Goal: Information Seeking & Learning: Check status

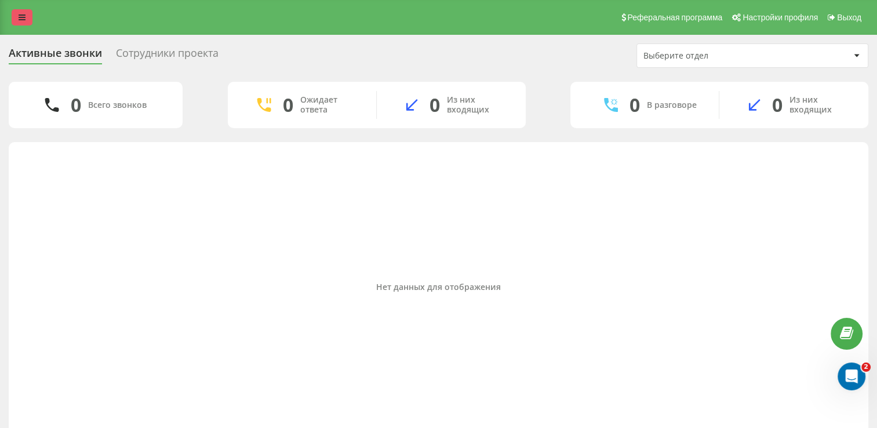
click at [30, 24] on link at bounding box center [22, 17] width 21 height 16
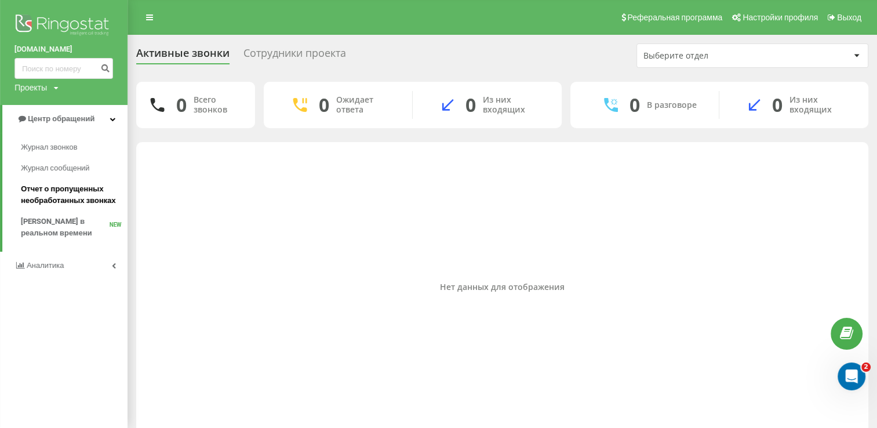
click at [58, 187] on span "Отчет о пропущенных необработанных звонках" at bounding box center [71, 194] width 101 height 23
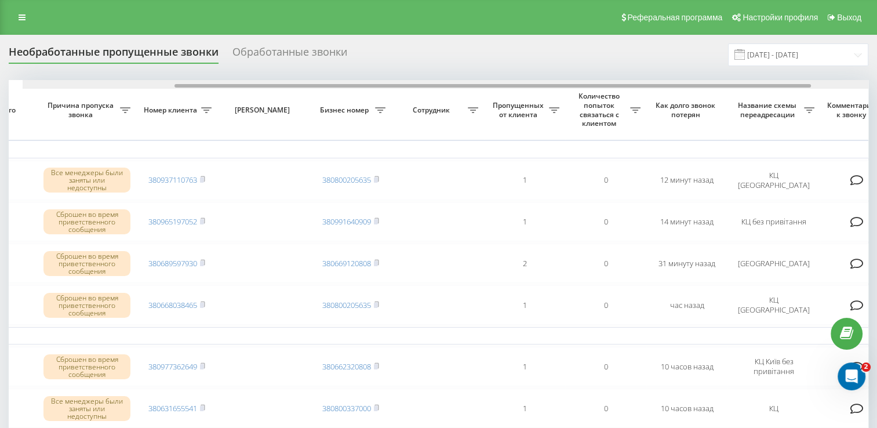
scroll to position [0, 216]
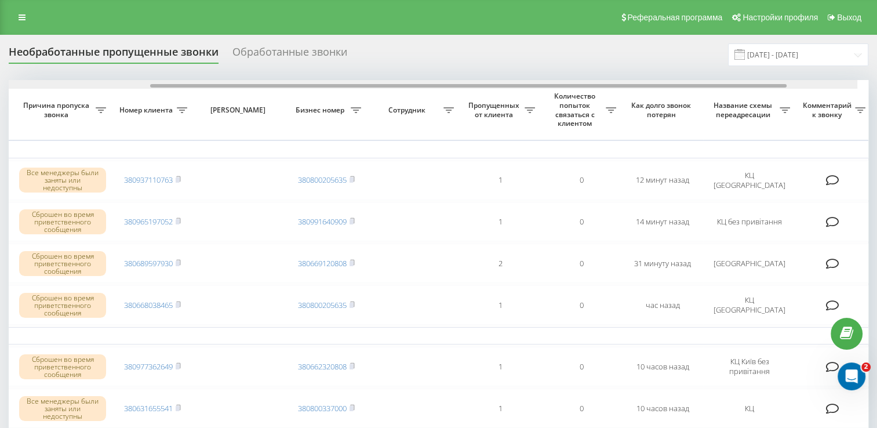
drag, startPoint x: 343, startPoint y: 87, endPoint x: 503, endPoint y: 115, distance: 162.5
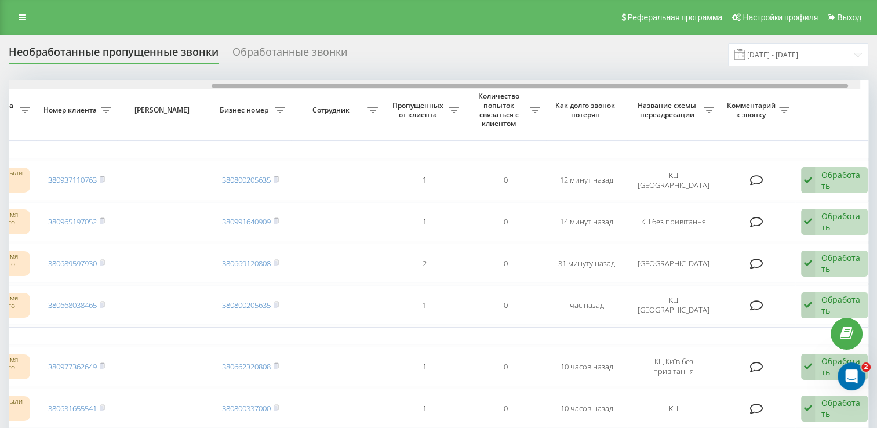
scroll to position [0, 299]
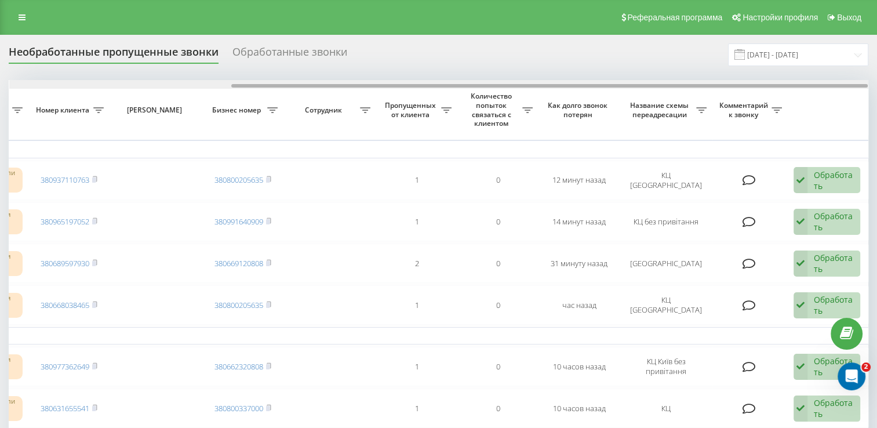
drag, startPoint x: 300, startPoint y: 87, endPoint x: 406, endPoint y: 114, distance: 109.4
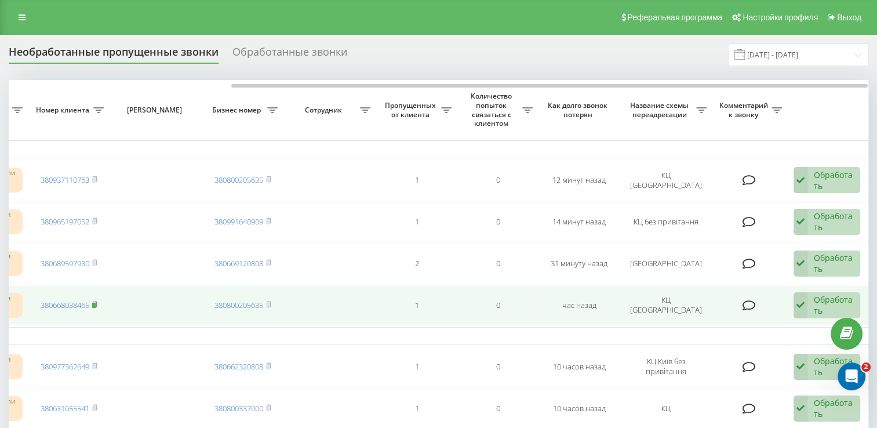
click at [97, 303] on icon at bounding box center [94, 304] width 5 height 7
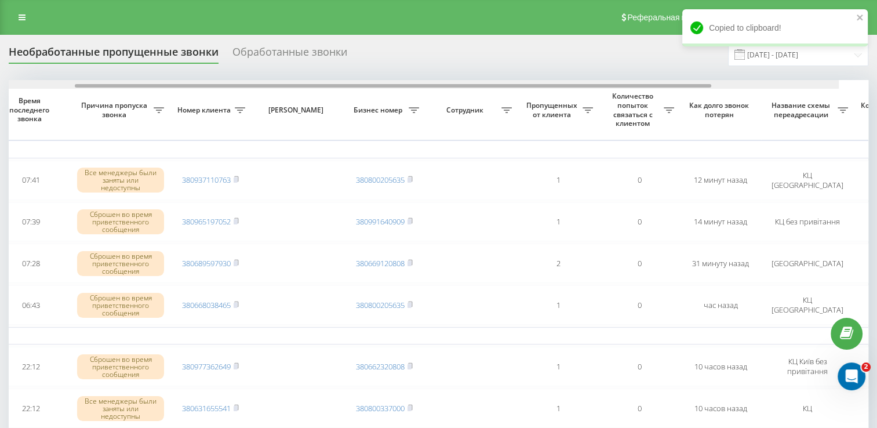
scroll to position [0, 123]
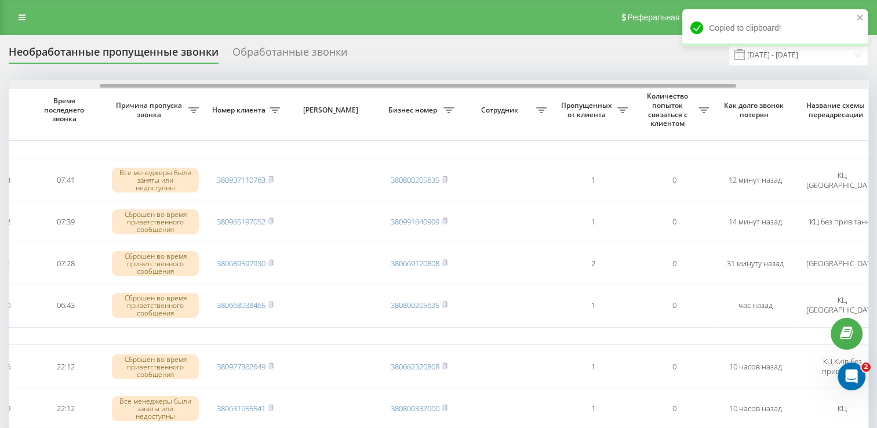
drag, startPoint x: 461, startPoint y: 85, endPoint x: 330, endPoint y: 110, distance: 133.5
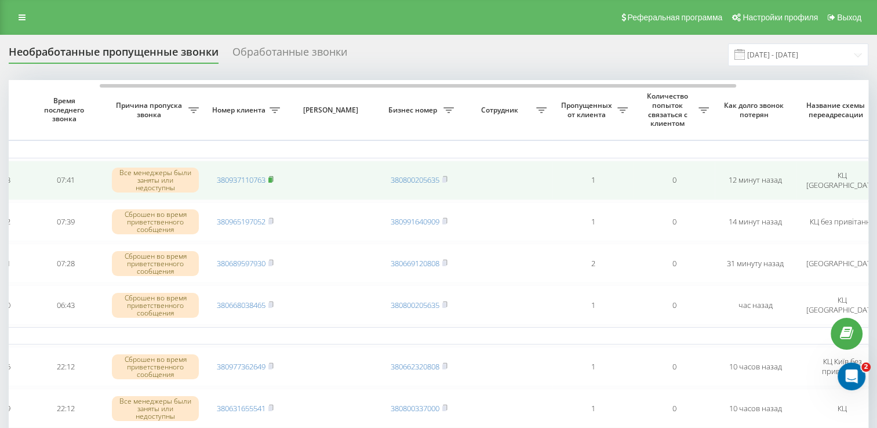
click at [274, 177] on icon at bounding box center [271, 179] width 5 height 7
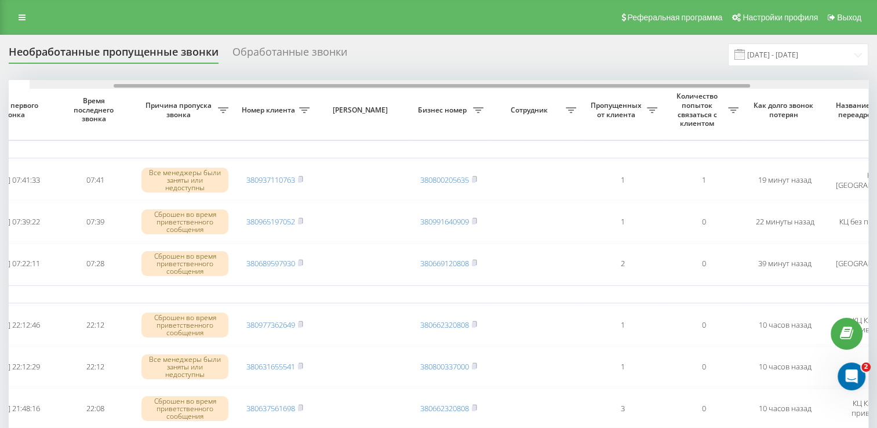
scroll to position [0, 173]
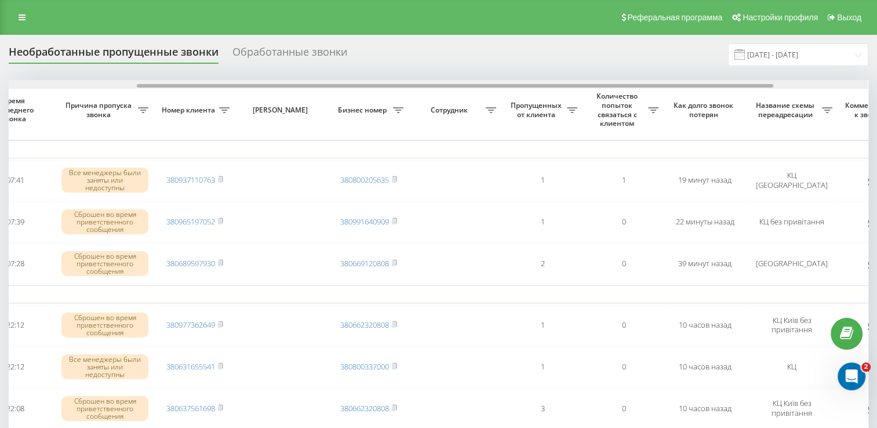
drag, startPoint x: 352, startPoint y: 86, endPoint x: 481, endPoint y: 101, distance: 129.7
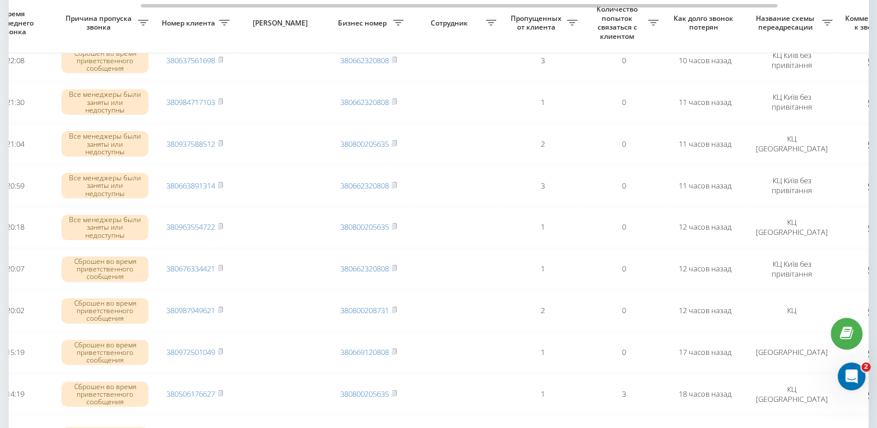
scroll to position [0, 299]
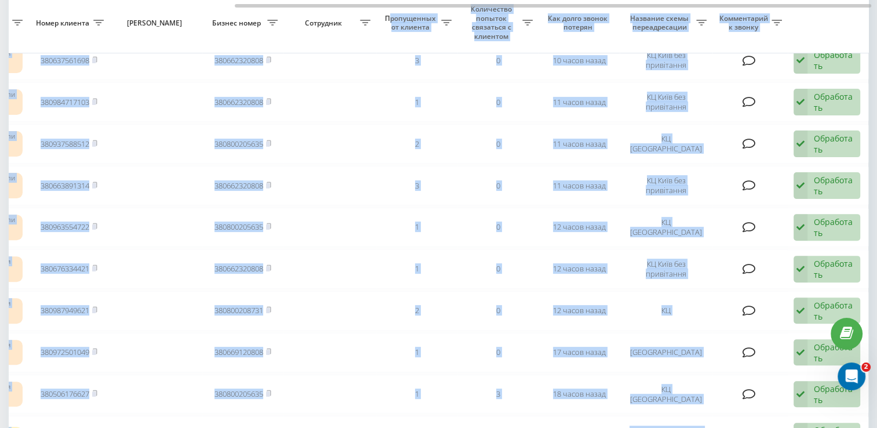
drag, startPoint x: 443, startPoint y: 8, endPoint x: 390, endPoint y: 11, distance: 52.3
click at [390, 11] on div "Выбрать все Время первого звонка Время последнего звонка Причина пропуска звонк…" at bounding box center [439, 353] width 860 height 1243
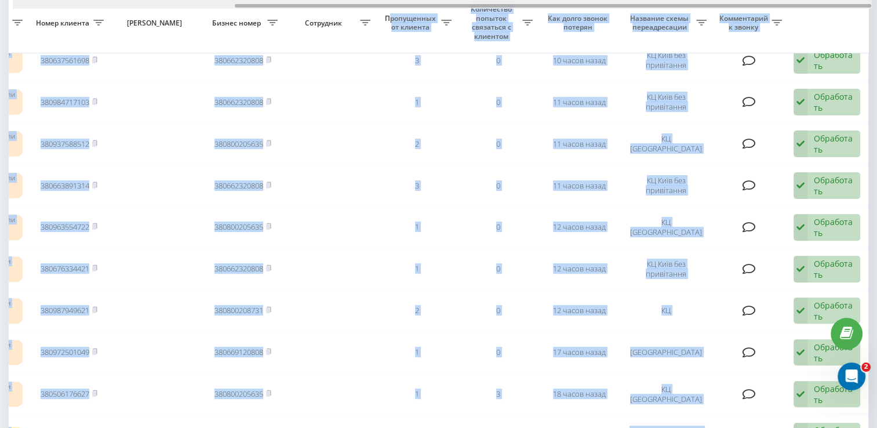
drag, startPoint x: 390, startPoint y: 11, endPoint x: 605, endPoint y: 6, distance: 215.2
click at [605, 6] on div at bounding box center [553, 5] width 637 height 3
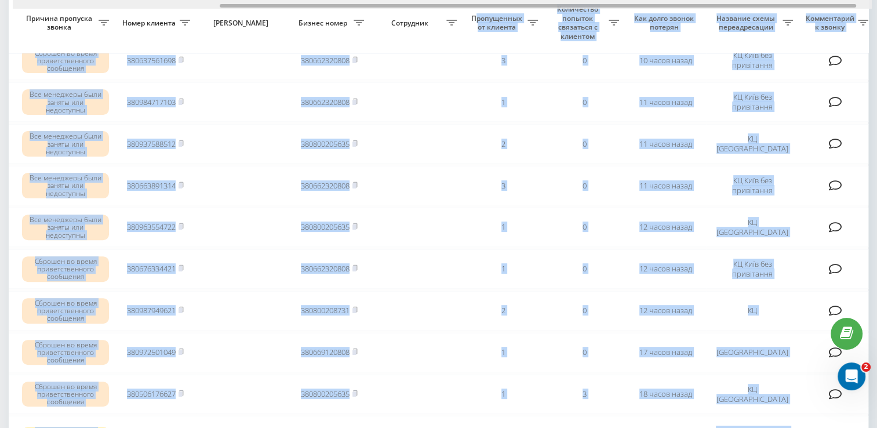
drag, startPoint x: 604, startPoint y: 6, endPoint x: 539, endPoint y: 12, distance: 65.3
click at [539, 12] on div "Выбрать все Время первого звонка Время последнего звонка Причина пропуска звонк…" at bounding box center [439, 353] width 860 height 1243
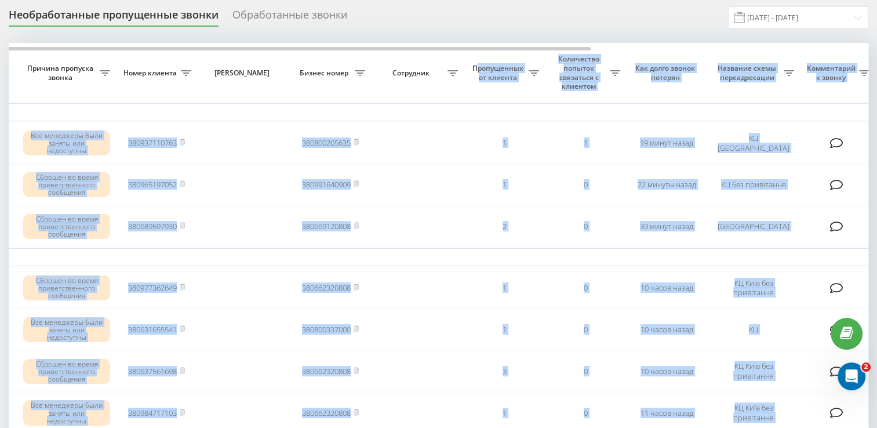
scroll to position [0, 0]
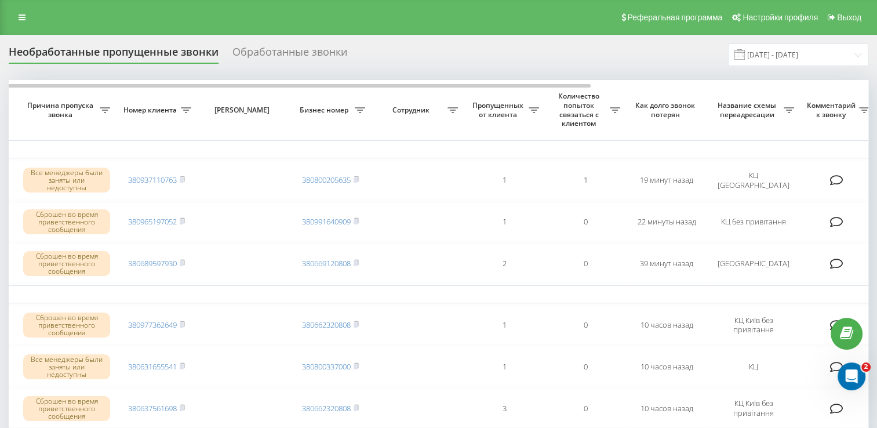
click at [517, 48] on div "Необработанные пропущенные звонки Обработанные звонки 20.07.2025 - 20.08.2025" at bounding box center [439, 54] width 860 height 23
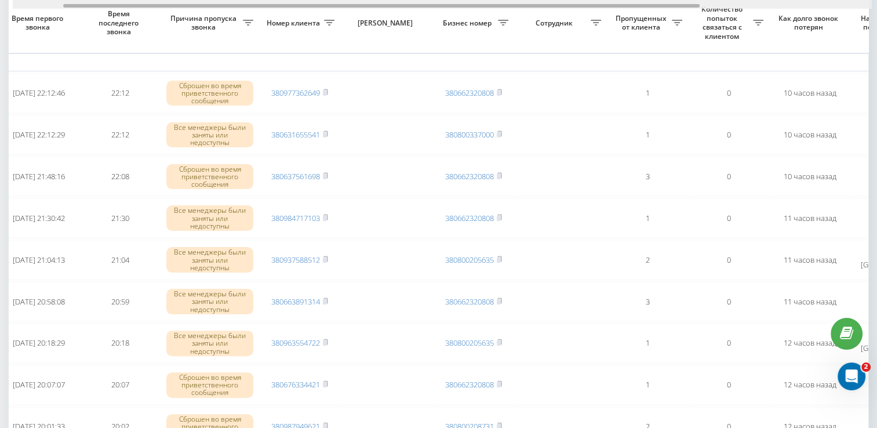
scroll to position [0, 67]
drag, startPoint x: 464, startPoint y: 6, endPoint x: 357, endPoint y: 16, distance: 107.7
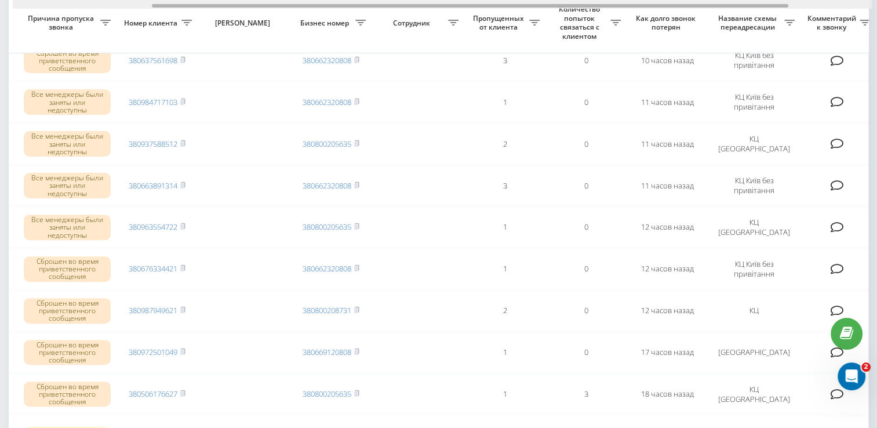
scroll to position [0, 242]
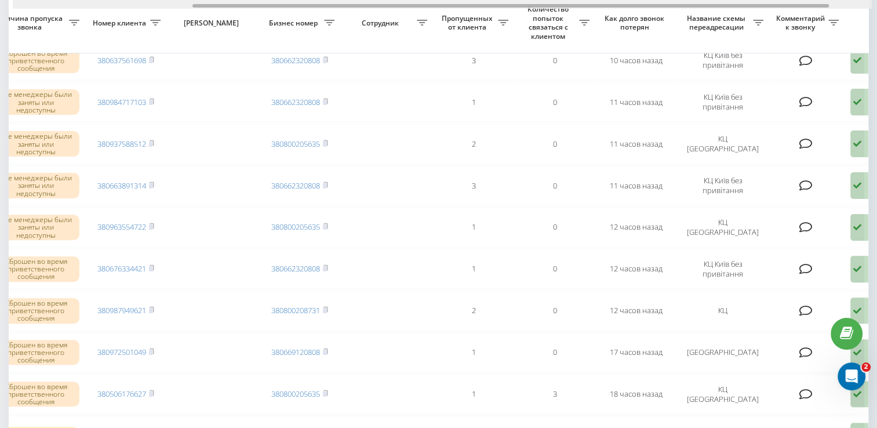
drag, startPoint x: 528, startPoint y: 7, endPoint x: 658, endPoint y: 35, distance: 133.0
click at [658, 35] on div "Выбрать все Время первого звонка Время последнего звонка Причина пропуска звонк…" at bounding box center [439, 353] width 860 height 1243
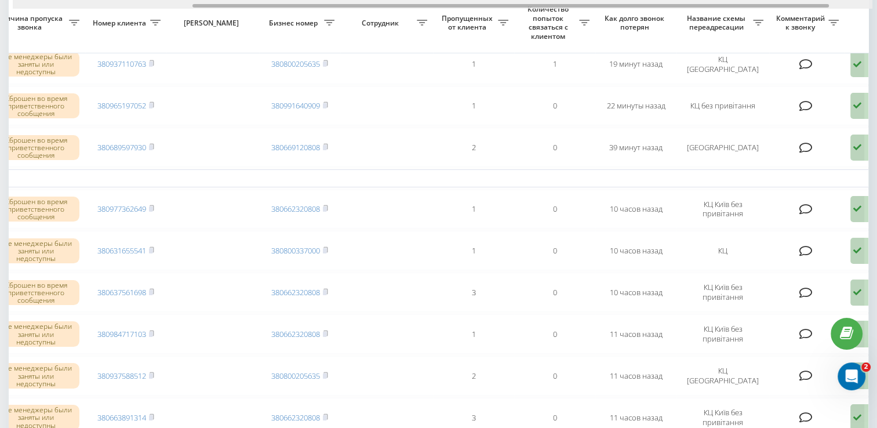
scroll to position [0, 299]
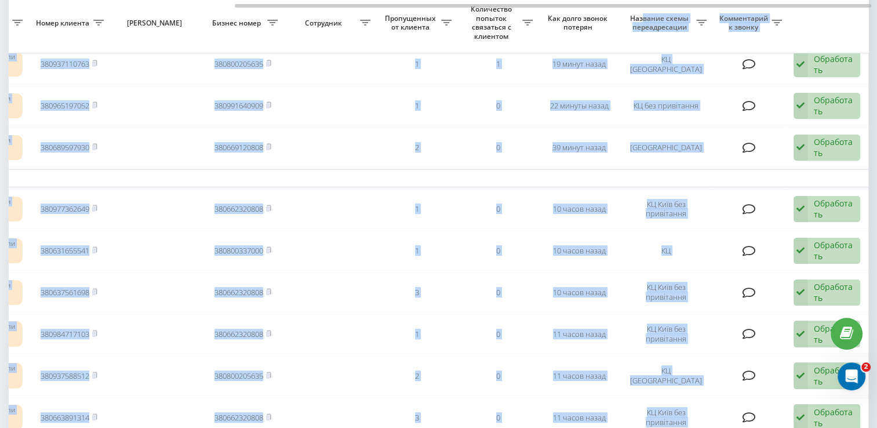
drag, startPoint x: 652, startPoint y: 8, endPoint x: 643, endPoint y: 9, distance: 9.4
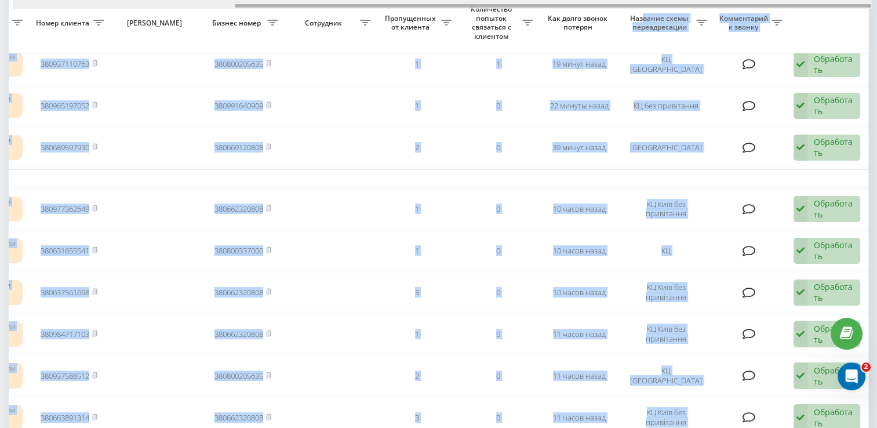
drag, startPoint x: 643, startPoint y: 9, endPoint x: 603, endPoint y: 8, distance: 40.0
click at [603, 8] on div at bounding box center [443, 4] width 860 height 9
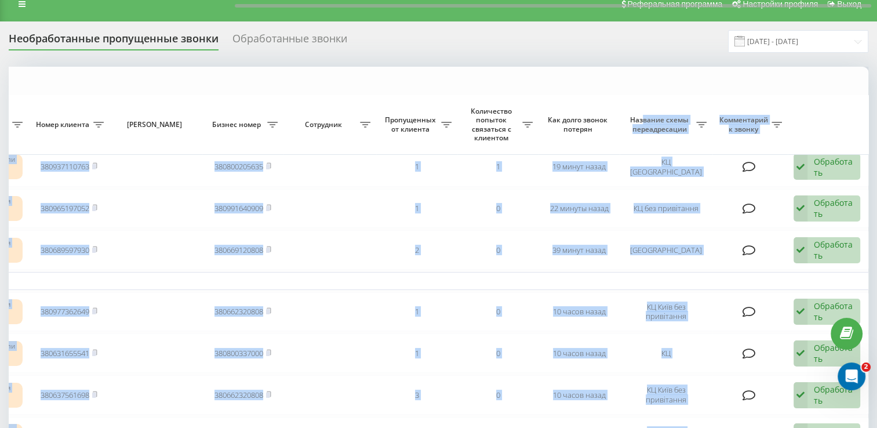
scroll to position [0, 0]
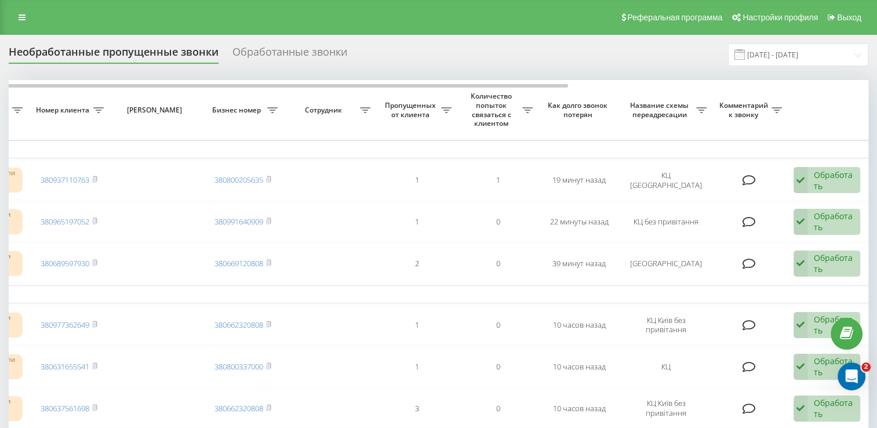
click at [423, 44] on div "Необработанные пропущенные звонки Обработанные звонки 20.07.2025 - 20.08.2025" at bounding box center [439, 54] width 860 height 23
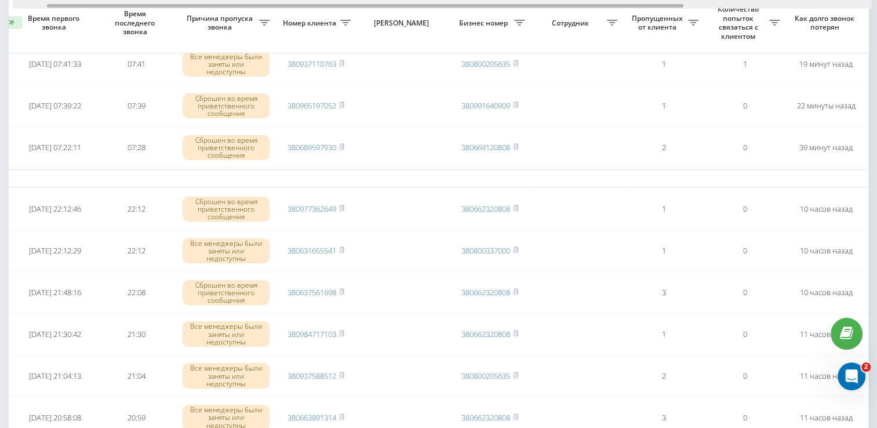
scroll to position [0, 28]
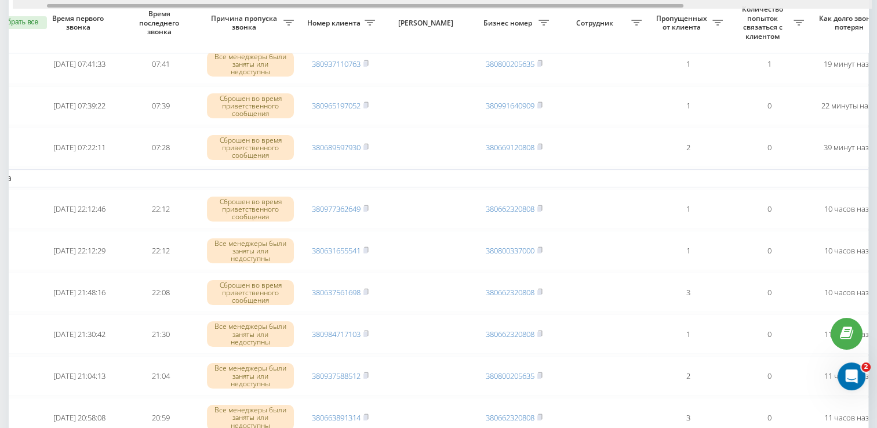
drag, startPoint x: 471, startPoint y: 5, endPoint x: 270, endPoint y: 32, distance: 203.1
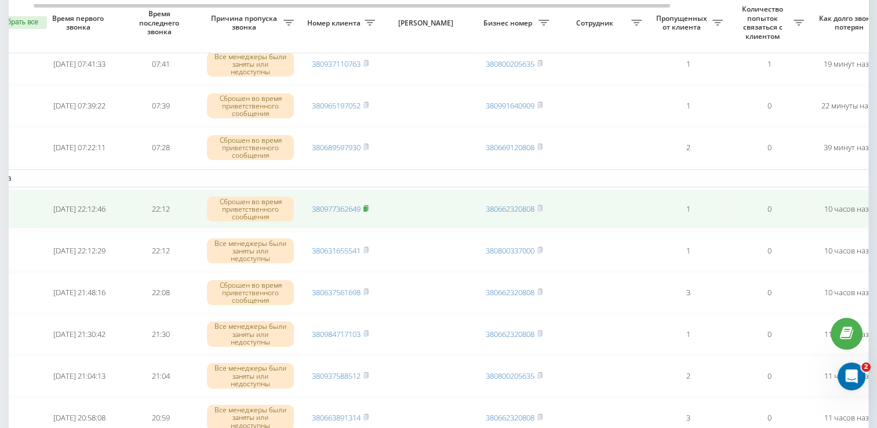
click at [367, 207] on rect at bounding box center [365, 208] width 3 height 5
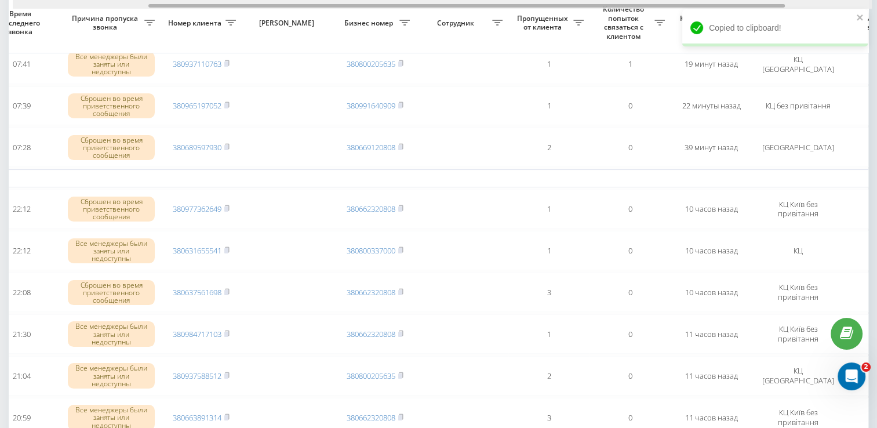
scroll to position [0, 184]
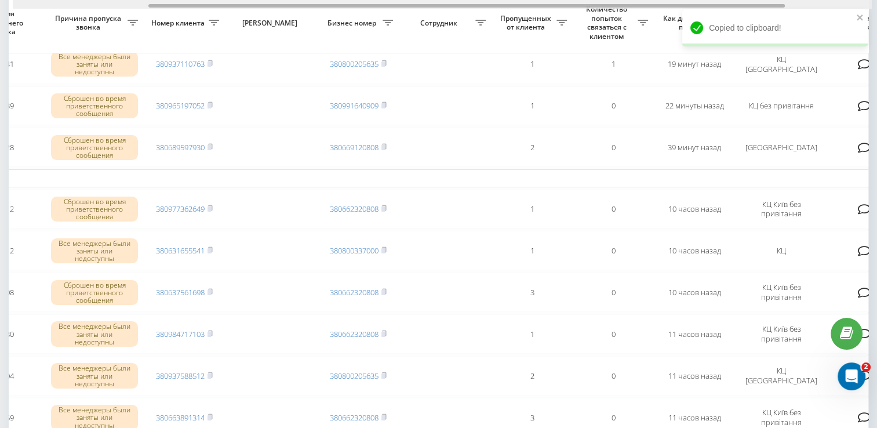
drag, startPoint x: 442, startPoint y: 6, endPoint x: 557, endPoint y: 38, distance: 119.9
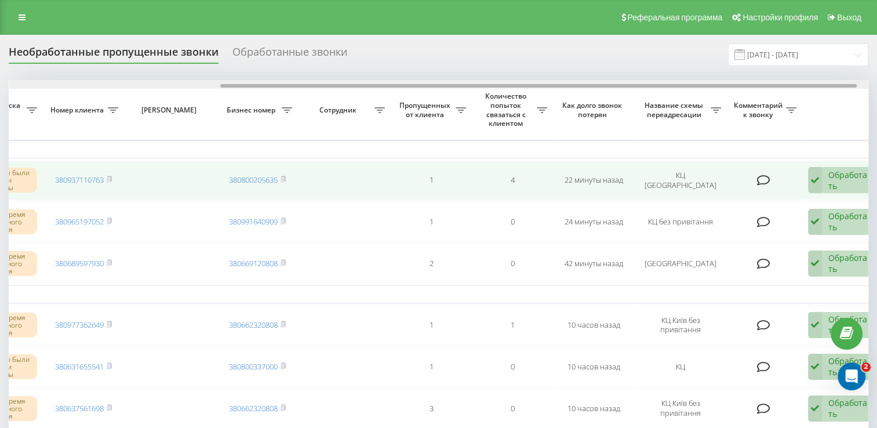
scroll to position [0, 288]
drag, startPoint x: 459, startPoint y: 86, endPoint x: 673, endPoint y: 162, distance: 227.3
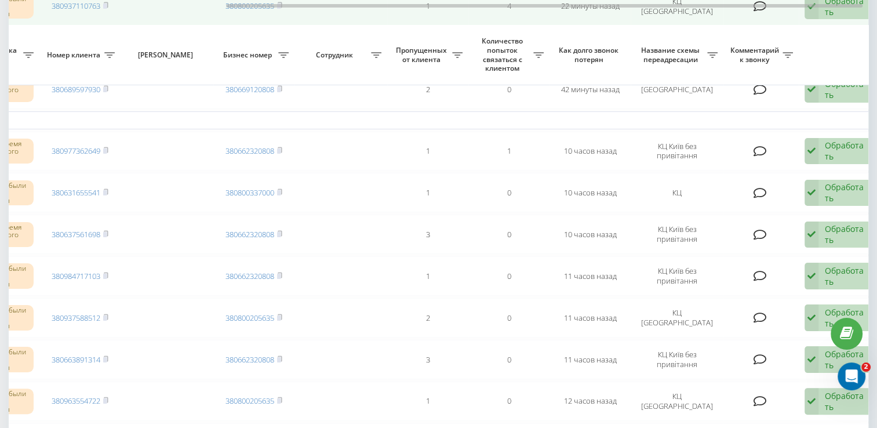
scroll to position [232, 0]
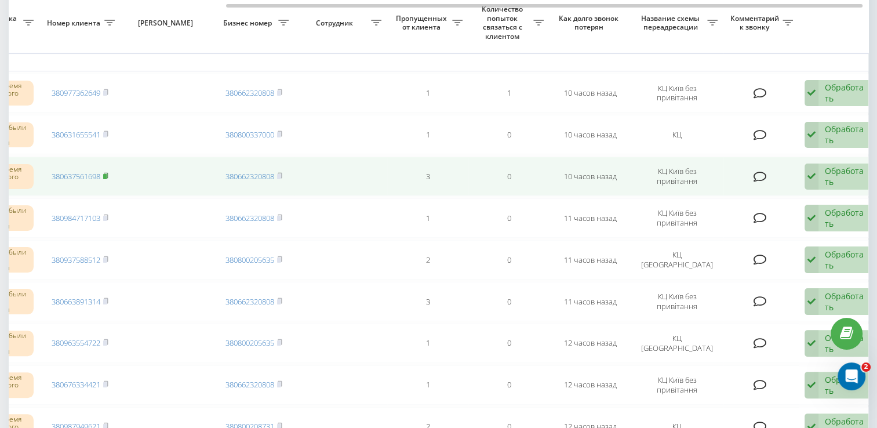
click at [107, 174] on rect at bounding box center [104, 176] width 3 height 5
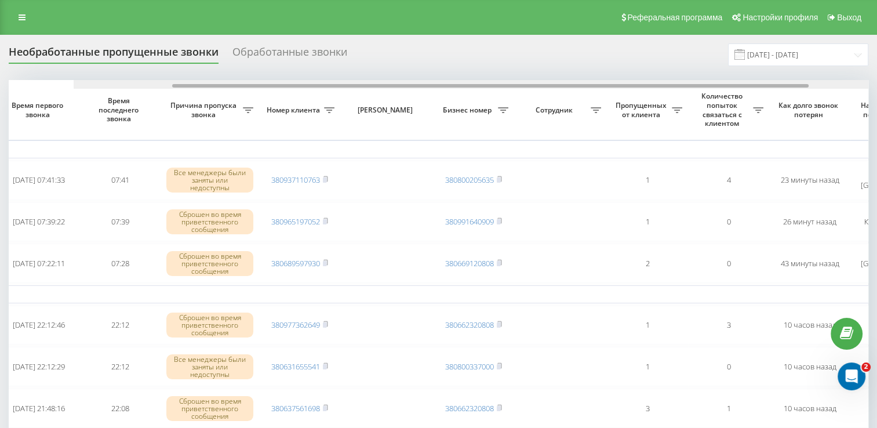
scroll to position [0, 299]
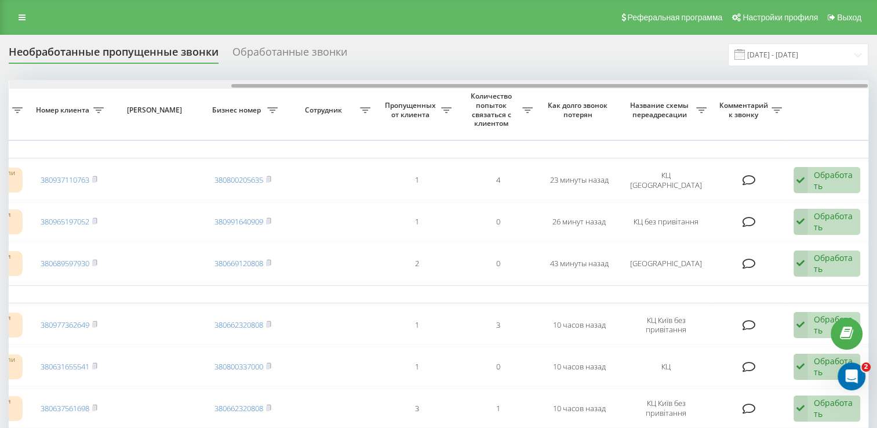
drag, startPoint x: 306, startPoint y: 85, endPoint x: 564, endPoint y: 119, distance: 259.8
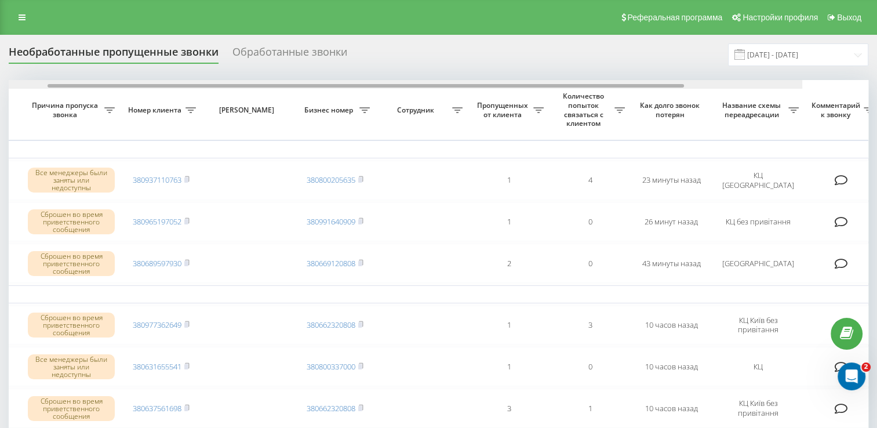
drag, startPoint x: 263, startPoint y: 85, endPoint x: 433, endPoint y: 106, distance: 171.2
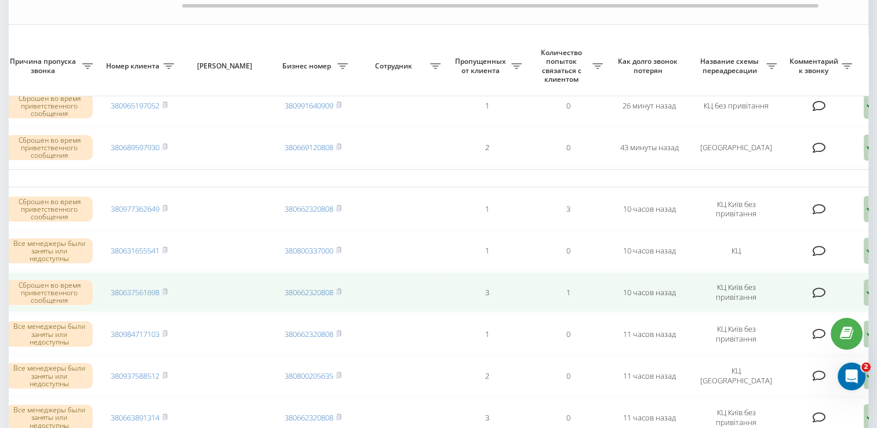
scroll to position [232, 0]
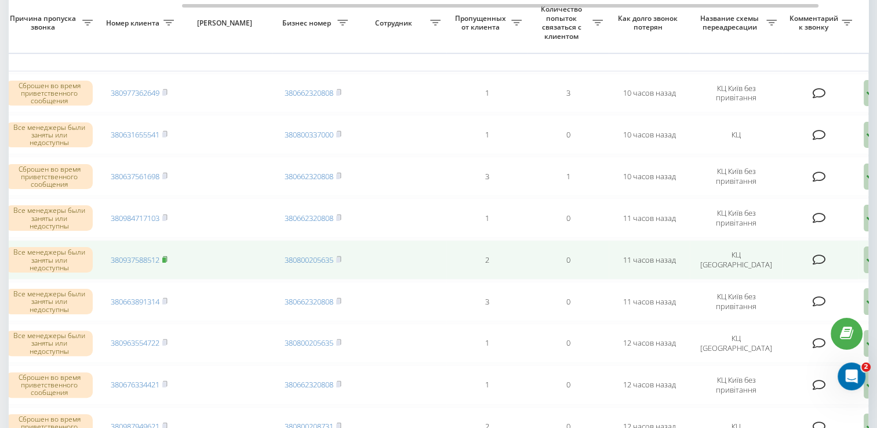
click at [167, 257] on icon at bounding box center [165, 258] width 4 height 5
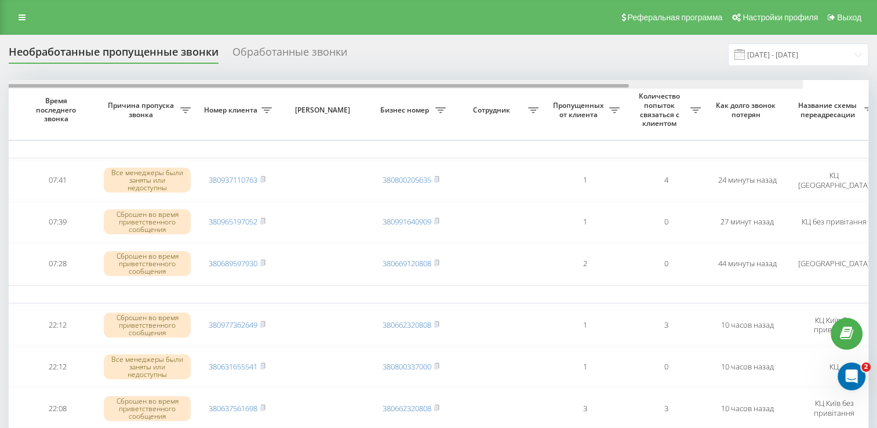
drag, startPoint x: 443, startPoint y: 86, endPoint x: 542, endPoint y: 106, distance: 100.7
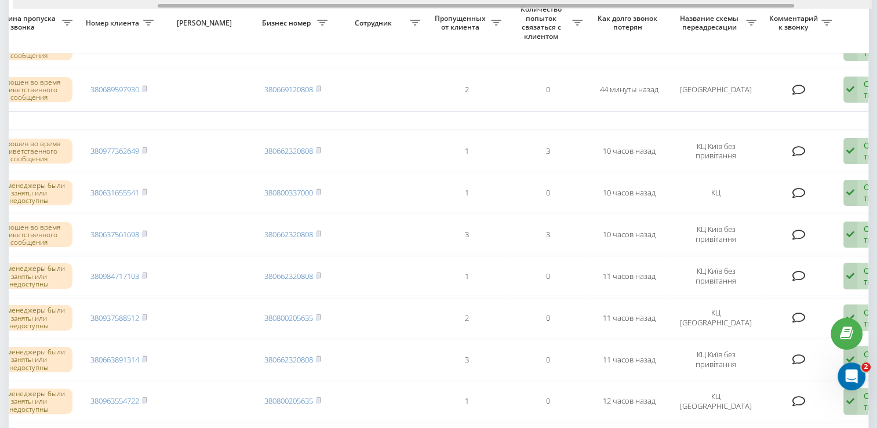
scroll to position [0, 299]
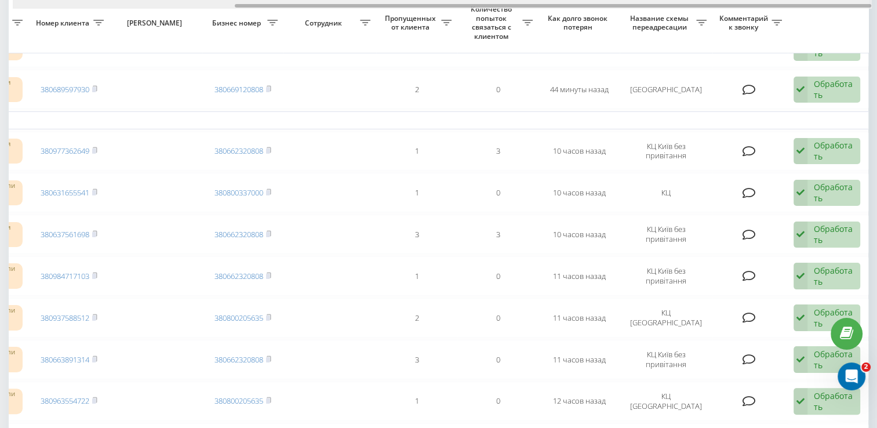
drag, startPoint x: 444, startPoint y: 19, endPoint x: 545, endPoint y: 49, distance: 104.8
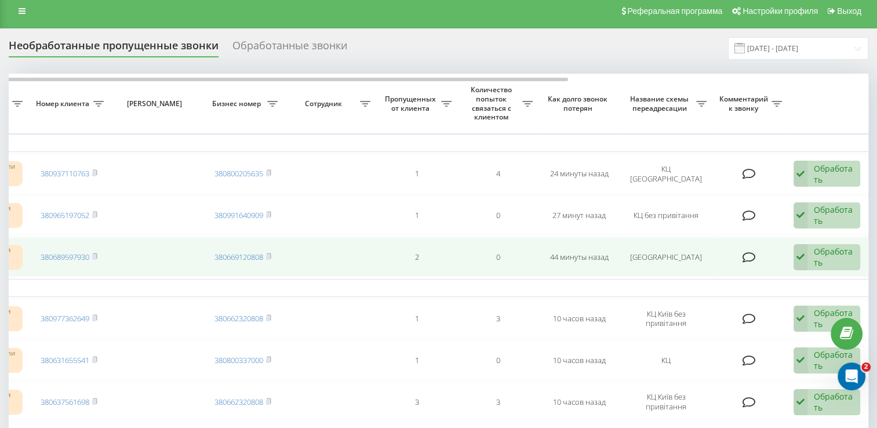
scroll to position [0, 0]
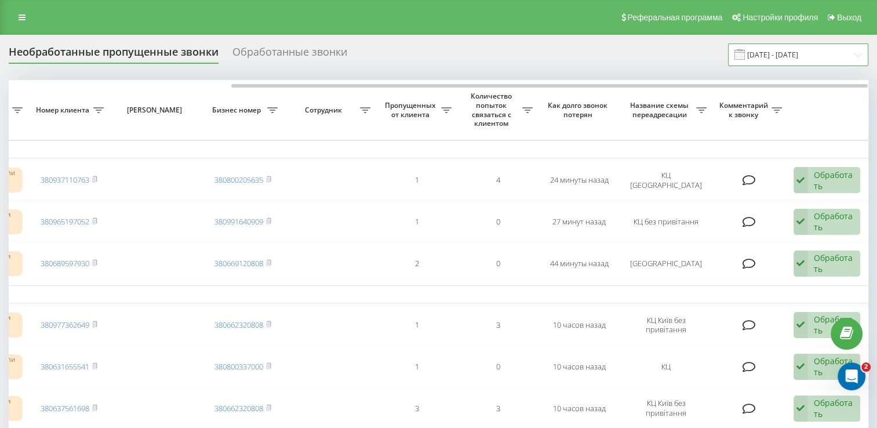
drag, startPoint x: 797, startPoint y: 117, endPoint x: 810, endPoint y: 56, distance: 62.9
click at [810, 56] on input "[DATE] - [DATE]" at bounding box center [798, 54] width 140 height 23
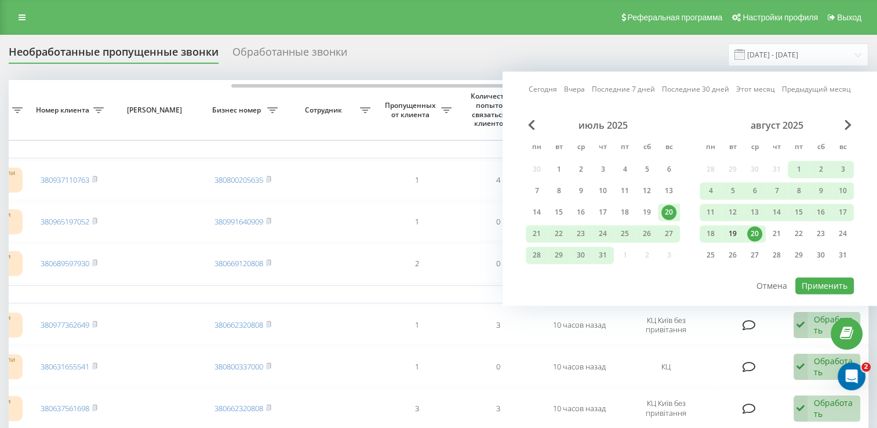
click at [738, 232] on div "19" at bounding box center [733, 233] width 15 height 15
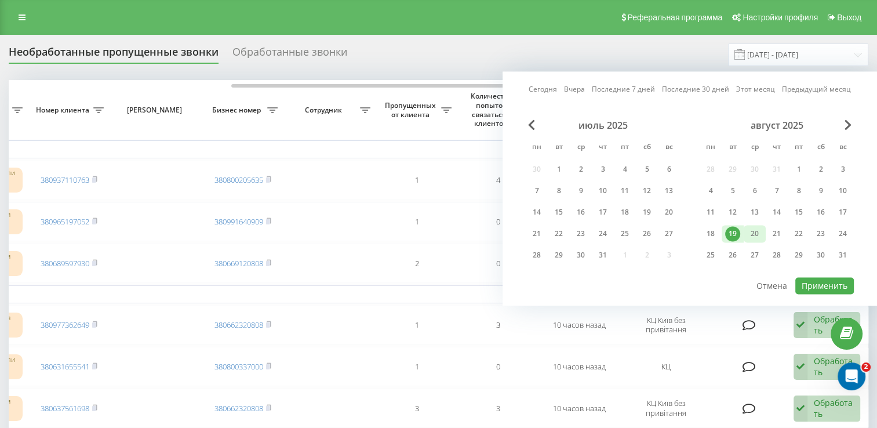
click at [754, 233] on div "20" at bounding box center [755, 233] width 15 height 15
click at [824, 285] on button "Применить" at bounding box center [825, 285] width 59 height 17
type input "[DATE] - [DATE]"
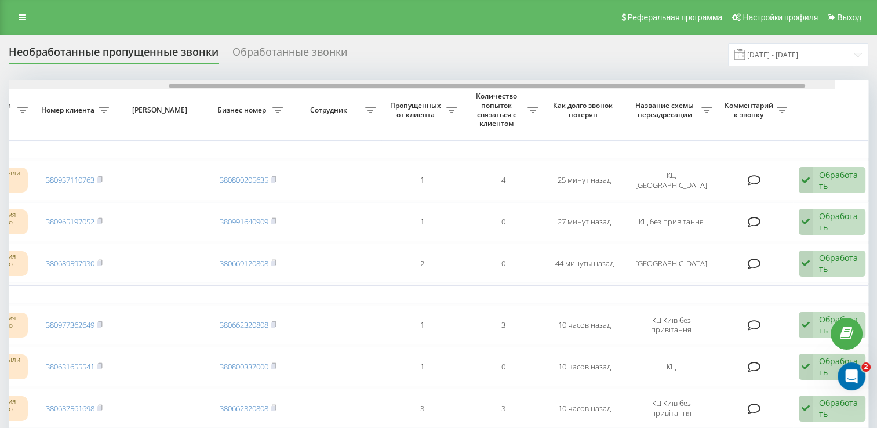
scroll to position [0, 299]
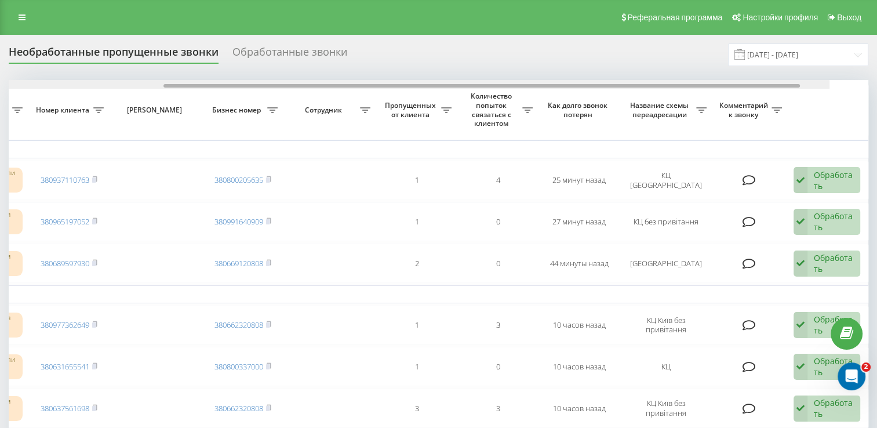
drag, startPoint x: 310, startPoint y: 87, endPoint x: 614, endPoint y: 117, distance: 305.4
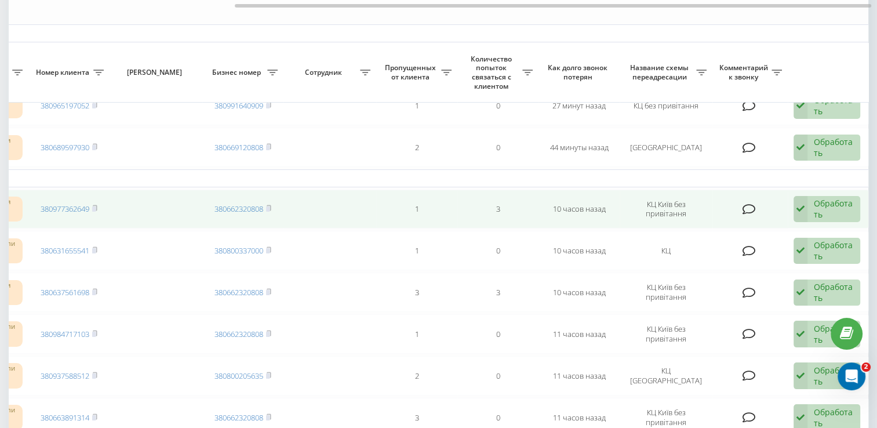
scroll to position [232, 0]
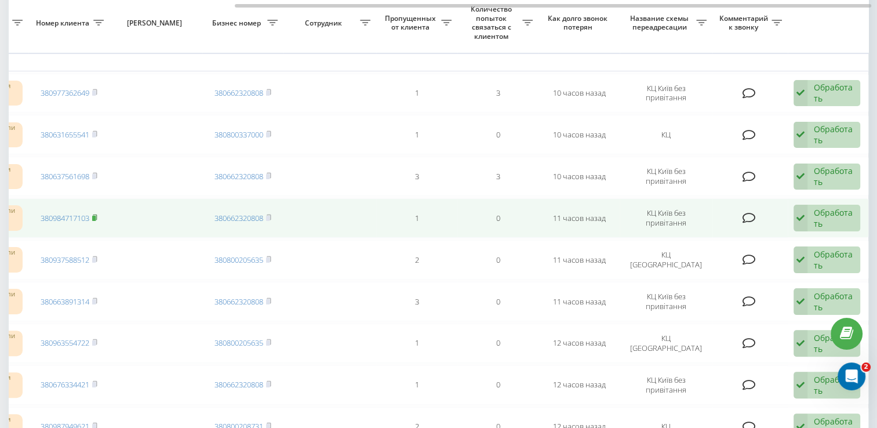
click at [93, 214] on icon at bounding box center [94, 217] width 5 height 7
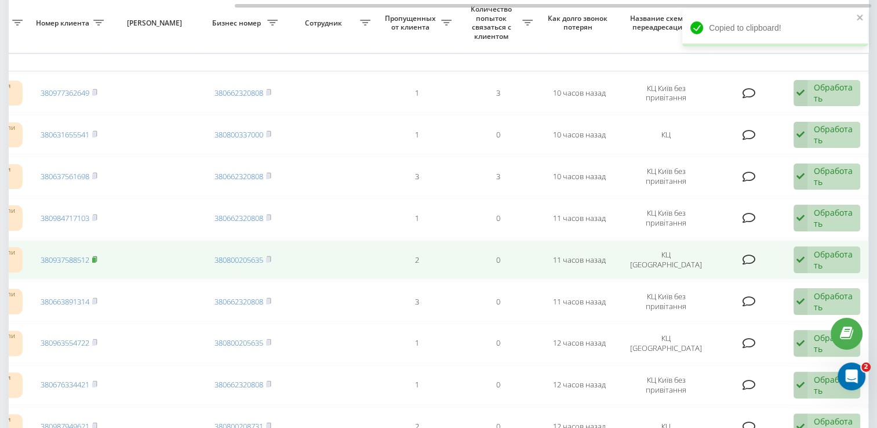
click at [95, 258] on rect at bounding box center [93, 260] width 3 height 5
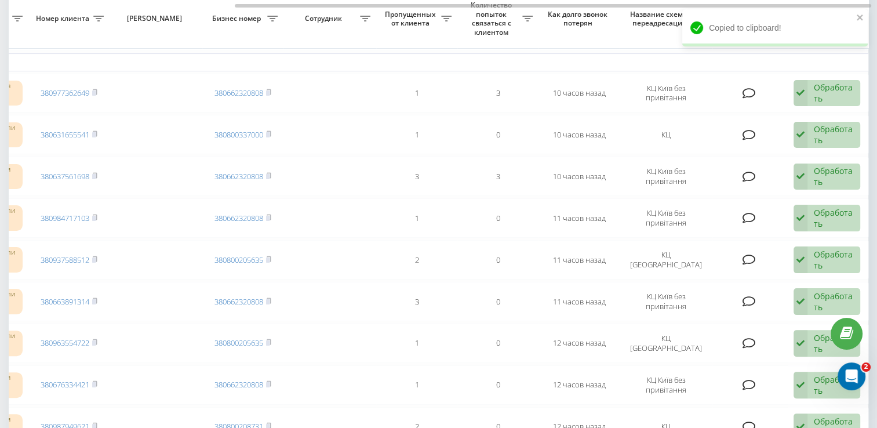
scroll to position [0, 0]
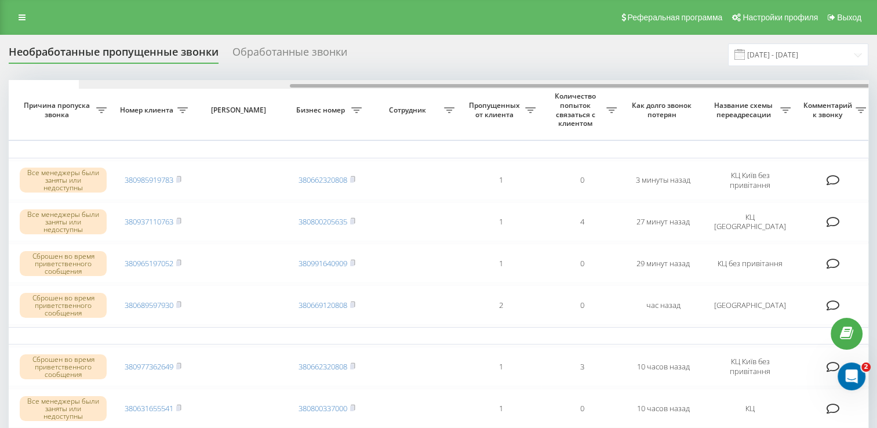
scroll to position [0, 291]
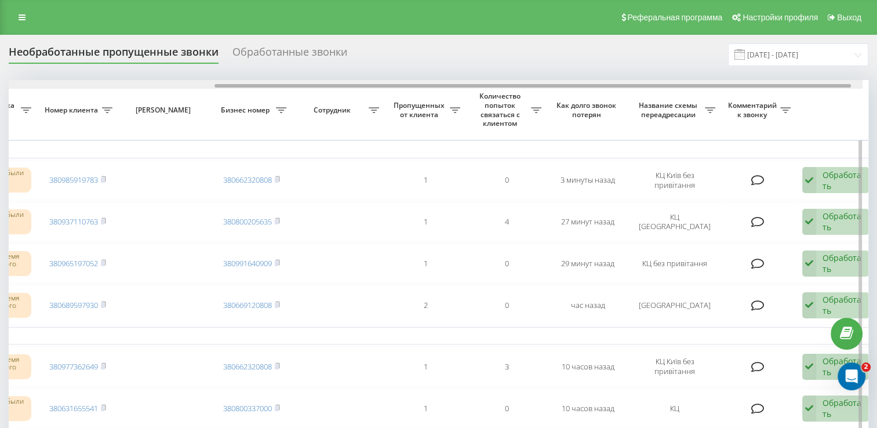
drag, startPoint x: 393, startPoint y: 96, endPoint x: 580, endPoint y: 139, distance: 191.7
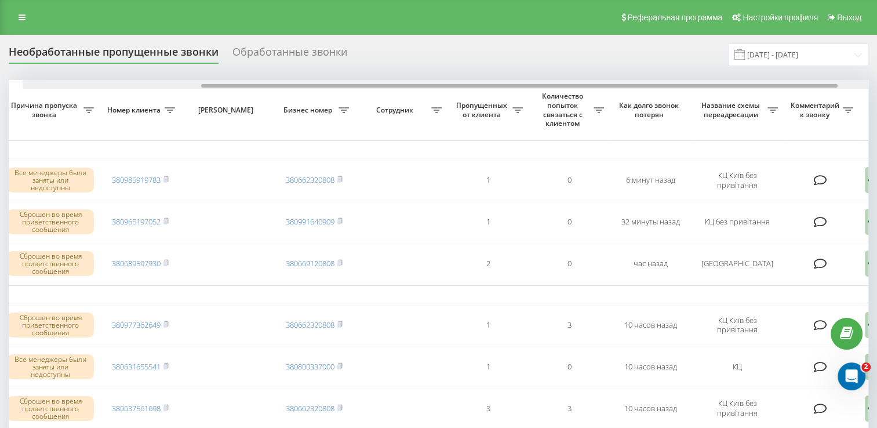
scroll to position [0, 241]
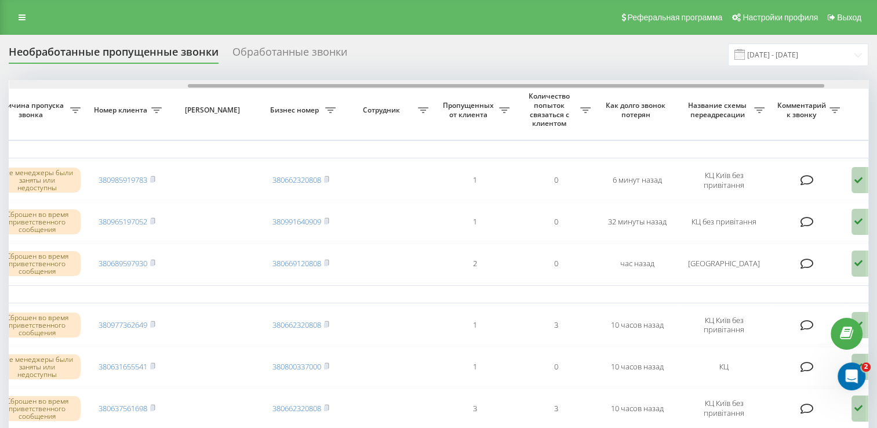
drag, startPoint x: 350, startPoint y: 85, endPoint x: 529, endPoint y: 128, distance: 184.4
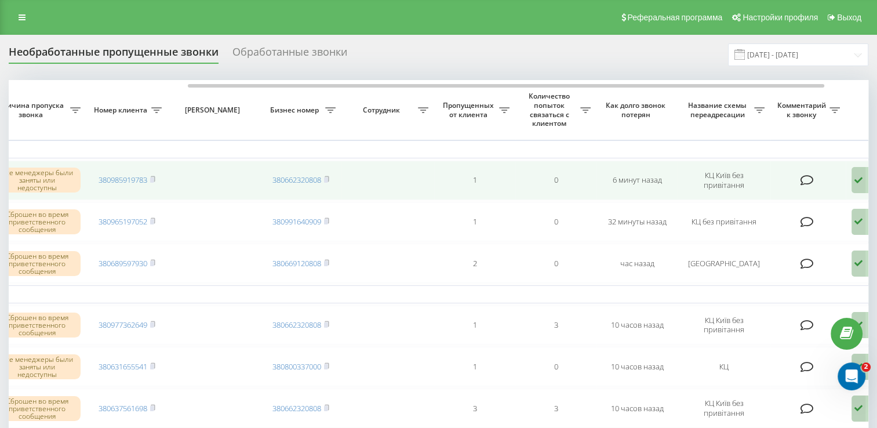
click at [160, 179] on td "380985919783" at bounding box center [126, 180] width 81 height 39
click at [151, 179] on icon at bounding box center [152, 179] width 5 height 7
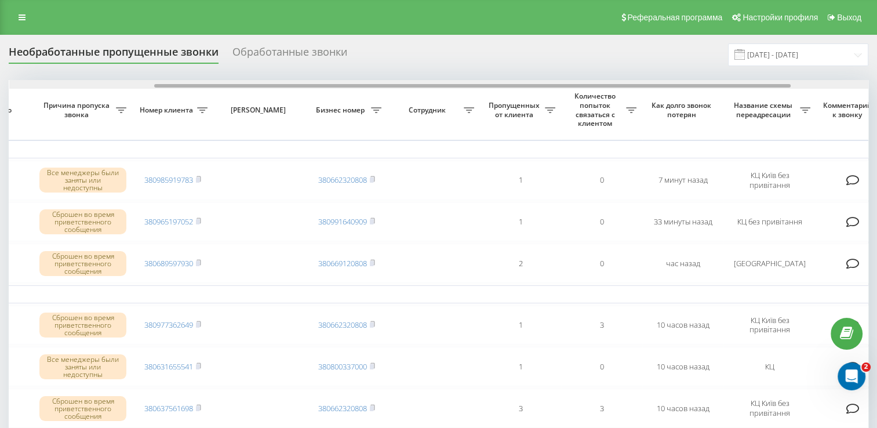
scroll to position [0, 196]
drag, startPoint x: 372, startPoint y: 85, endPoint x: 518, endPoint y: 100, distance: 146.4
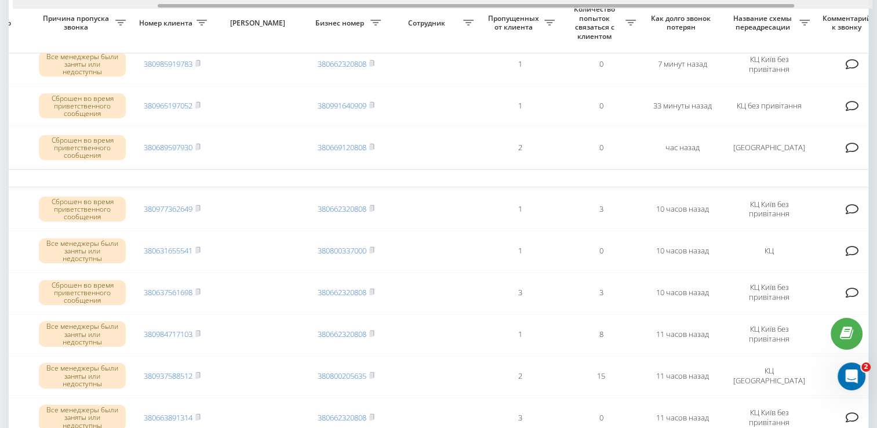
scroll to position [0, 299]
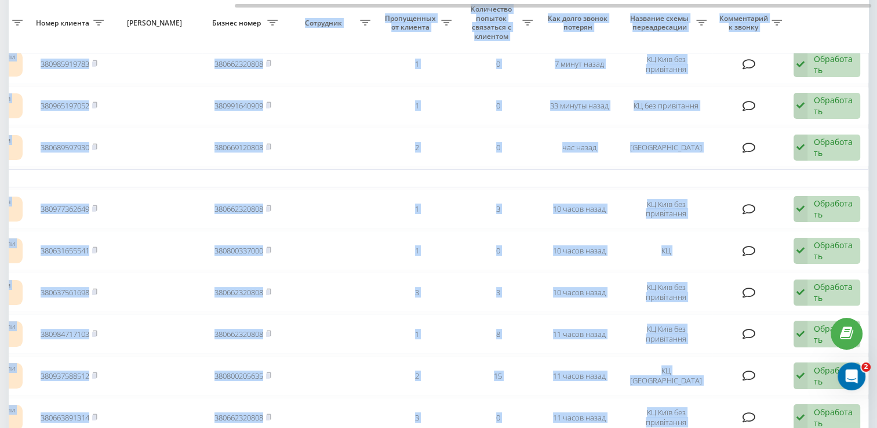
drag, startPoint x: 357, startPoint y: 8, endPoint x: 264, endPoint y: 13, distance: 92.9
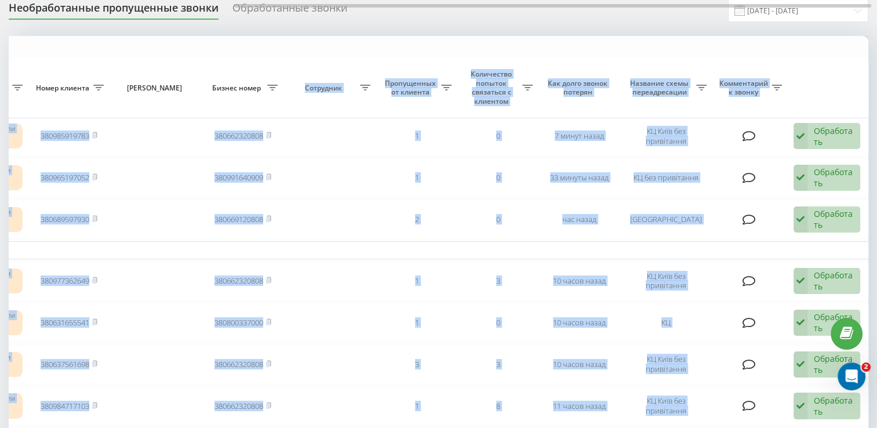
scroll to position [0, 0]
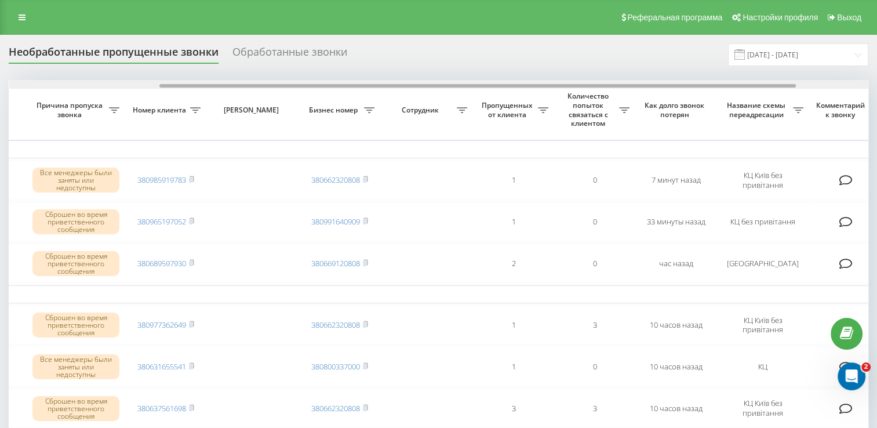
drag, startPoint x: 473, startPoint y: 87, endPoint x: 204, endPoint y: 17, distance: 278.0
click at [362, 86] on div at bounding box center [477, 85] width 637 height 3
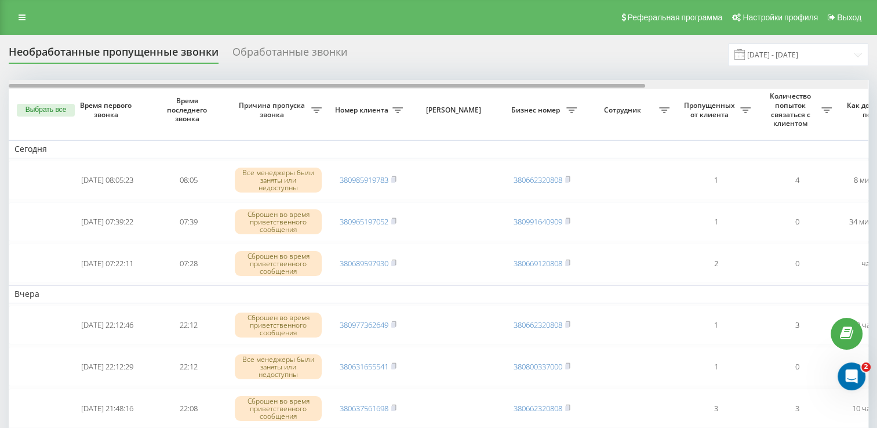
drag, startPoint x: 399, startPoint y: 90, endPoint x: 324, endPoint y: 107, distance: 76.7
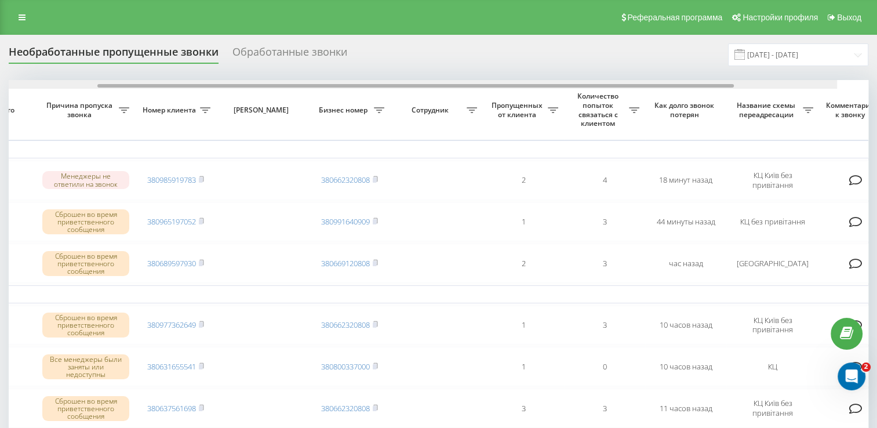
scroll to position [0, 213]
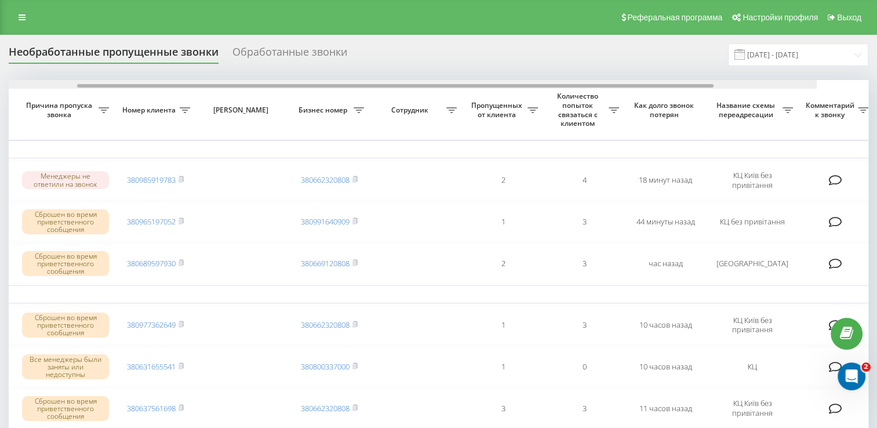
drag, startPoint x: 434, startPoint y: 87, endPoint x: 592, endPoint y: 103, distance: 158.6
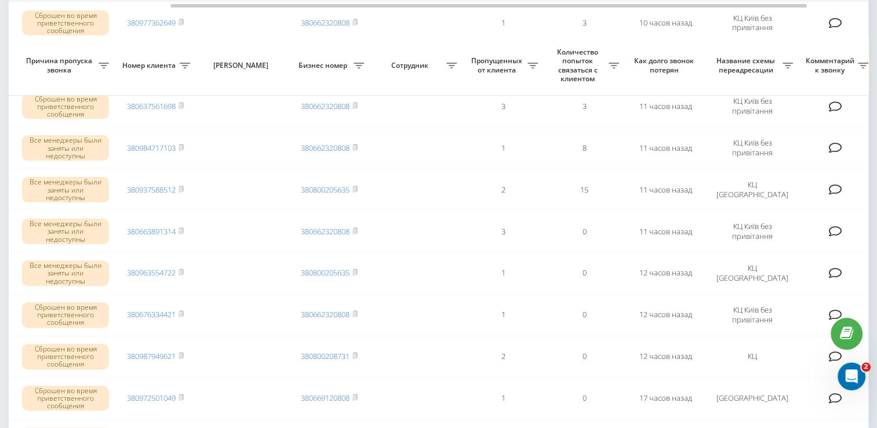
scroll to position [290, 0]
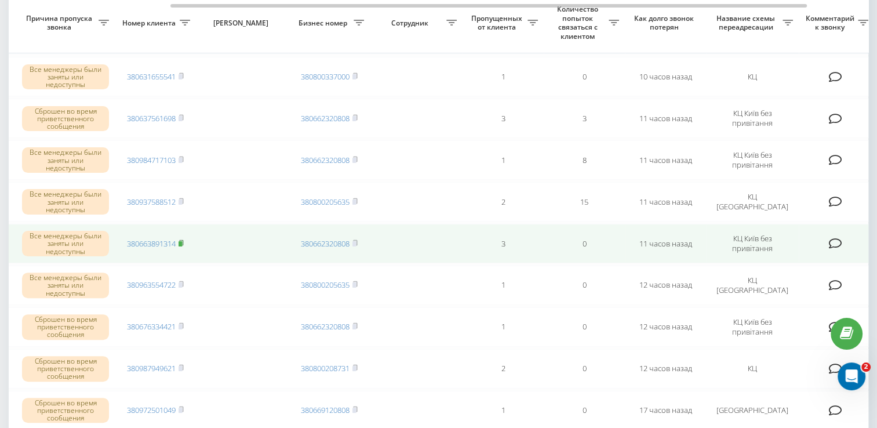
click at [182, 241] on rect at bounding box center [180, 243] width 3 height 5
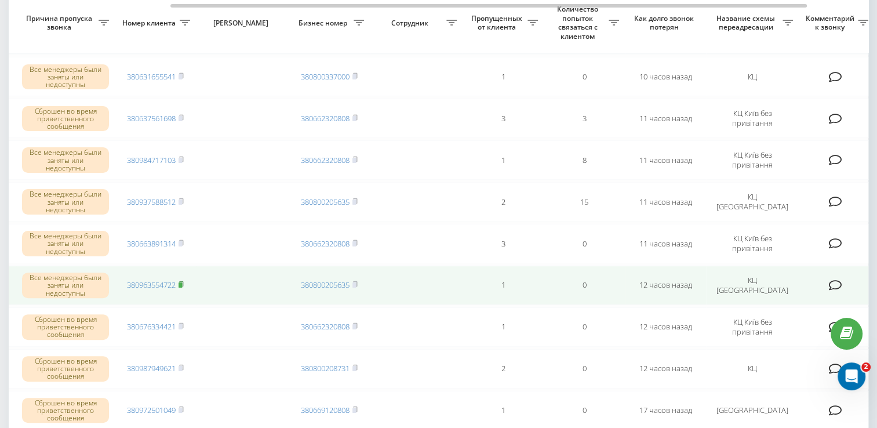
click at [183, 282] on icon at bounding box center [181, 284] width 5 height 7
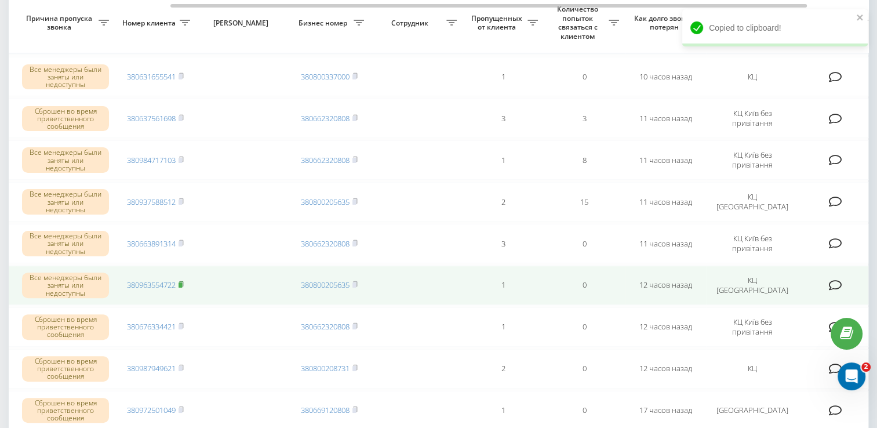
click at [182, 282] on rect at bounding box center [180, 284] width 3 height 5
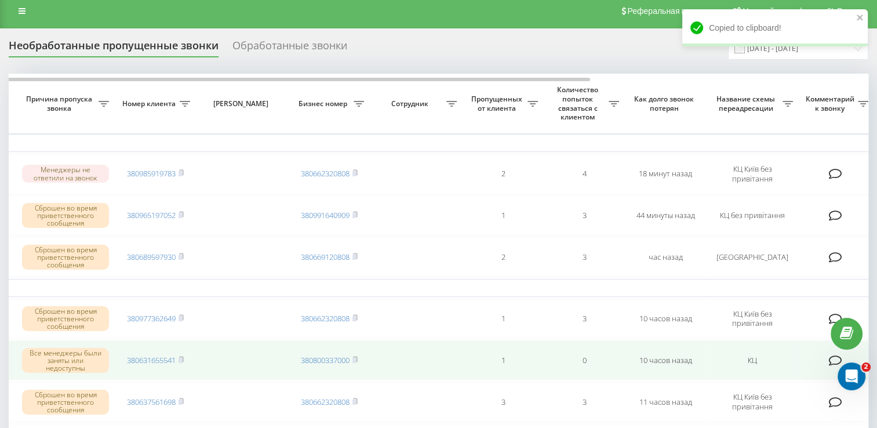
scroll to position [0, 0]
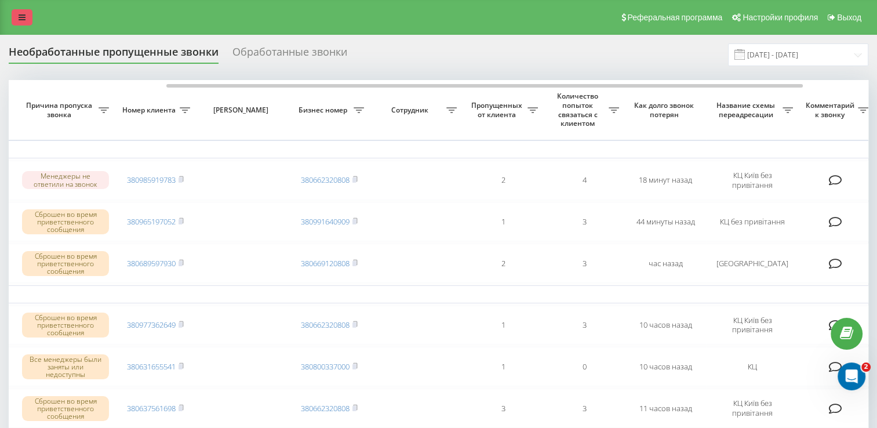
click at [27, 13] on link at bounding box center [22, 17] width 21 height 16
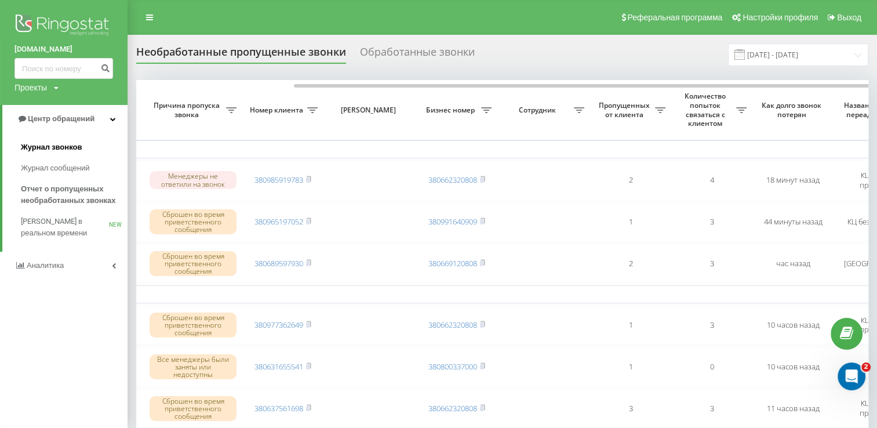
click at [77, 147] on span "Журнал звонков" at bounding box center [51, 148] width 61 height 12
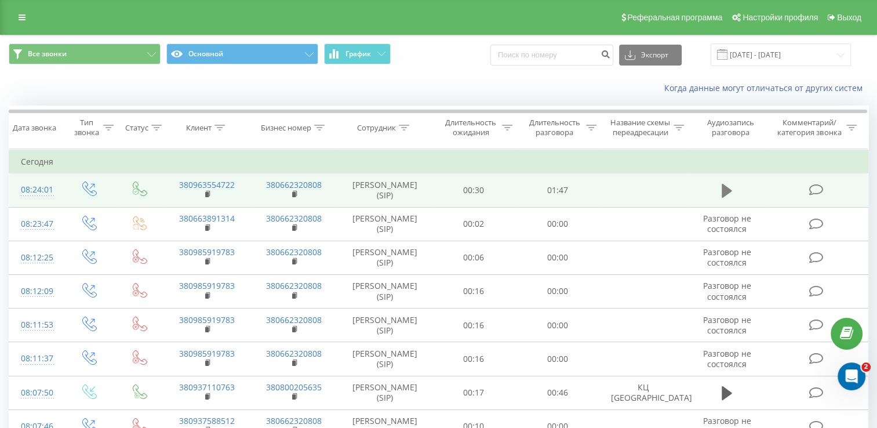
click at [728, 199] on icon at bounding box center [727, 191] width 10 height 16
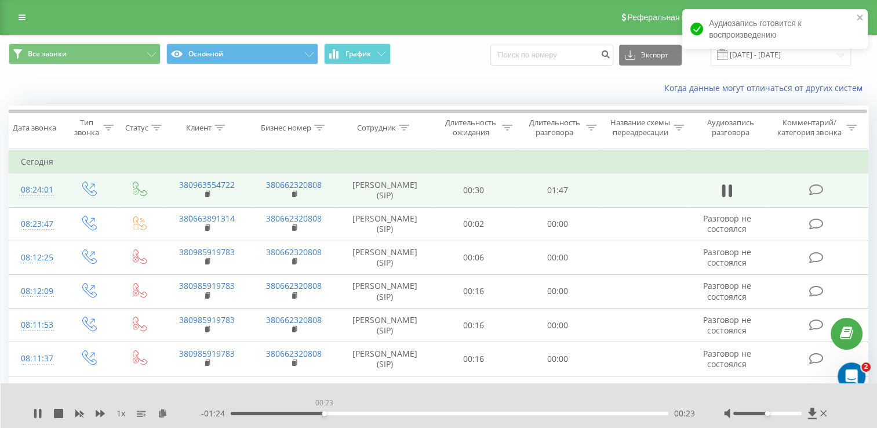
click at [324, 412] on div "00:23" at bounding box center [450, 413] width 438 height 3
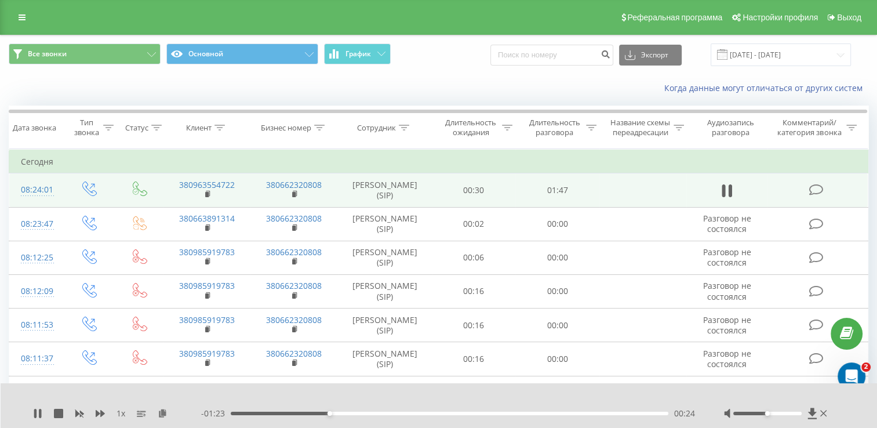
click at [360, 415] on div "- 01:23 00:24 00:24" at bounding box center [448, 414] width 494 height 12
click at [387, 415] on div "00:29" at bounding box center [450, 413] width 438 height 3
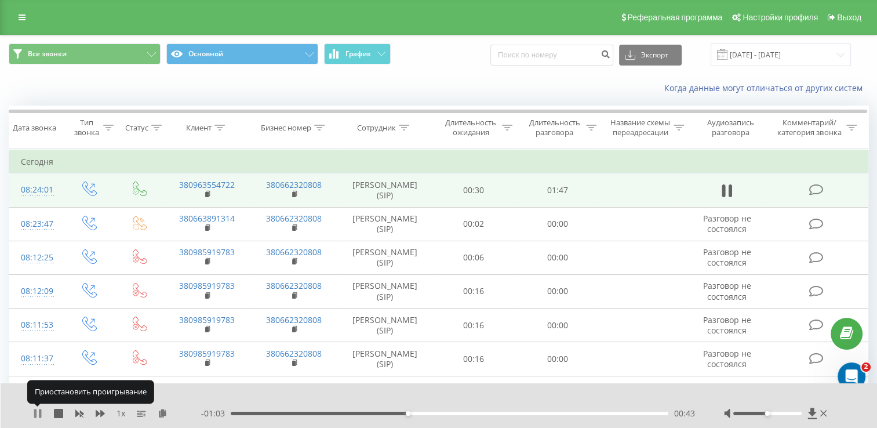
click at [37, 414] on icon at bounding box center [37, 413] width 9 height 9
click at [37, 412] on icon at bounding box center [37, 413] width 7 height 9
click at [37, 412] on icon at bounding box center [37, 413] width 9 height 9
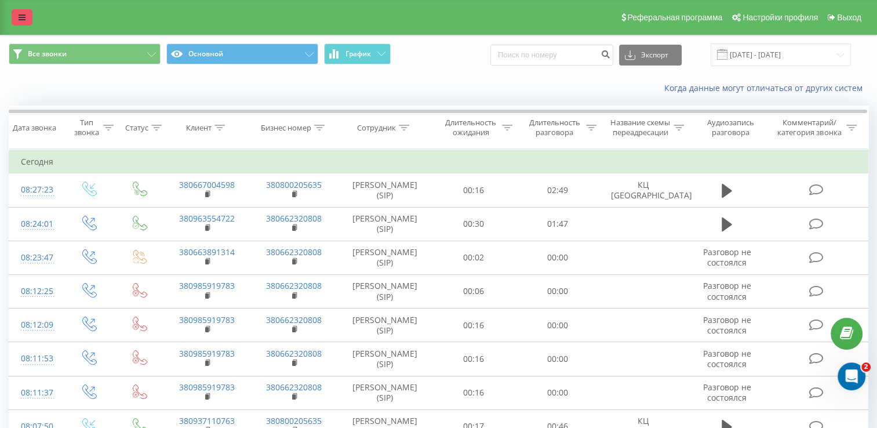
click at [21, 16] on icon at bounding box center [22, 17] width 7 height 8
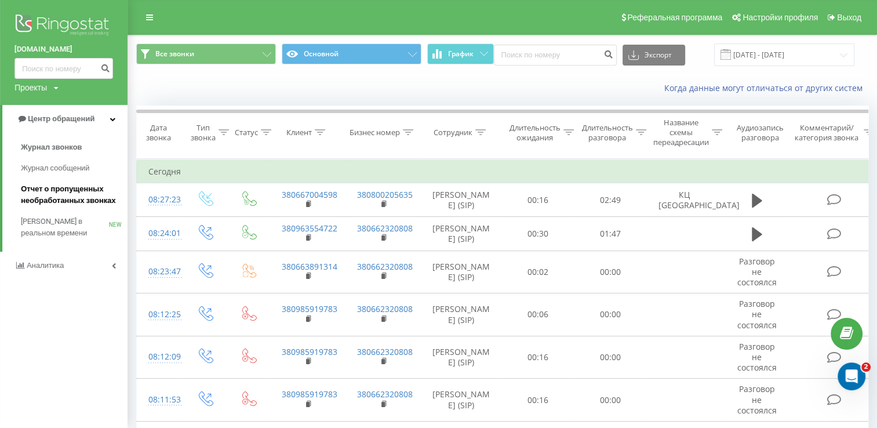
click at [79, 183] on span "Отчет о пропущенных необработанных звонках" at bounding box center [71, 194] width 101 height 23
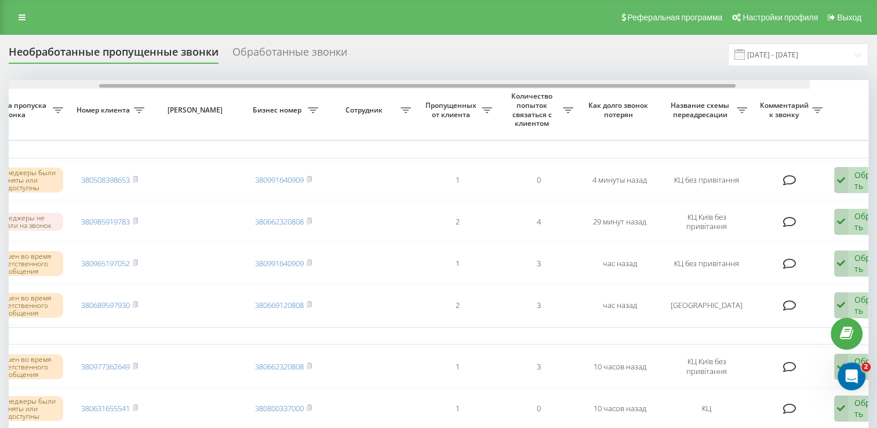
scroll to position [0, 299]
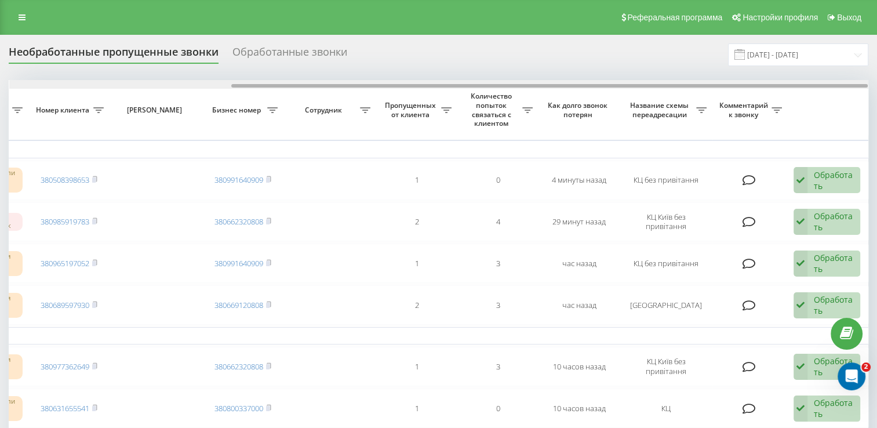
drag, startPoint x: 400, startPoint y: 86, endPoint x: 697, endPoint y: 125, distance: 299.5
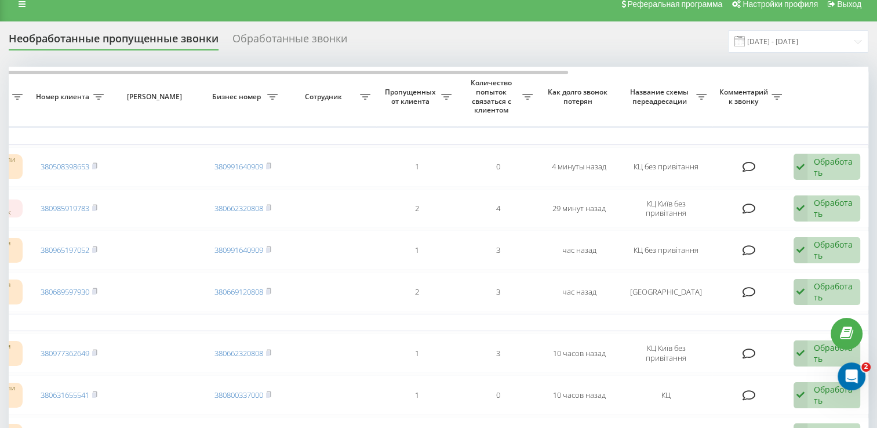
scroll to position [0, 0]
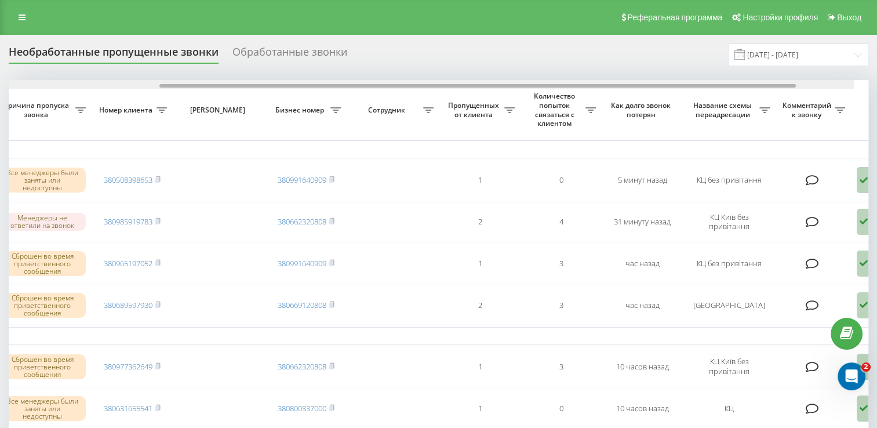
scroll to position [0, 252]
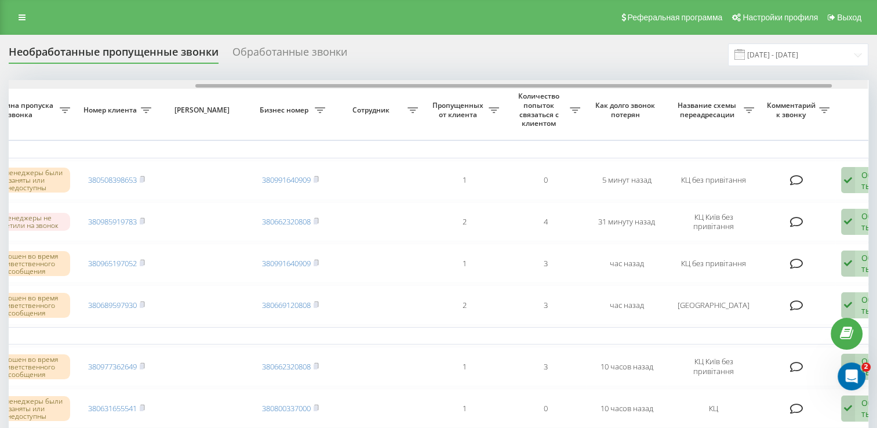
drag, startPoint x: 405, startPoint y: 85, endPoint x: 592, endPoint y: 104, distance: 187.7
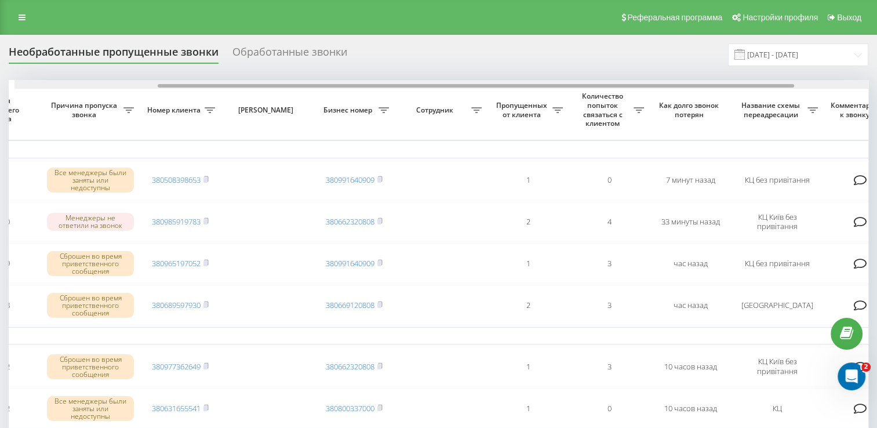
scroll to position [0, 194]
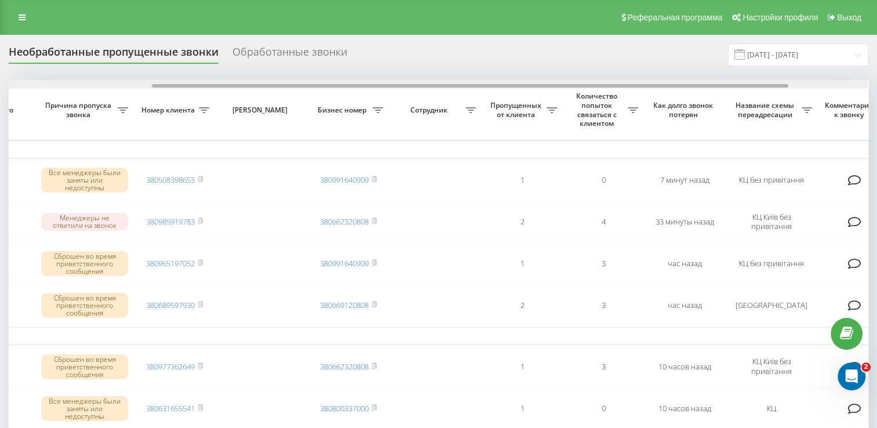
drag, startPoint x: 397, startPoint y: 84, endPoint x: 541, endPoint y: 100, distance: 144.7
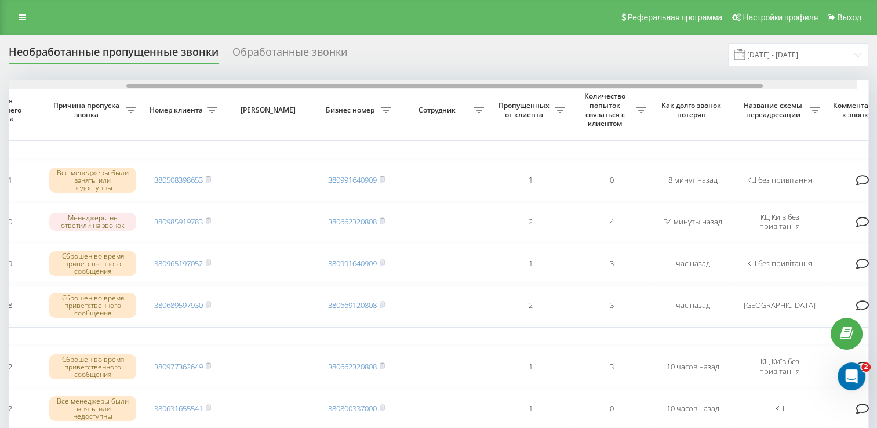
drag, startPoint x: 359, startPoint y: 86, endPoint x: 524, endPoint y: 99, distance: 165.8
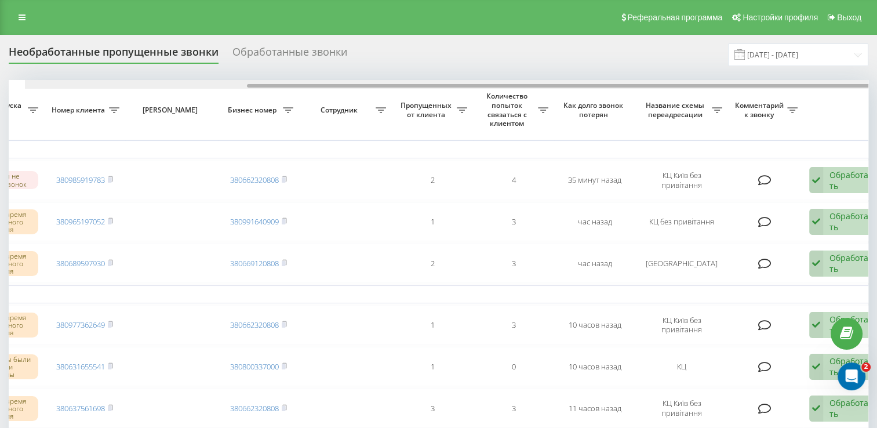
scroll to position [0, 299]
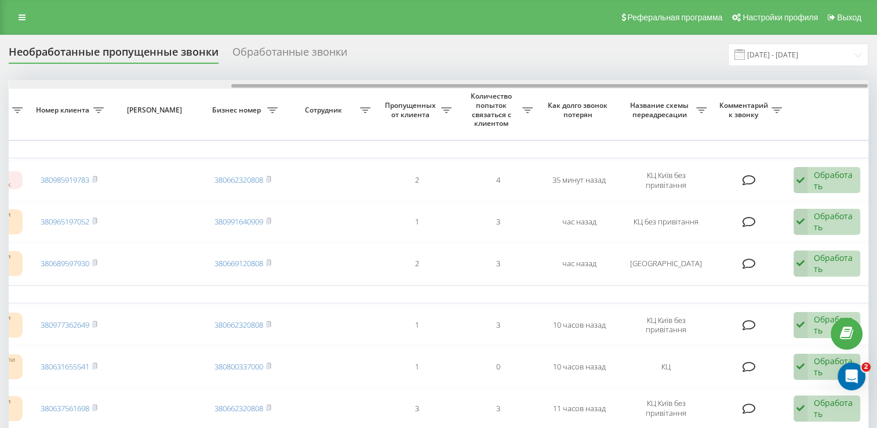
drag, startPoint x: 364, startPoint y: 85, endPoint x: 617, endPoint y: 119, distance: 255.2
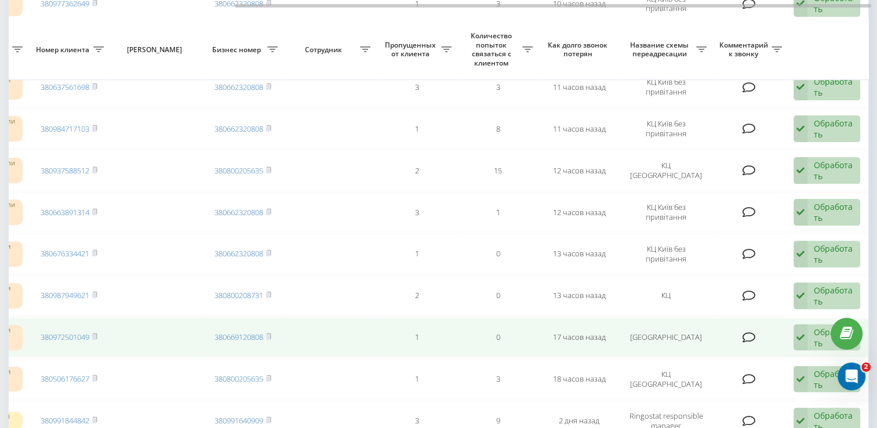
scroll to position [0, 0]
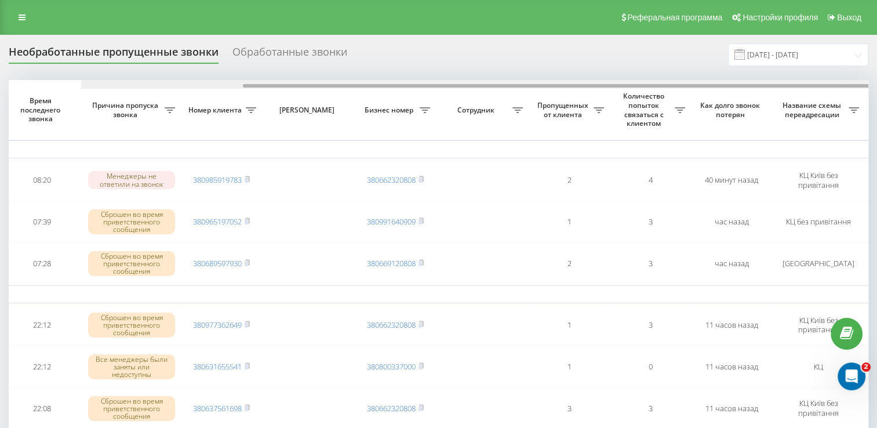
scroll to position [0, 223]
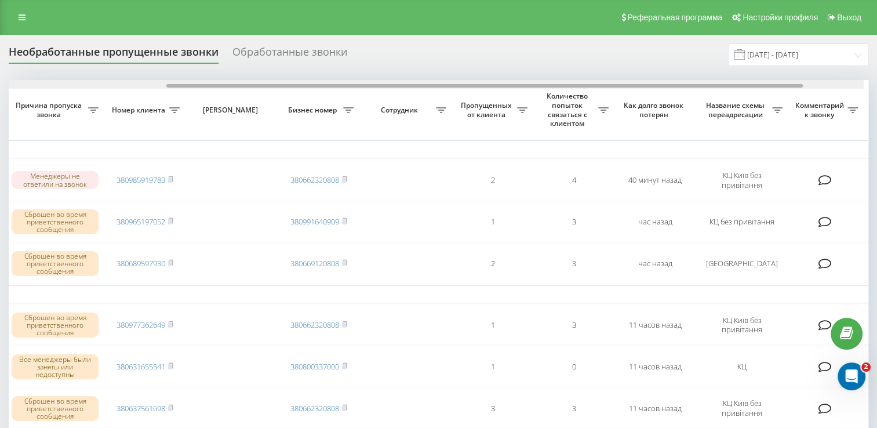
drag, startPoint x: 378, startPoint y: 85, endPoint x: 544, endPoint y: 86, distance: 165.9
click at [544, 86] on div at bounding box center [484, 85] width 637 height 3
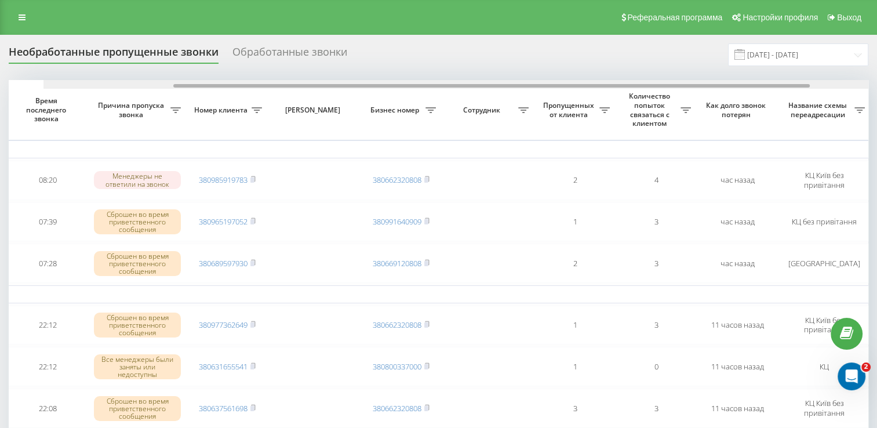
scroll to position [0, 299]
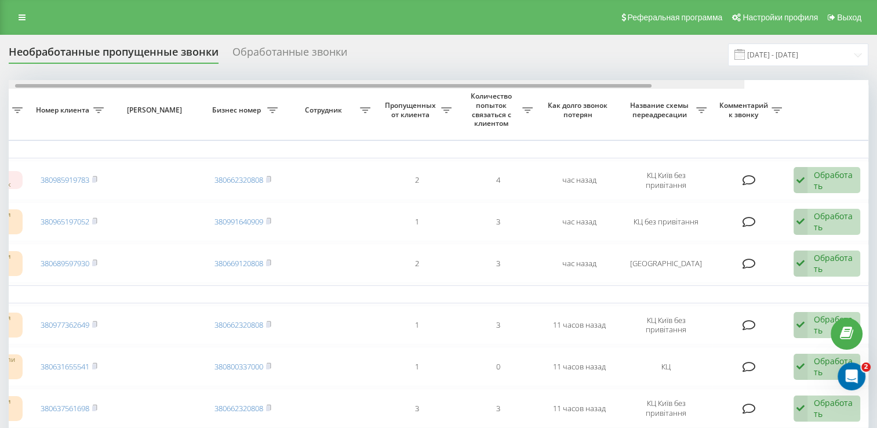
drag, startPoint x: 463, startPoint y: 85, endPoint x: 692, endPoint y: 119, distance: 231.6
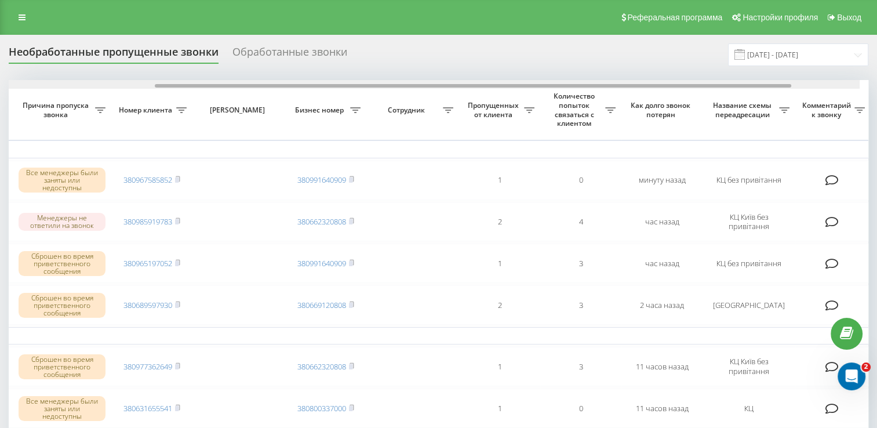
scroll to position [0, 223]
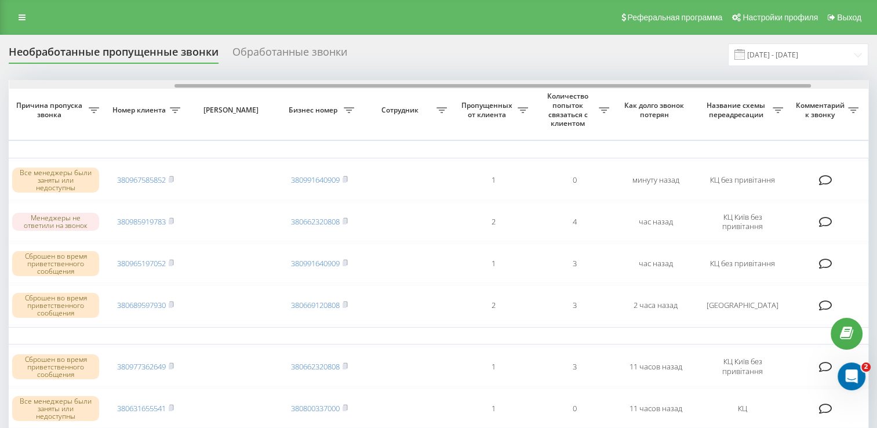
drag, startPoint x: 327, startPoint y: 86, endPoint x: 492, endPoint y: 110, distance: 167.0
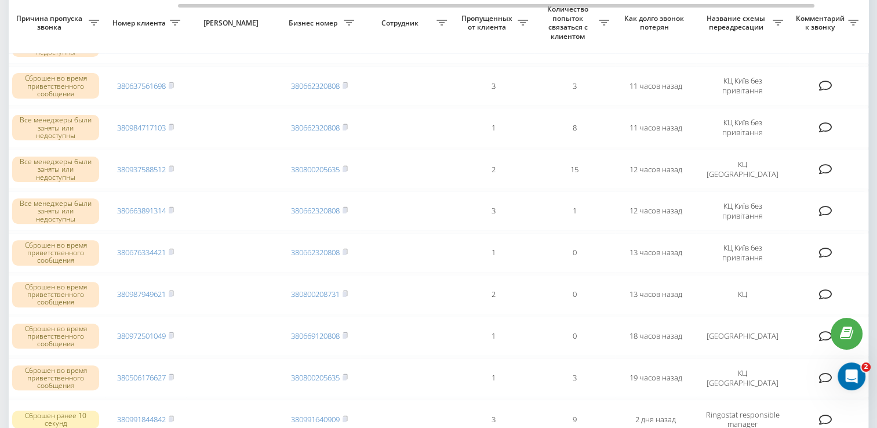
scroll to position [406, 0]
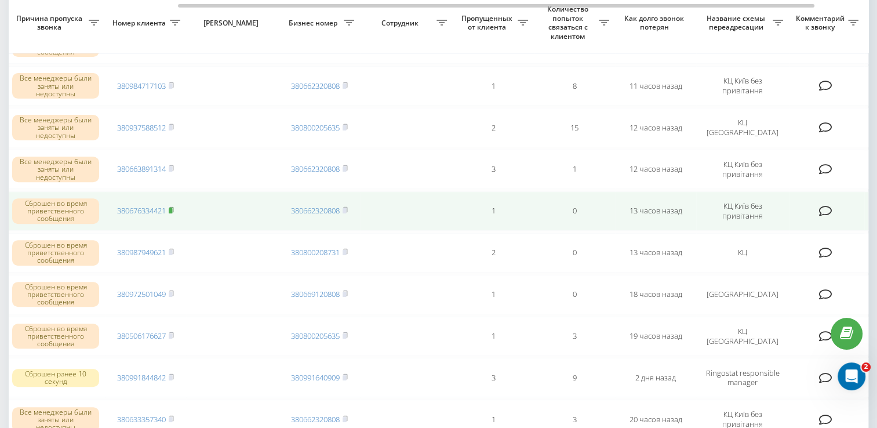
click at [172, 208] on rect at bounding box center [170, 210] width 3 height 5
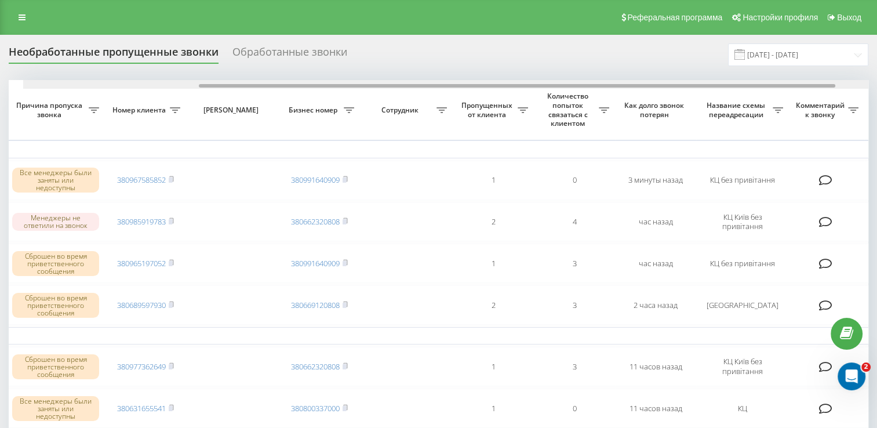
scroll to position [0, 237]
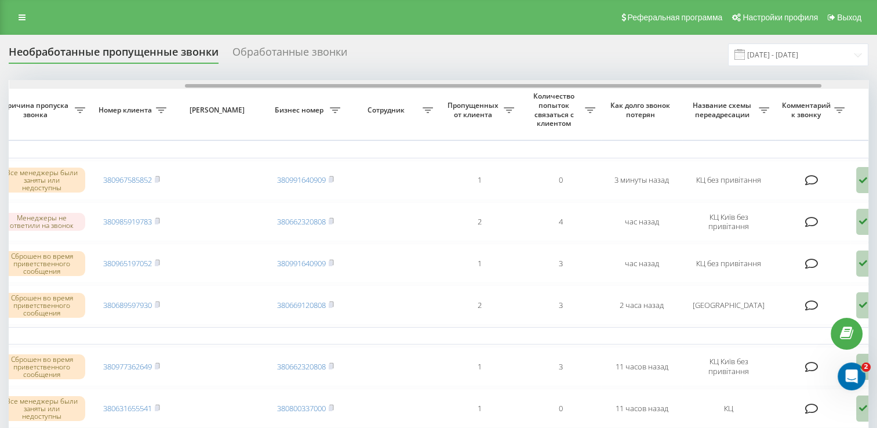
drag, startPoint x: 227, startPoint y: 86, endPoint x: 402, endPoint y: 111, distance: 177.4
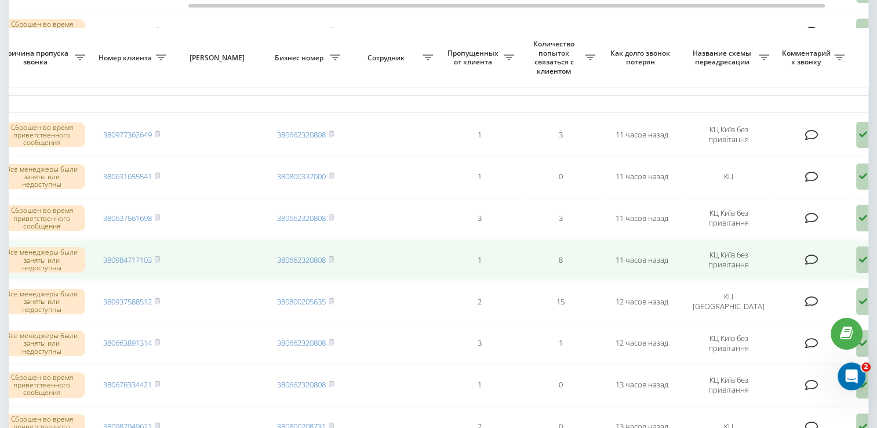
scroll to position [406, 0]
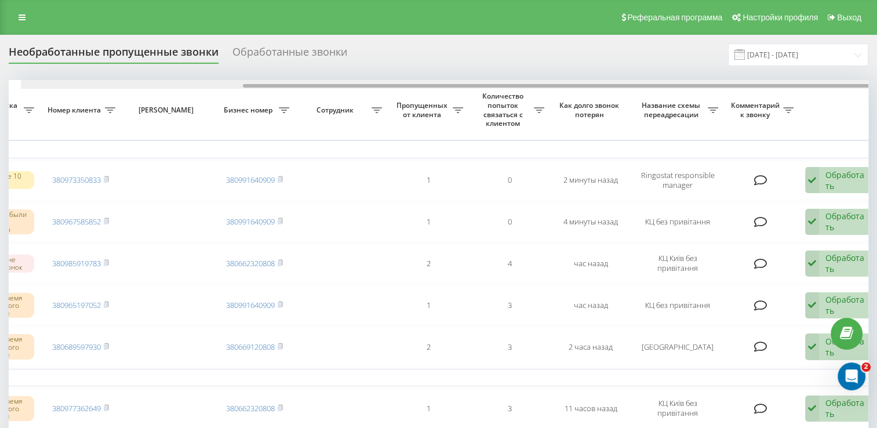
scroll to position [0, 299]
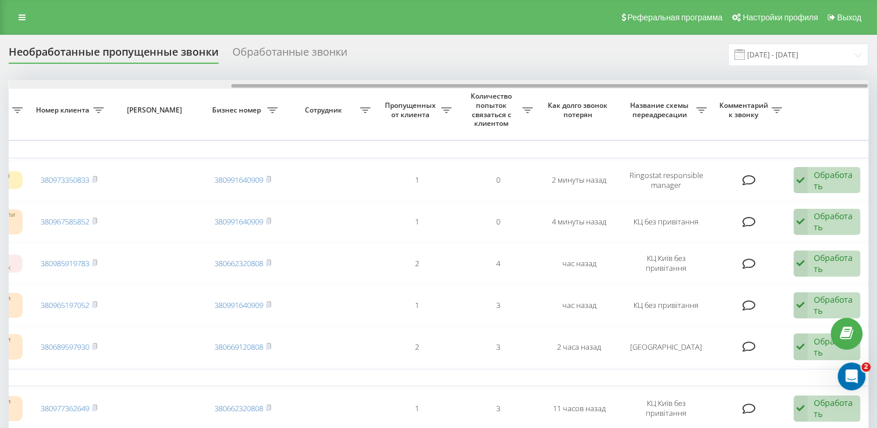
drag, startPoint x: 210, startPoint y: 86, endPoint x: 483, endPoint y: 122, distance: 275.4
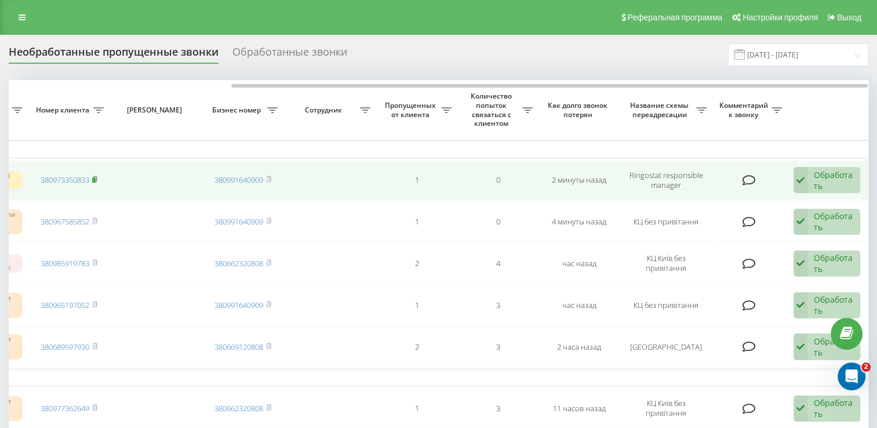
click at [95, 177] on rect at bounding box center [93, 179] width 3 height 5
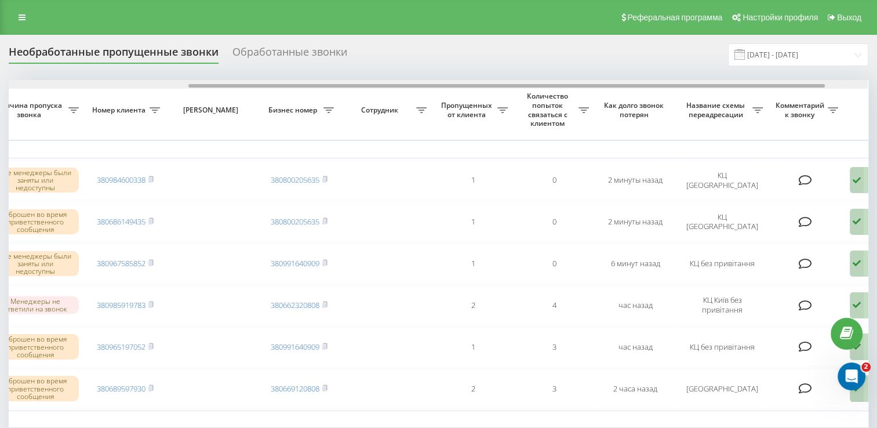
scroll to position [0, 253]
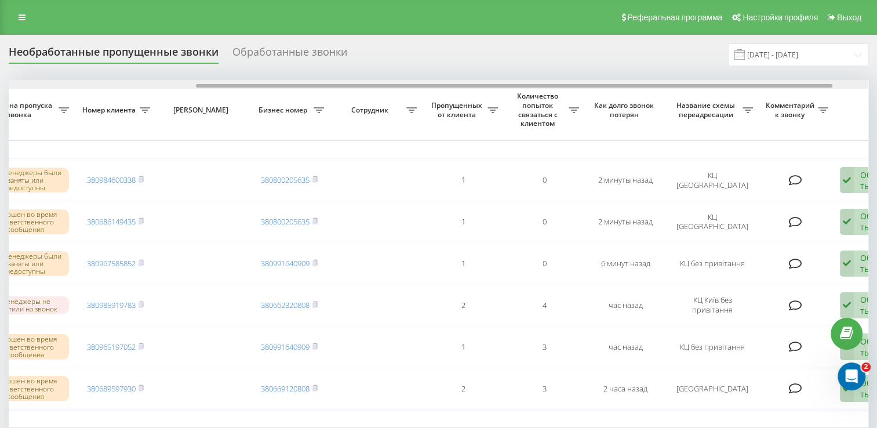
drag, startPoint x: 335, startPoint y: 85, endPoint x: 522, endPoint y: 129, distance: 192.3
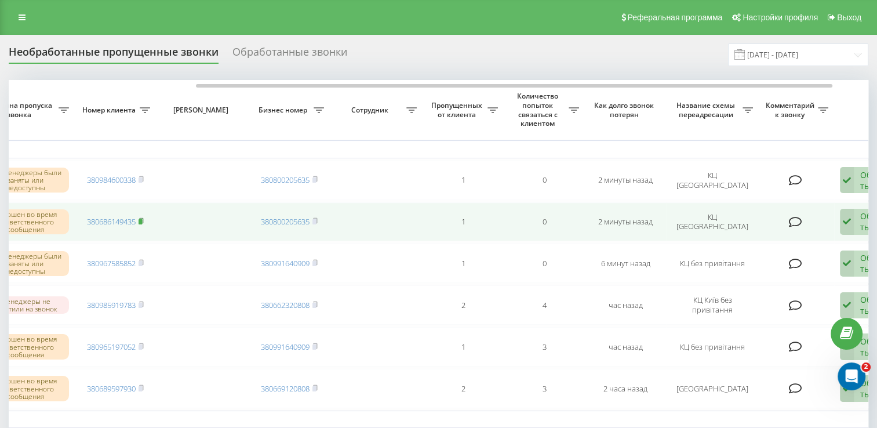
click at [142, 219] on rect at bounding box center [140, 221] width 3 height 5
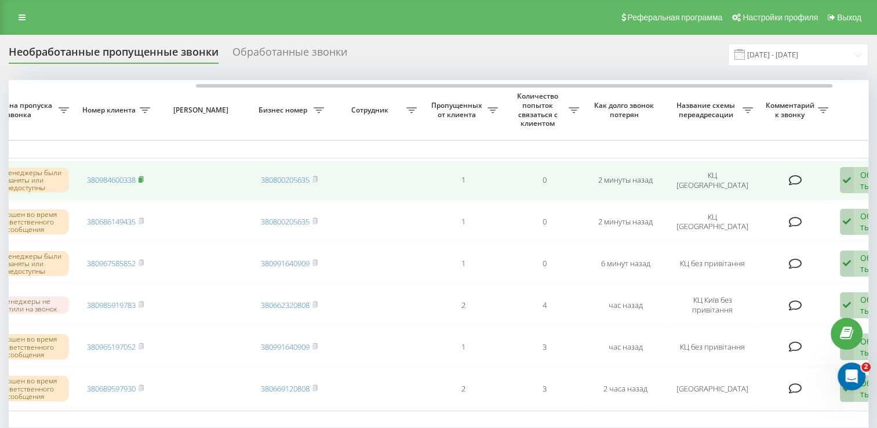
click at [141, 177] on rect at bounding box center [140, 179] width 3 height 5
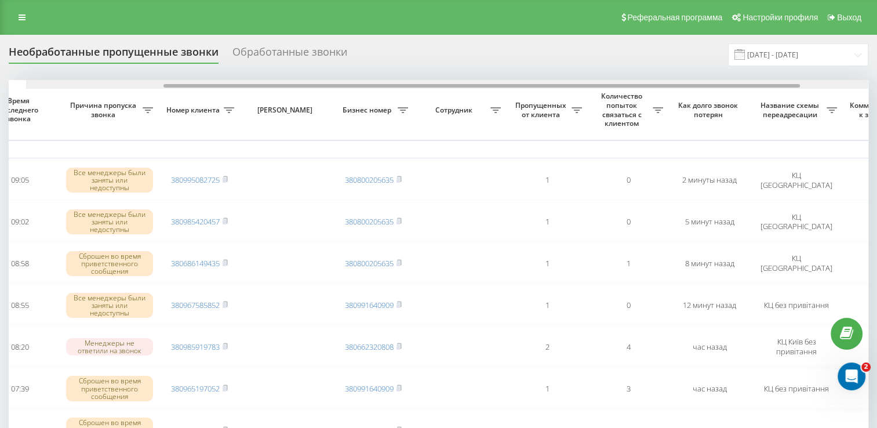
scroll to position [0, 299]
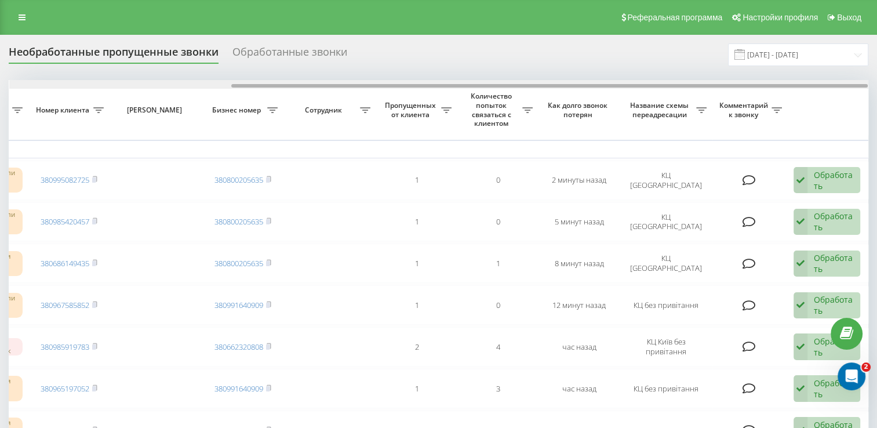
drag, startPoint x: 322, startPoint y: 85, endPoint x: 583, endPoint y: 126, distance: 264.8
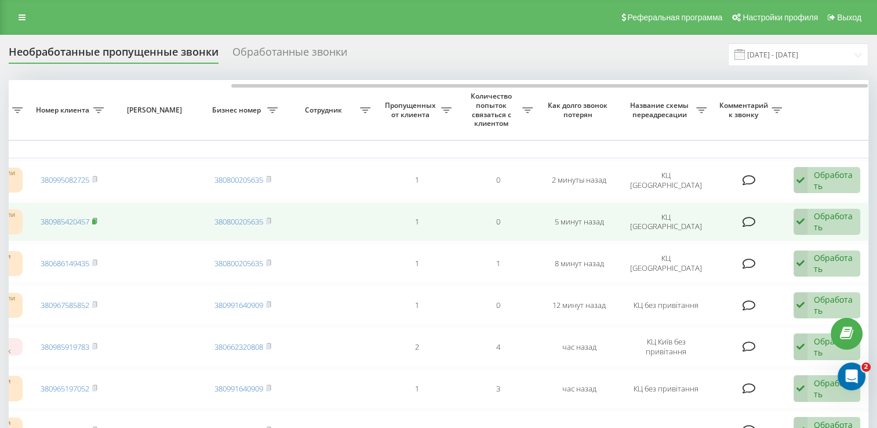
click at [96, 220] on rect at bounding box center [93, 221] width 3 height 5
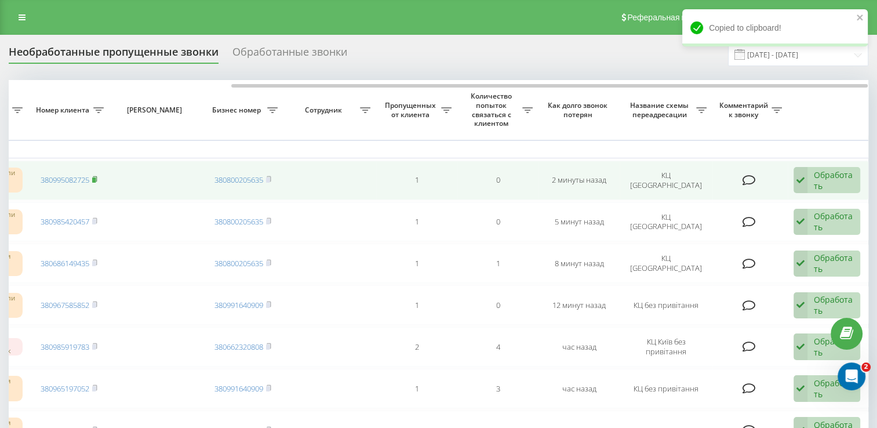
click at [97, 180] on icon at bounding box center [94, 179] width 5 height 7
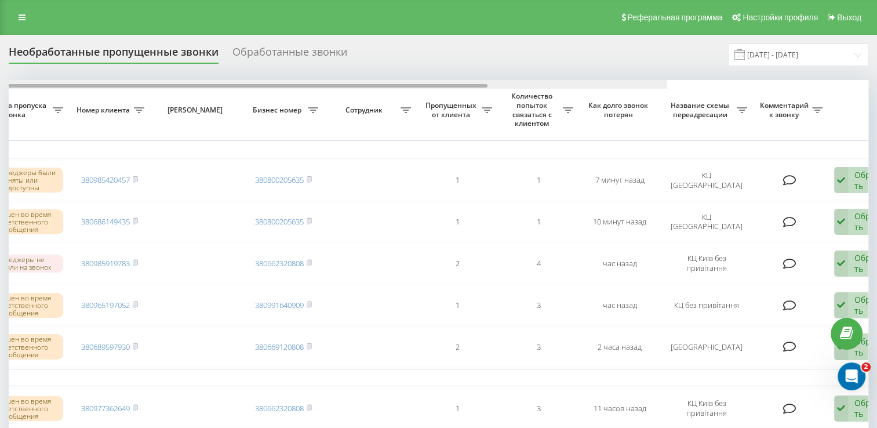
scroll to position [0, 299]
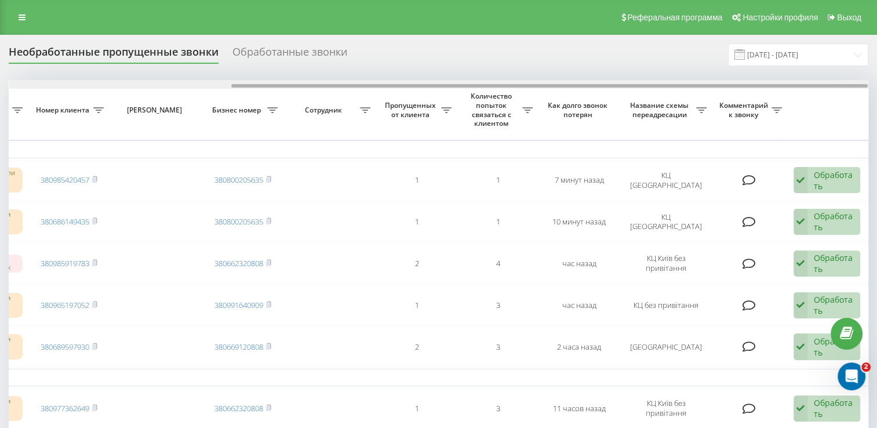
drag, startPoint x: 282, startPoint y: 84, endPoint x: 522, endPoint y: 104, distance: 240.3
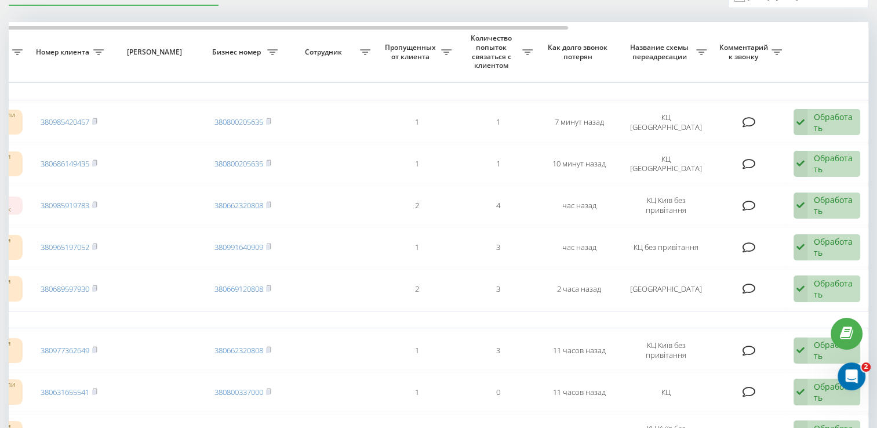
scroll to position [0, 0]
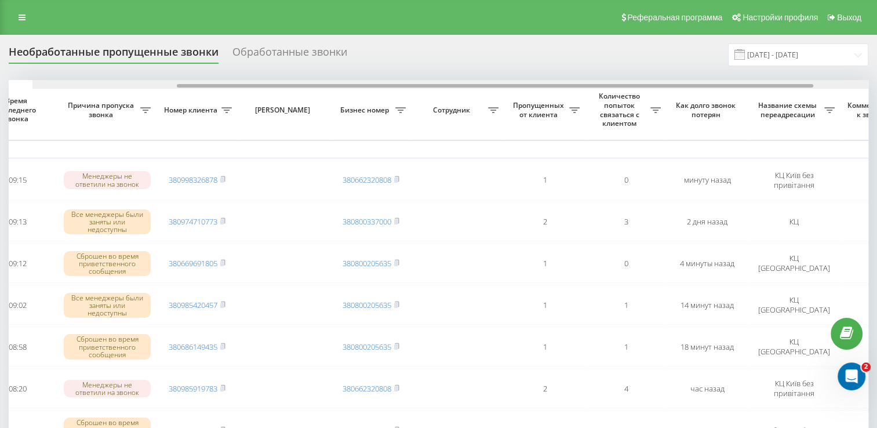
scroll to position [0, 195]
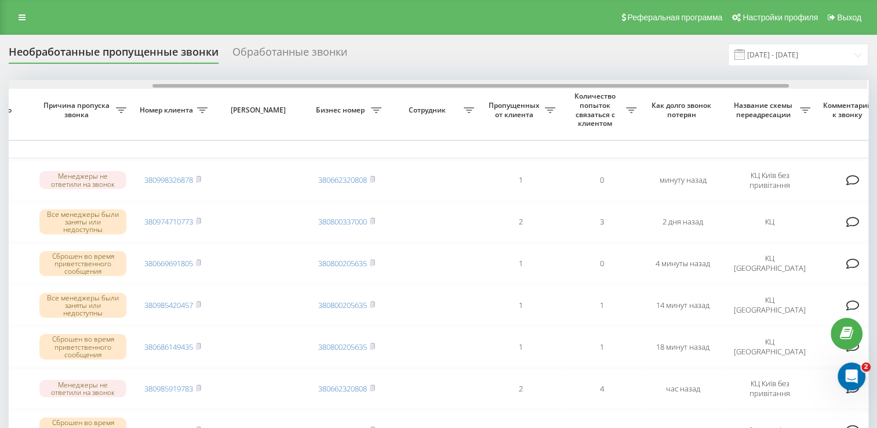
drag, startPoint x: 274, startPoint y: 85, endPoint x: 418, endPoint y: 106, distance: 145.3
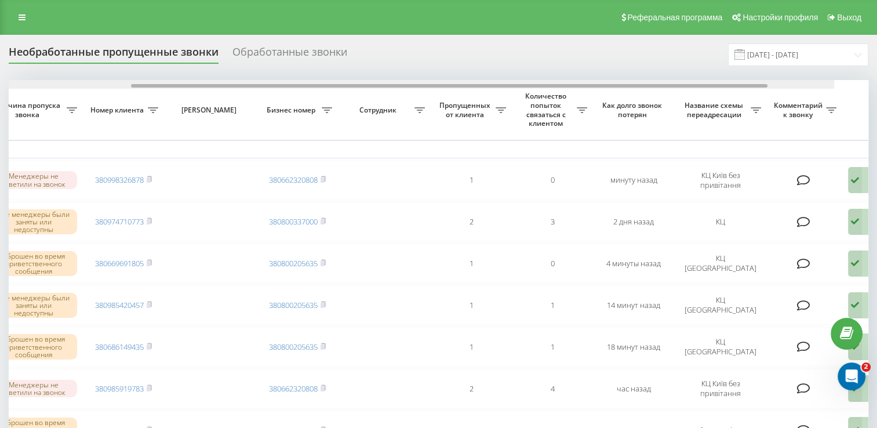
scroll to position [0, 299]
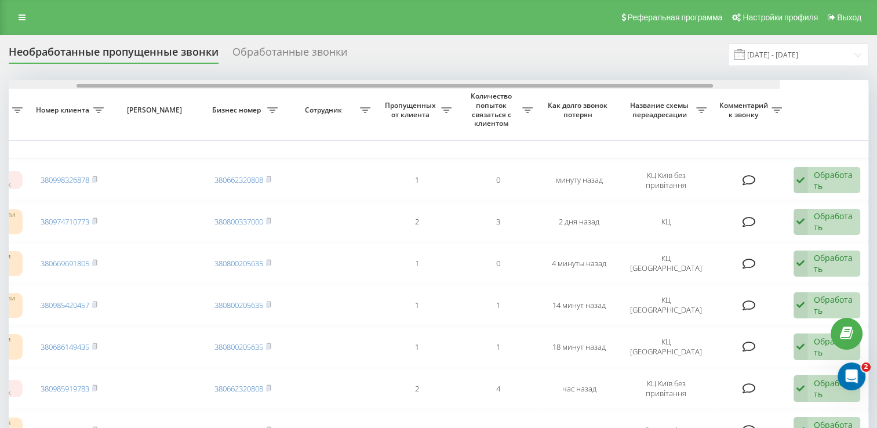
drag, startPoint x: 288, startPoint y: 84, endPoint x: 514, endPoint y: 118, distance: 229.4
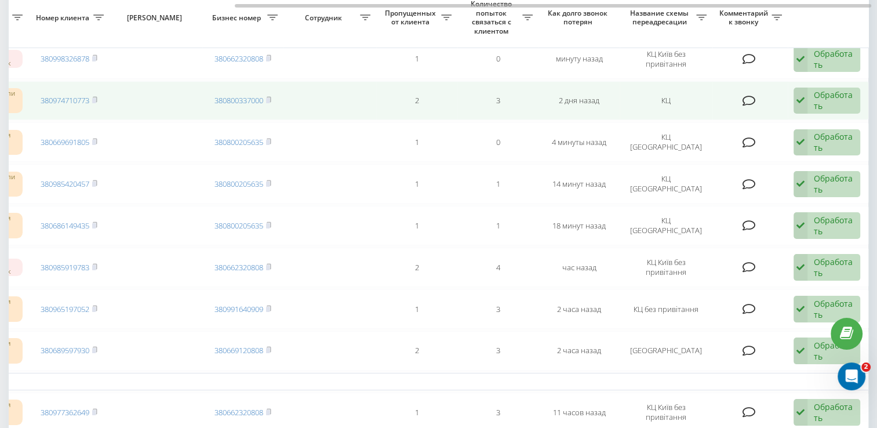
scroll to position [116, 0]
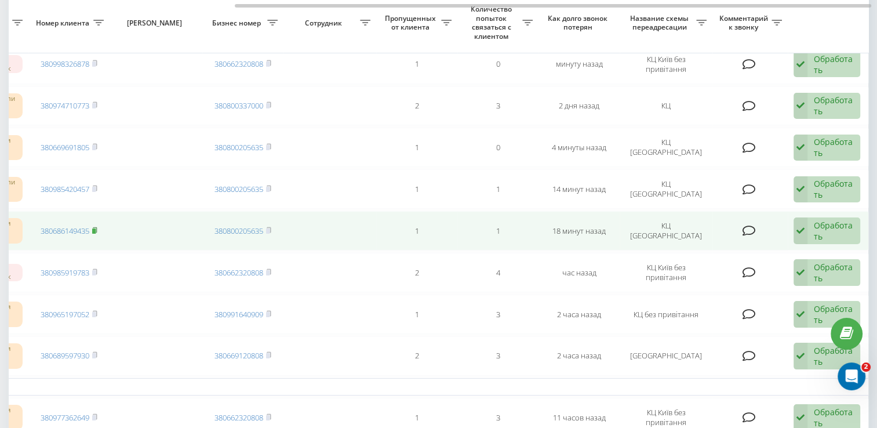
click at [96, 229] on rect at bounding box center [93, 231] width 3 height 5
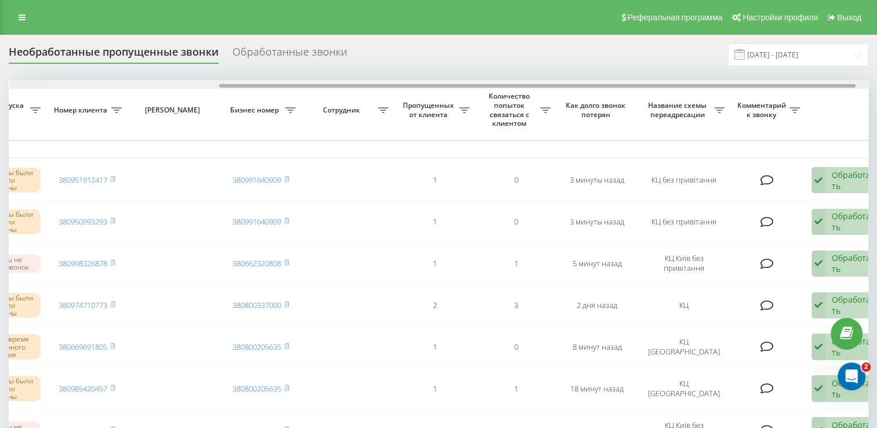
scroll to position [0, 282]
drag, startPoint x: 261, startPoint y: 84, endPoint x: 470, endPoint y: 119, distance: 212.3
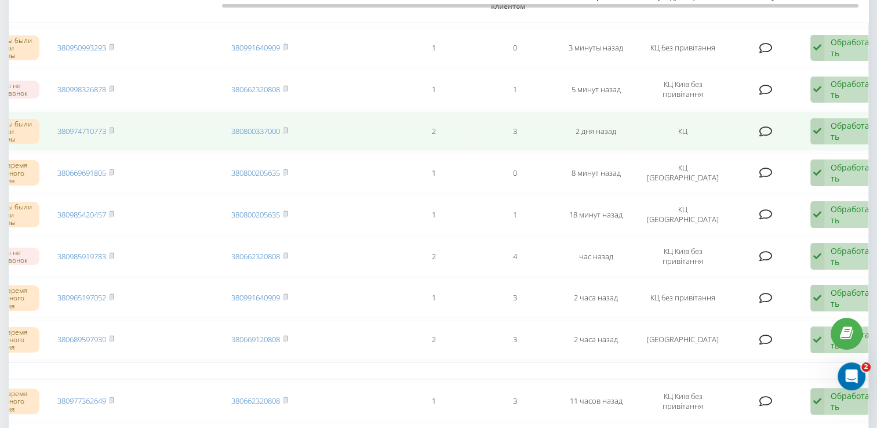
scroll to position [116, 0]
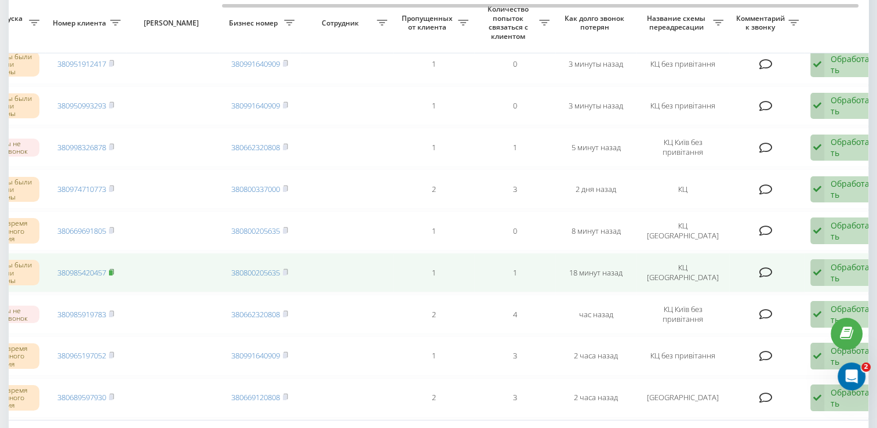
click at [114, 270] on icon at bounding box center [111, 272] width 5 height 7
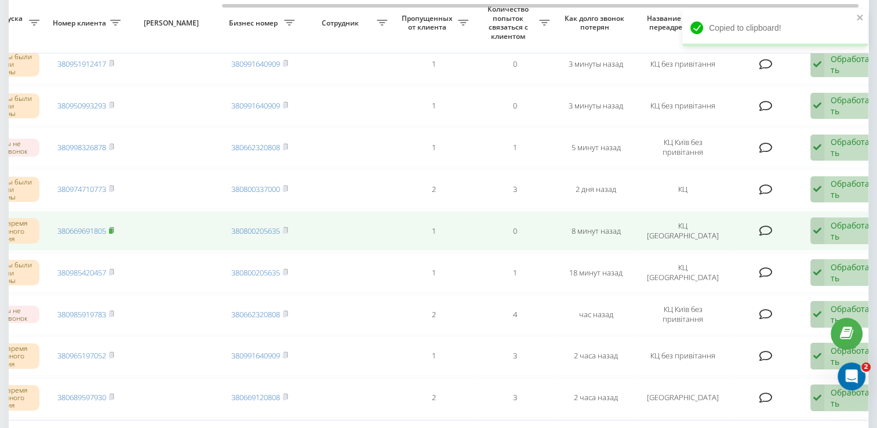
click at [112, 229] on rect at bounding box center [110, 231] width 3 height 5
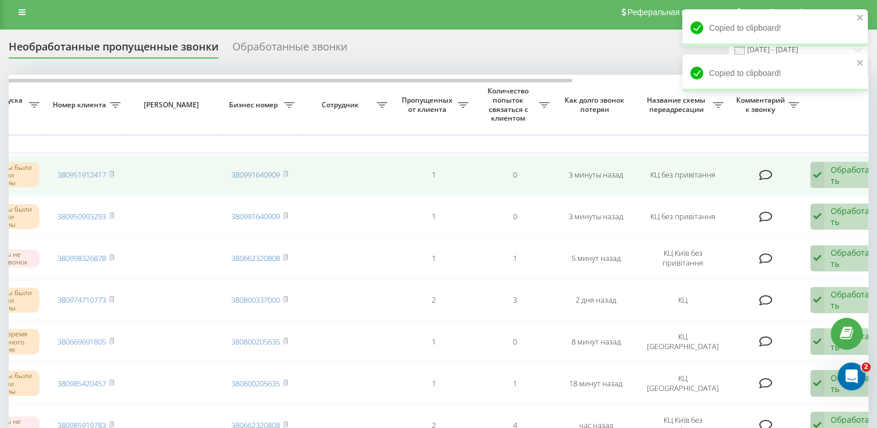
scroll to position [0, 0]
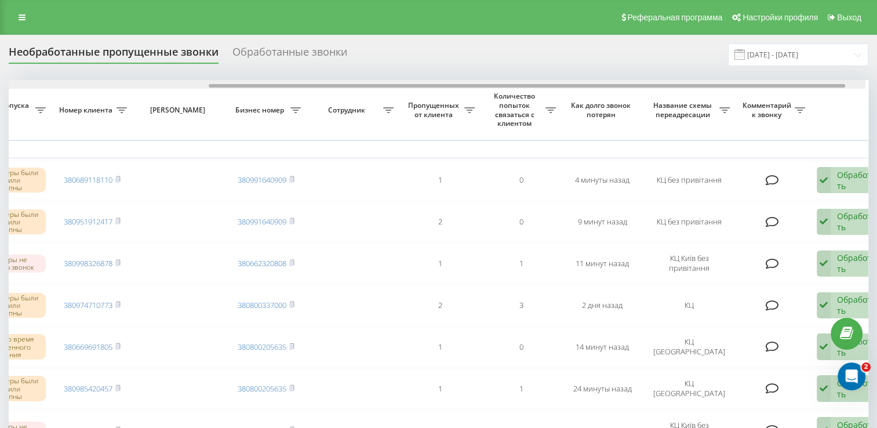
drag, startPoint x: 297, startPoint y: 86, endPoint x: 520, endPoint y: 128, distance: 226.5
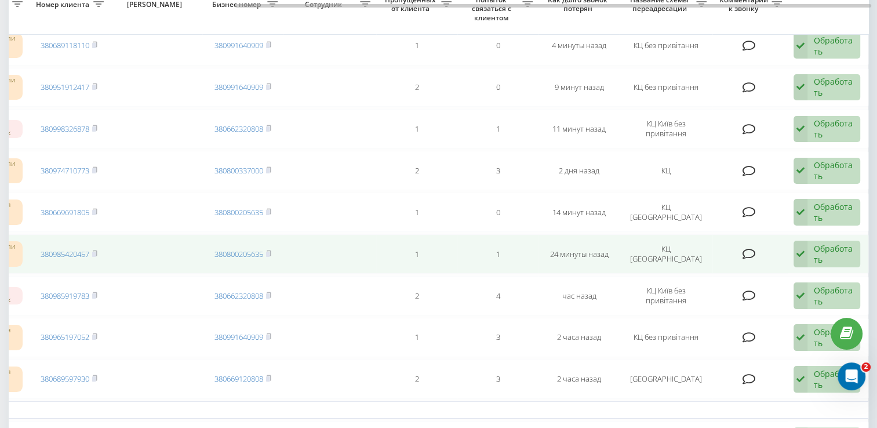
scroll to position [116, 0]
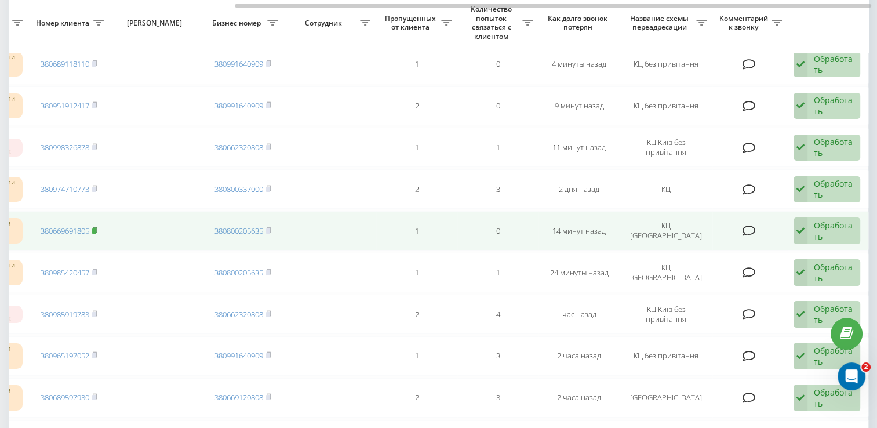
click at [97, 231] on icon at bounding box center [94, 230] width 5 height 7
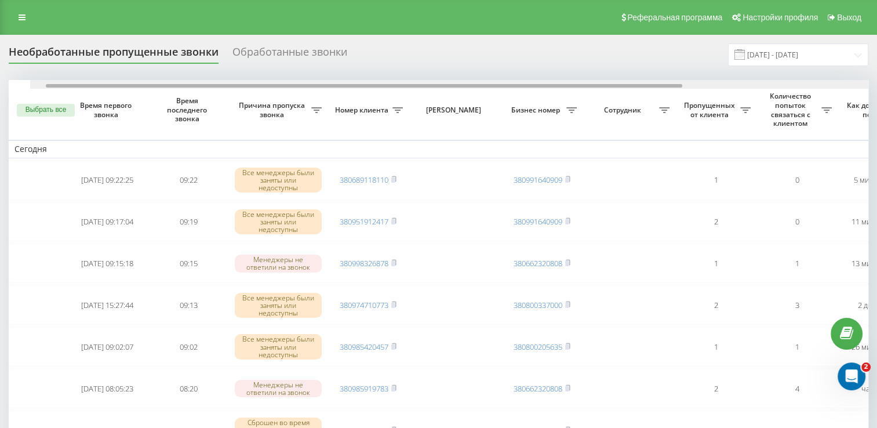
scroll to position [0, 299]
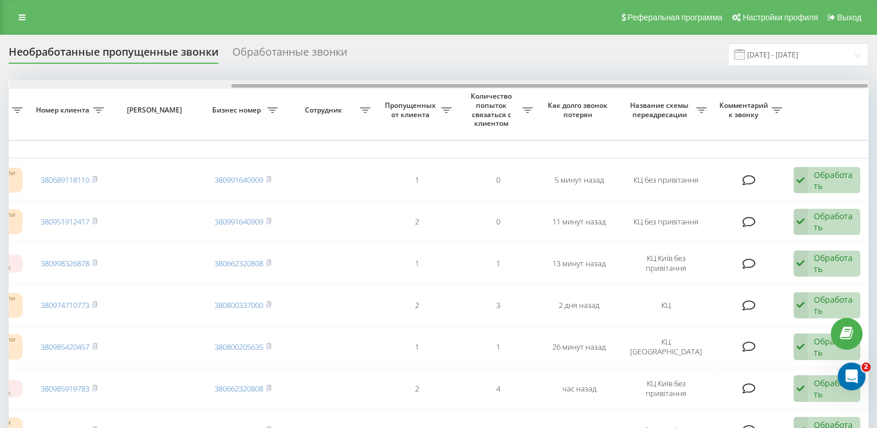
drag, startPoint x: 351, startPoint y: 85, endPoint x: 590, endPoint y: 122, distance: 242.4
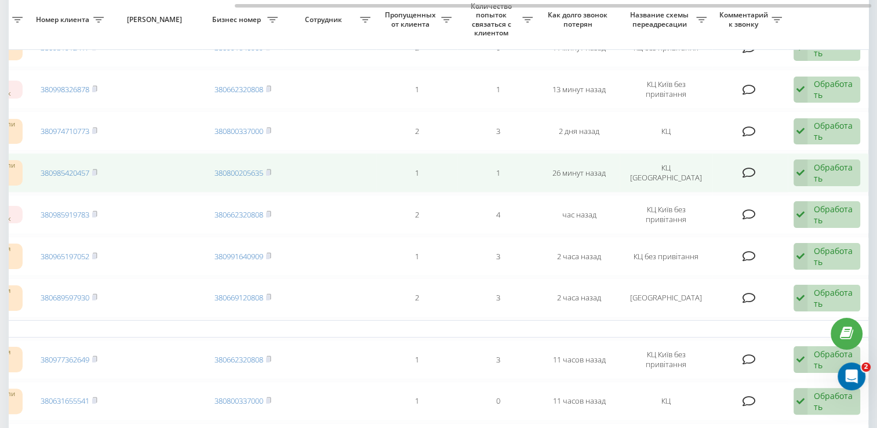
scroll to position [58, 0]
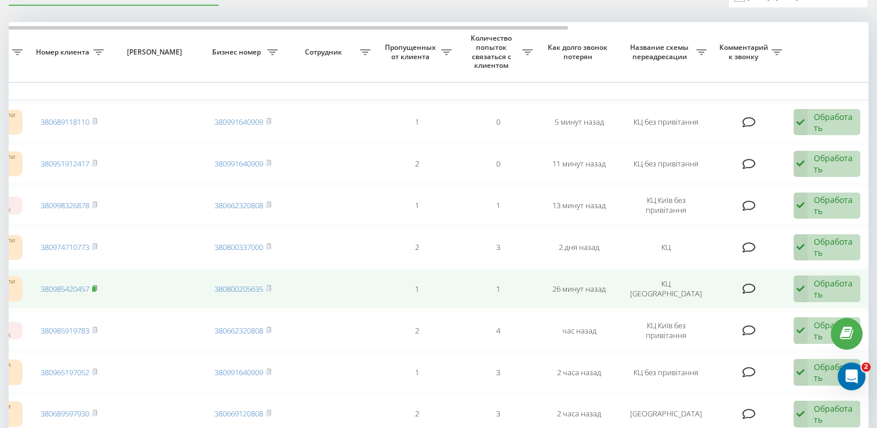
click at [95, 288] on rect at bounding box center [93, 289] width 3 height 5
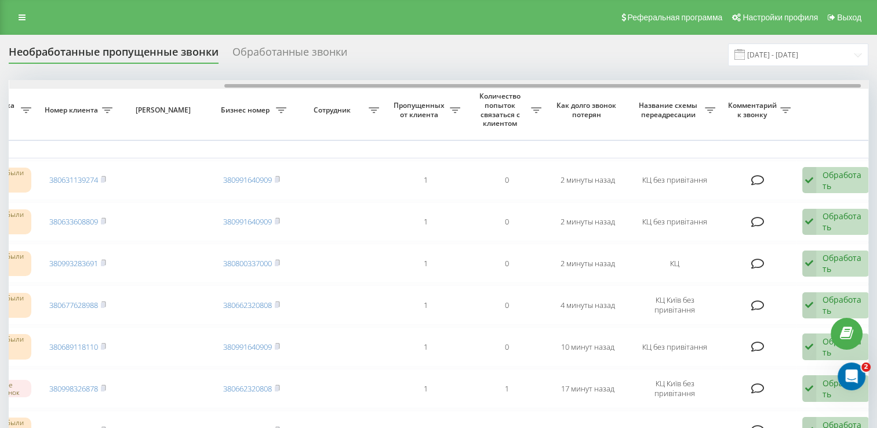
scroll to position [0, 299]
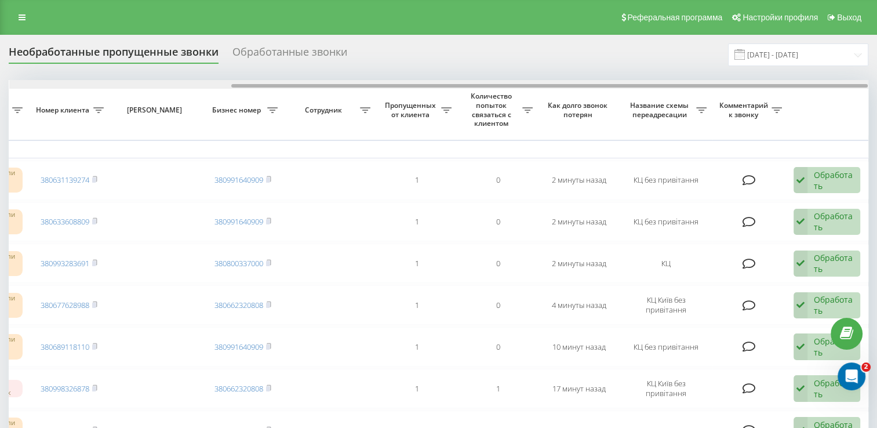
drag, startPoint x: 392, startPoint y: 85, endPoint x: 637, endPoint y: 94, distance: 245.5
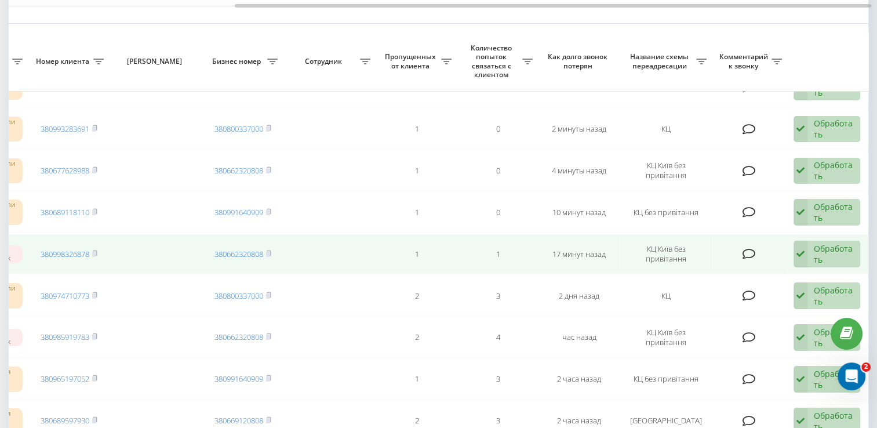
scroll to position [116, 0]
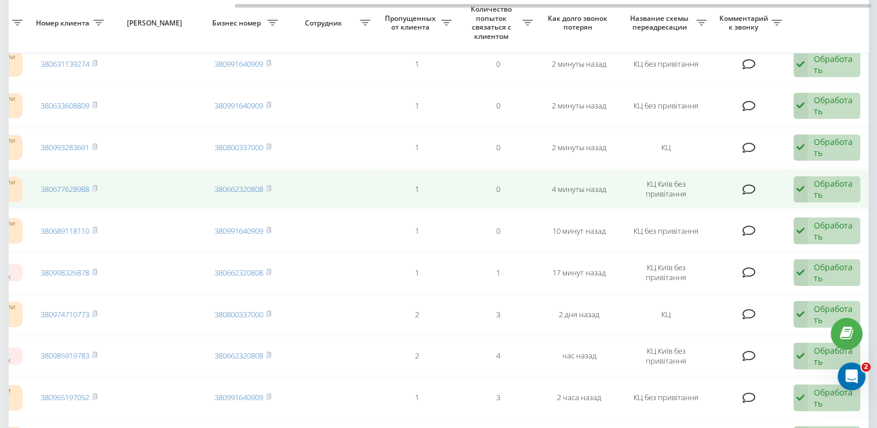
click at [99, 185] on td "380677628988" at bounding box center [68, 188] width 81 height 39
click at [96, 187] on rect at bounding box center [93, 189] width 3 height 5
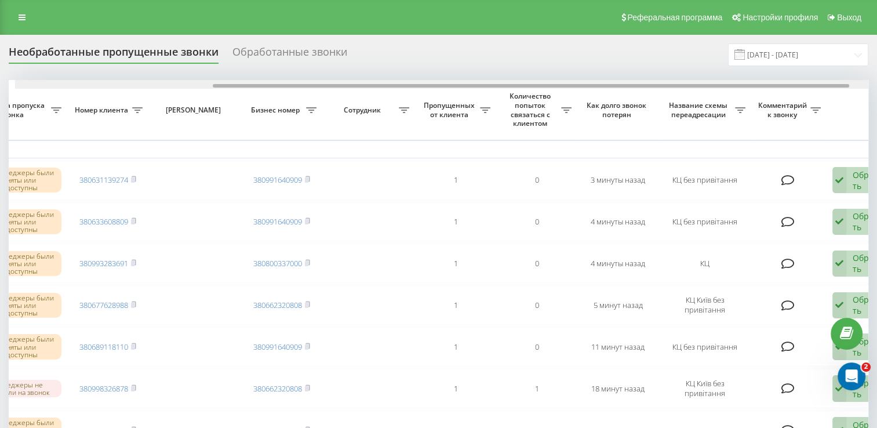
scroll to position [0, 272]
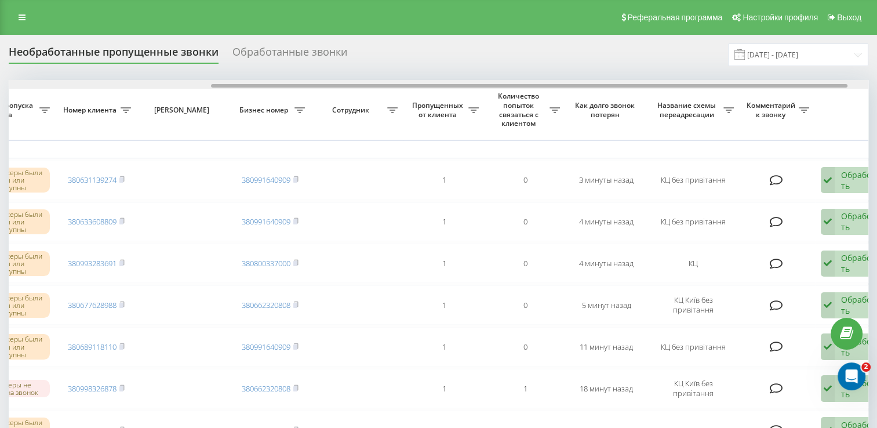
drag, startPoint x: 324, startPoint y: 85, endPoint x: 526, endPoint y: 109, distance: 203.2
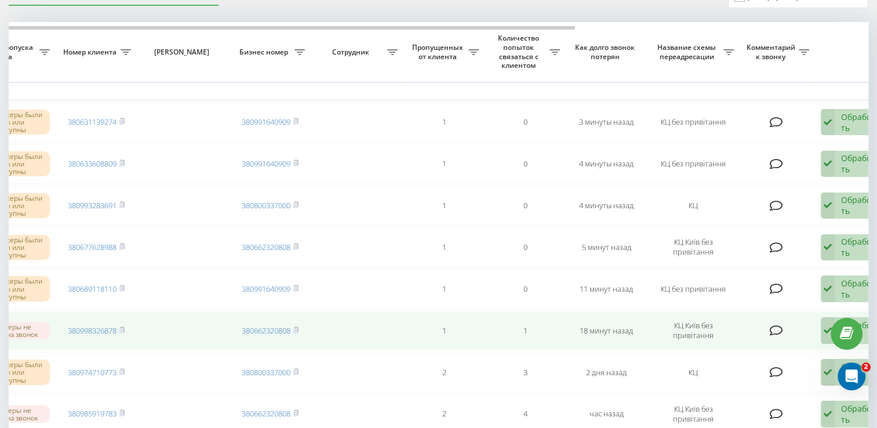
scroll to position [116, 0]
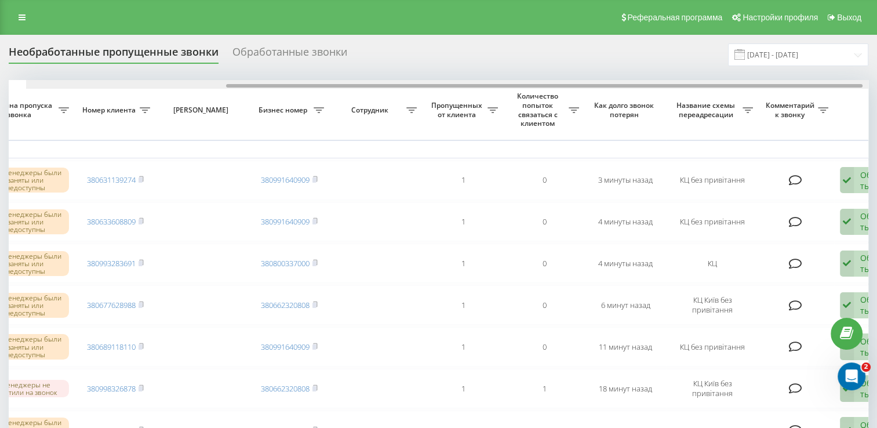
scroll to position [0, 270]
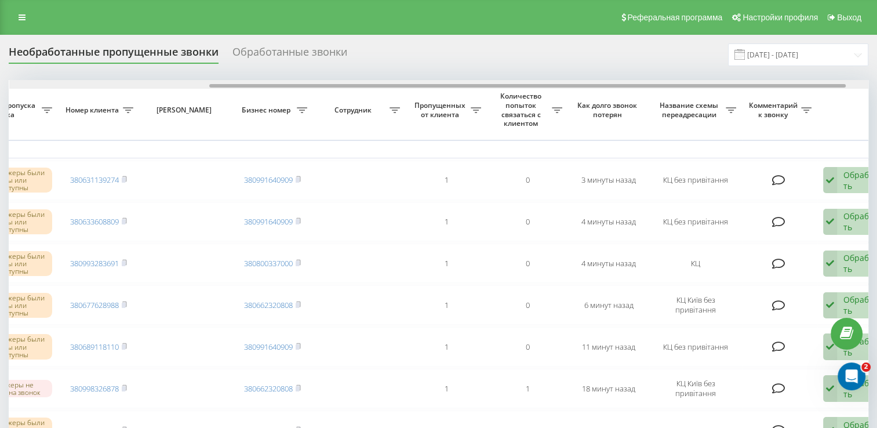
drag, startPoint x: 251, startPoint y: 85, endPoint x: 438, endPoint y: 100, distance: 188.5
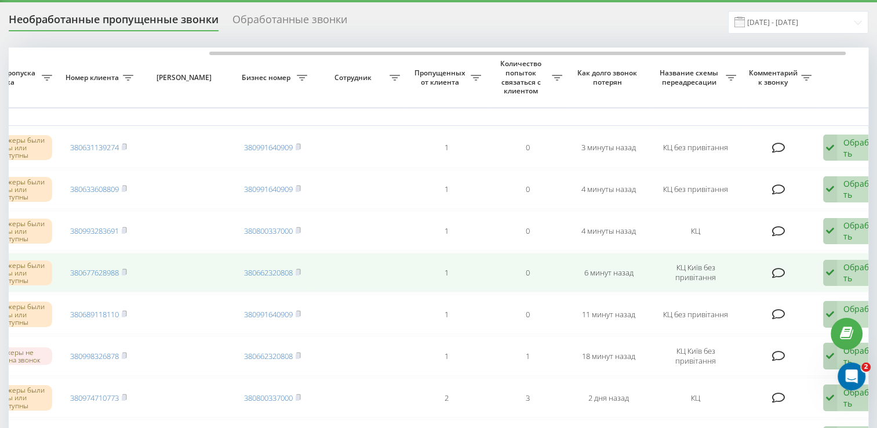
scroll to position [58, 0]
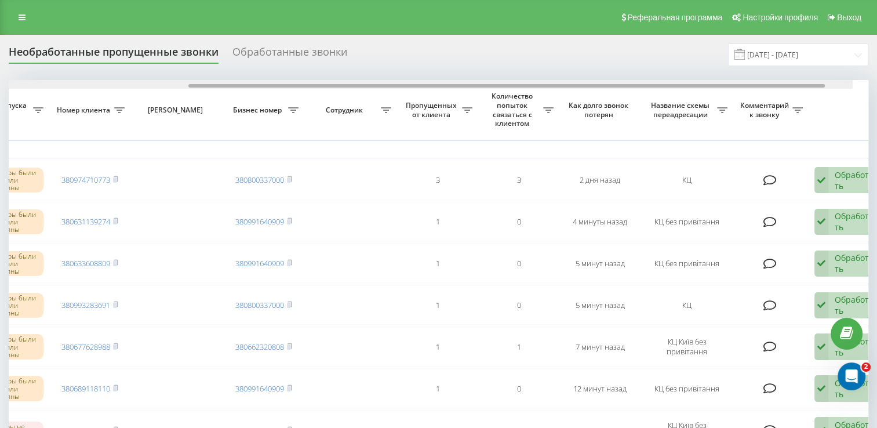
scroll to position [0, 279]
drag, startPoint x: 158, startPoint y: 86, endPoint x: 365, endPoint y: 110, distance: 207.8
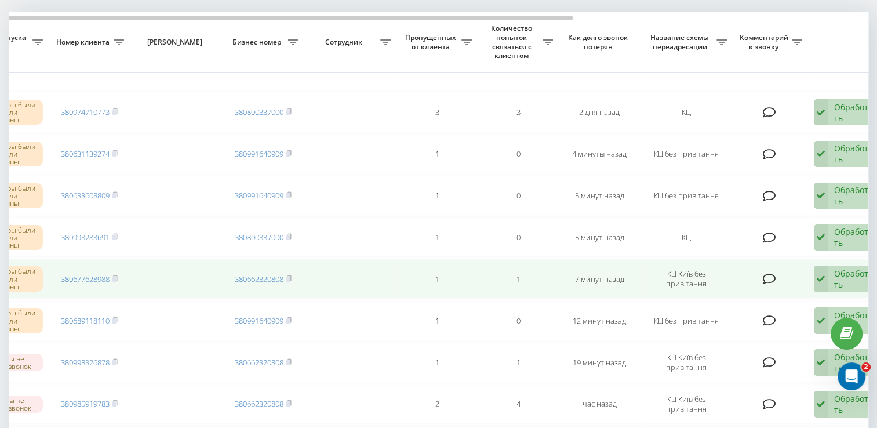
scroll to position [58, 0]
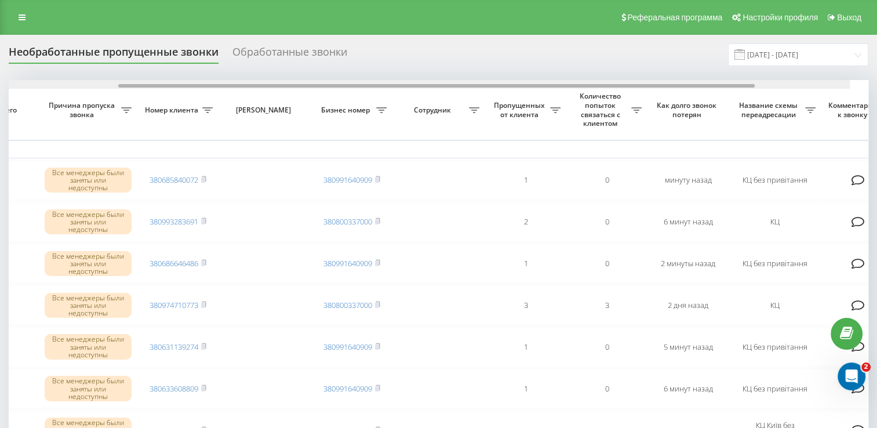
scroll to position [0, 191]
drag, startPoint x: 303, startPoint y: 86, endPoint x: 445, endPoint y: 95, distance: 142.4
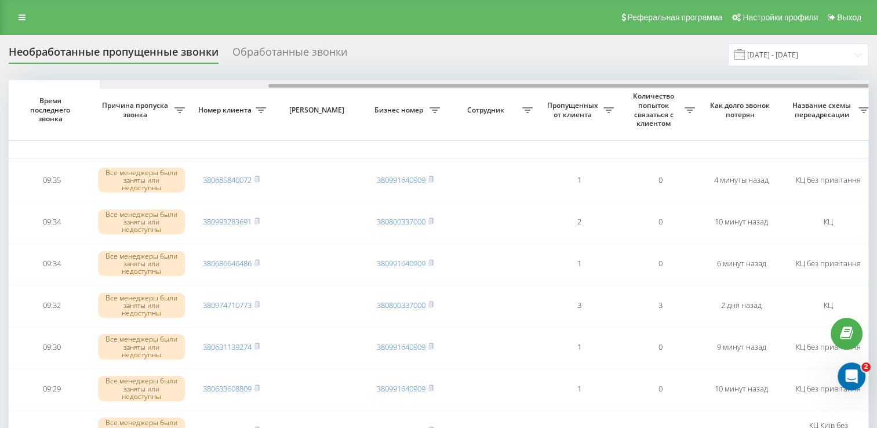
scroll to position [0, 249]
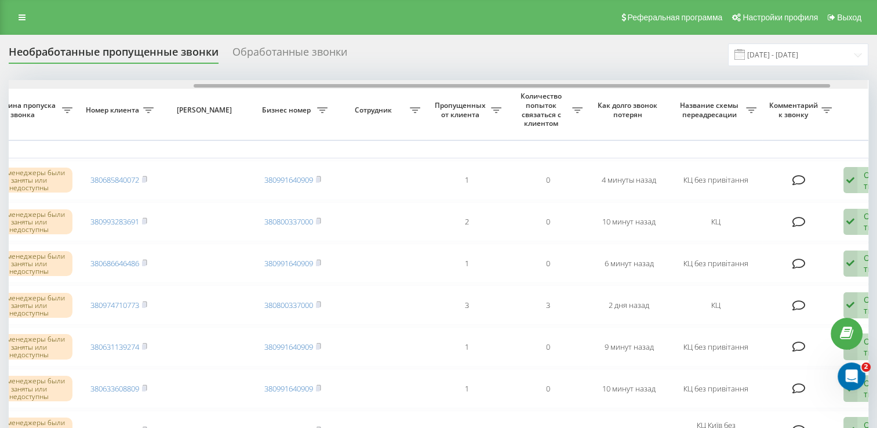
drag, startPoint x: 451, startPoint y: 85, endPoint x: 636, endPoint y: 110, distance: 186.7
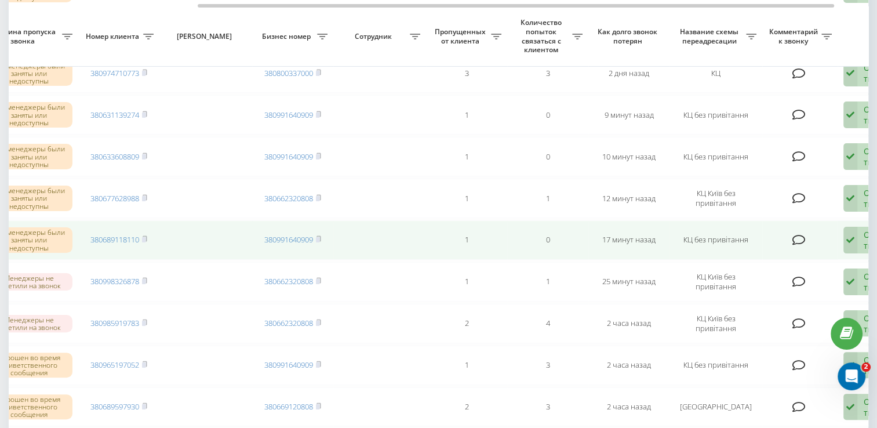
scroll to position [290, 0]
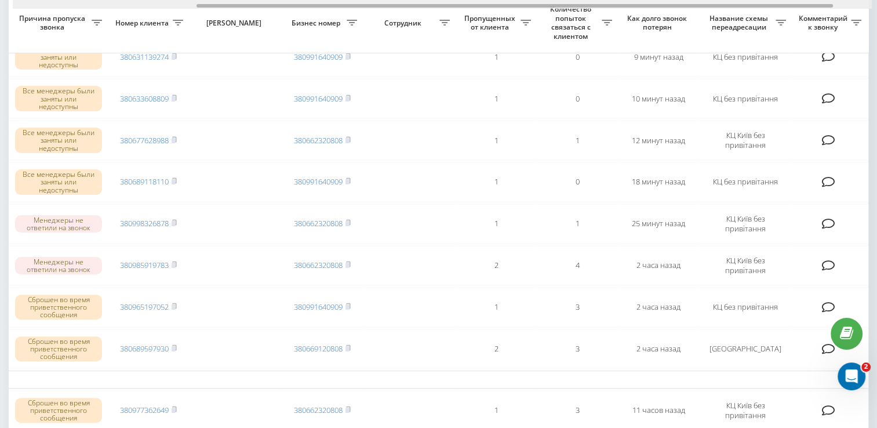
scroll to position [0, 248]
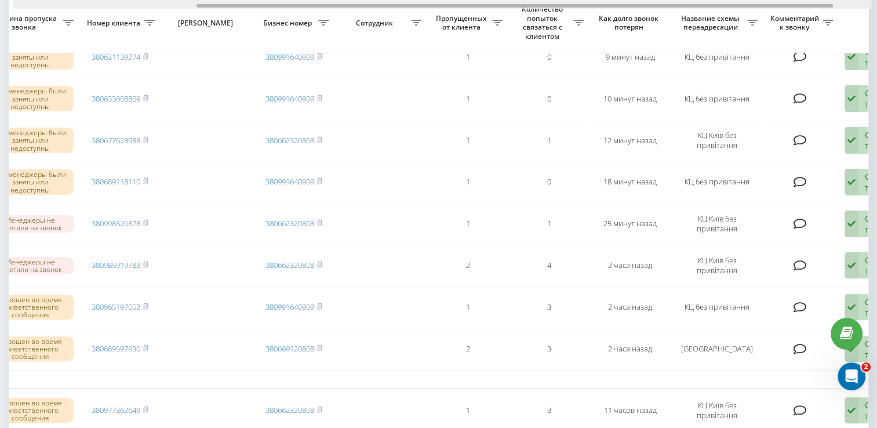
drag, startPoint x: 393, startPoint y: 6, endPoint x: 568, endPoint y: 49, distance: 181.0
click at [568, 49] on div "Выбрать все Время первого звонка Время последнего звонка [PERSON_NAME] пропуска…" at bounding box center [439, 402] width 860 height 1224
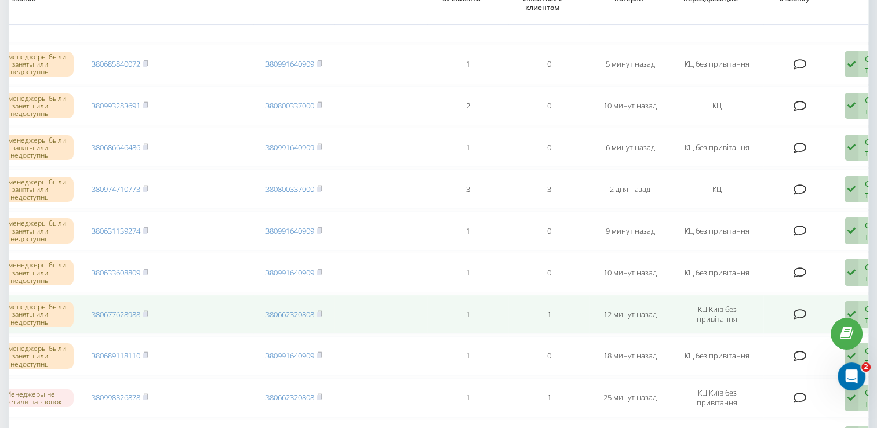
scroll to position [0, 0]
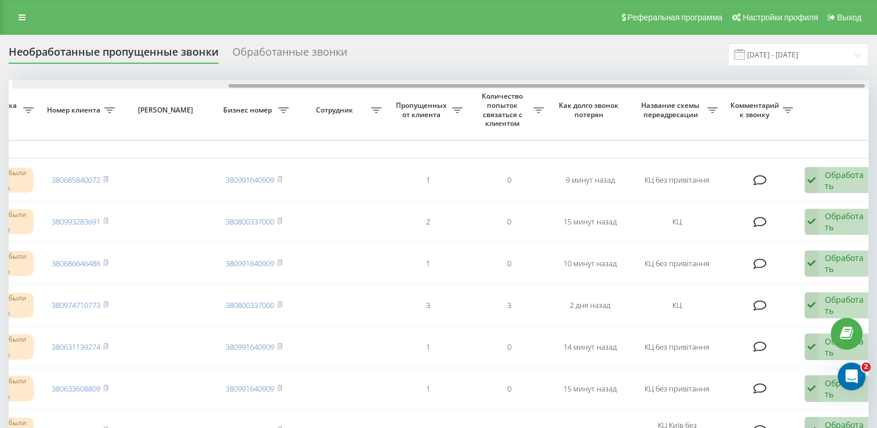
scroll to position [0, 292]
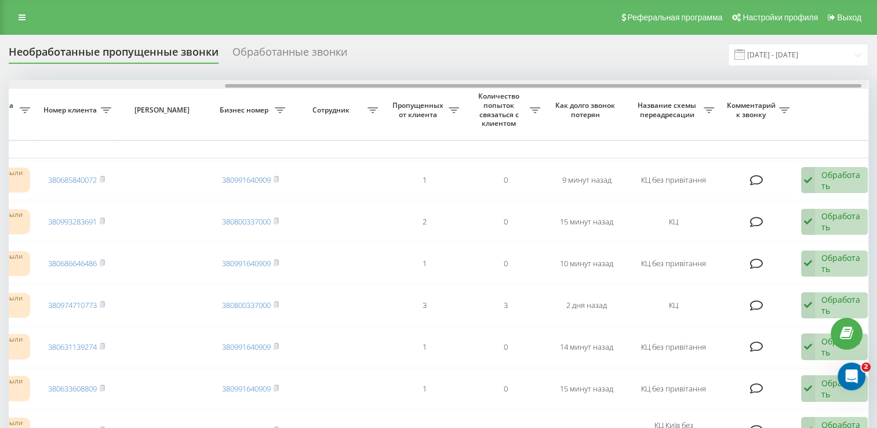
drag, startPoint x: 296, startPoint y: 85, endPoint x: 513, endPoint y: 102, distance: 217.0
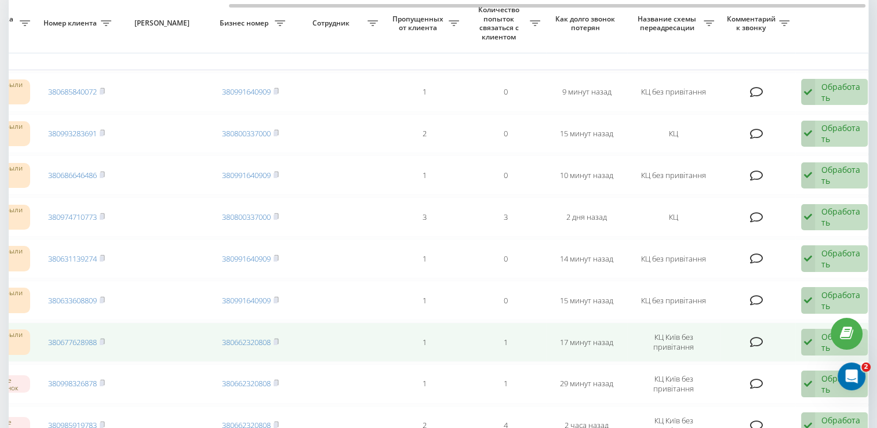
scroll to position [0, 0]
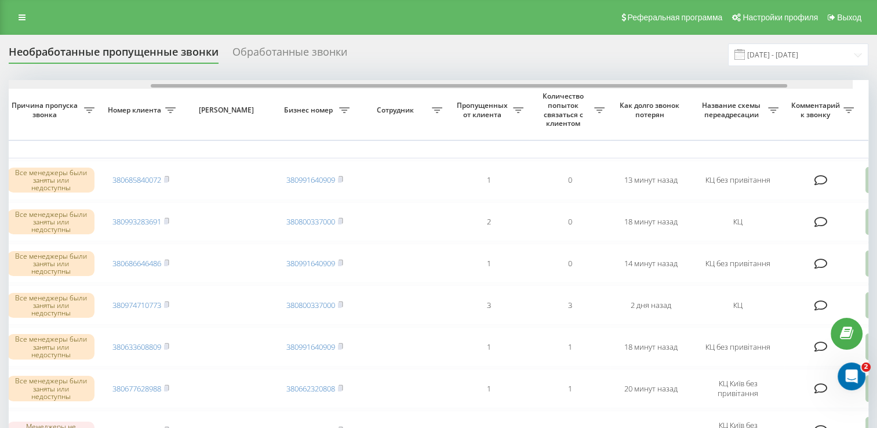
drag, startPoint x: 581, startPoint y: 84, endPoint x: 773, endPoint y: 114, distance: 194.2
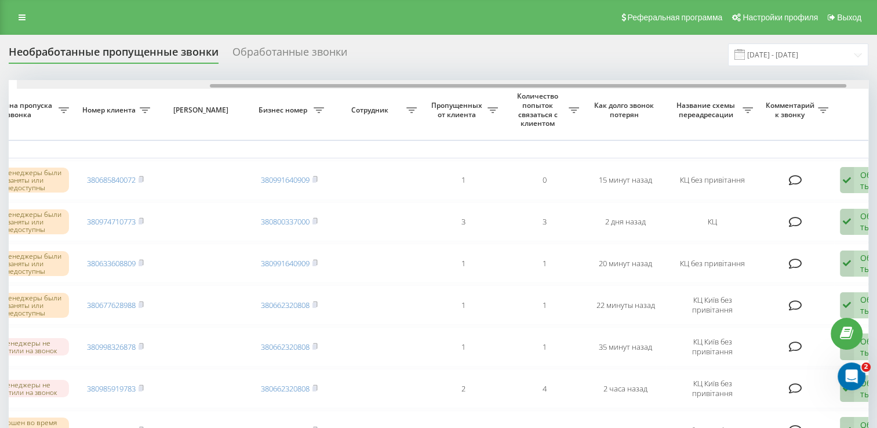
scroll to position [0, 279]
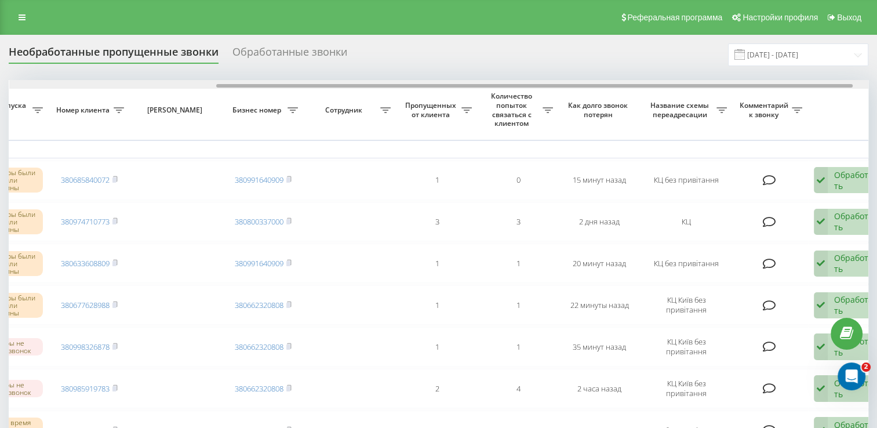
drag, startPoint x: 254, startPoint y: 84, endPoint x: 461, endPoint y: 125, distance: 211.0
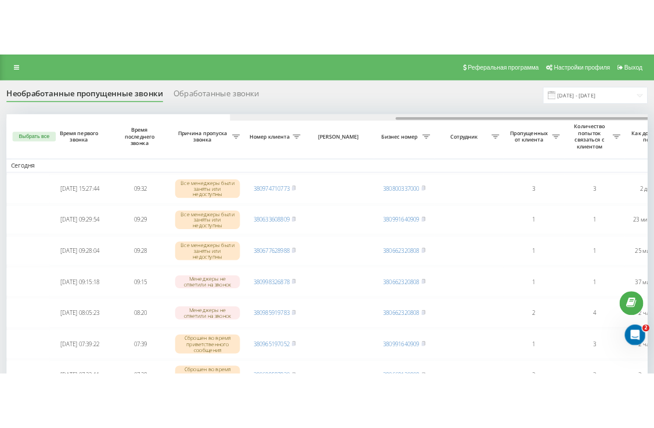
scroll to position [0, 299]
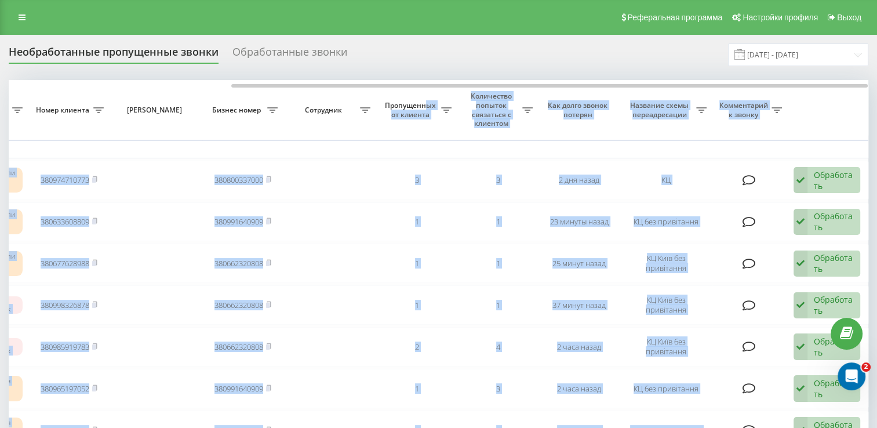
drag, startPoint x: 292, startPoint y: 83, endPoint x: 428, endPoint y: 107, distance: 137.8
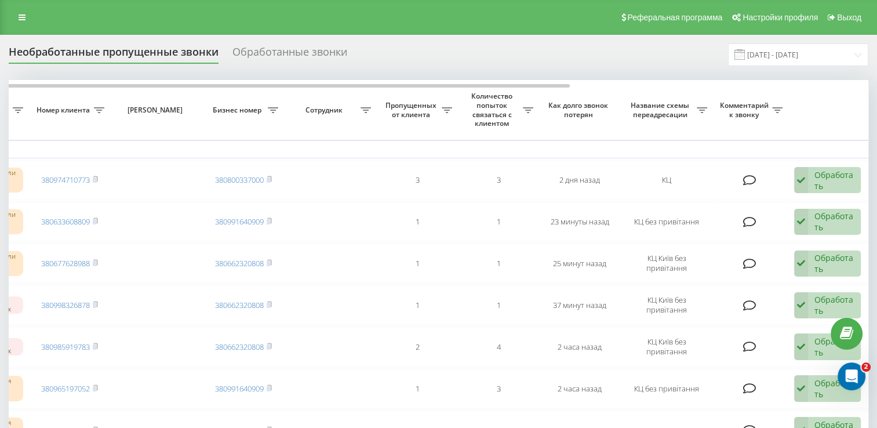
click at [483, 57] on div "Необработанные пропущенные звонки Обработанные звонки [DATE] - [DATE]" at bounding box center [439, 54] width 860 height 23
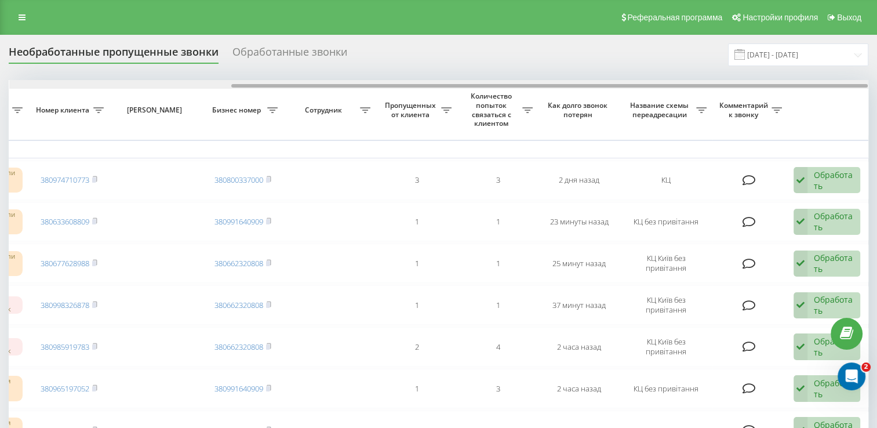
drag, startPoint x: 485, startPoint y: 85, endPoint x: 528, endPoint y: 84, distance: 43.5
click at [528, 84] on div at bounding box center [549, 85] width 637 height 3
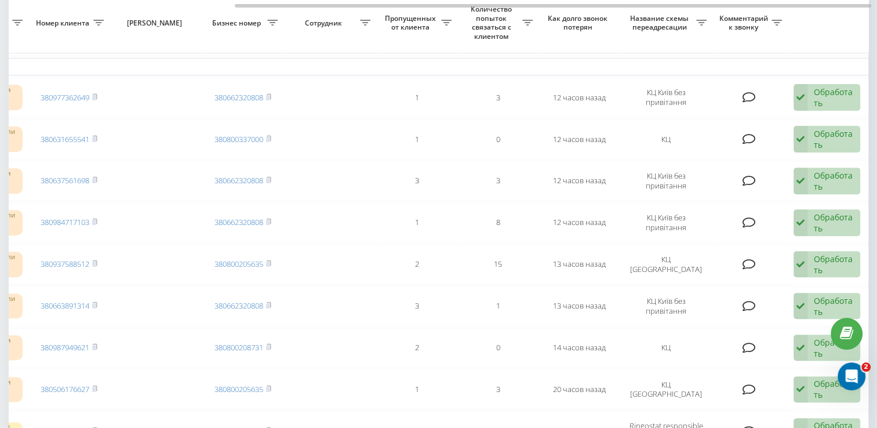
scroll to position [406, 0]
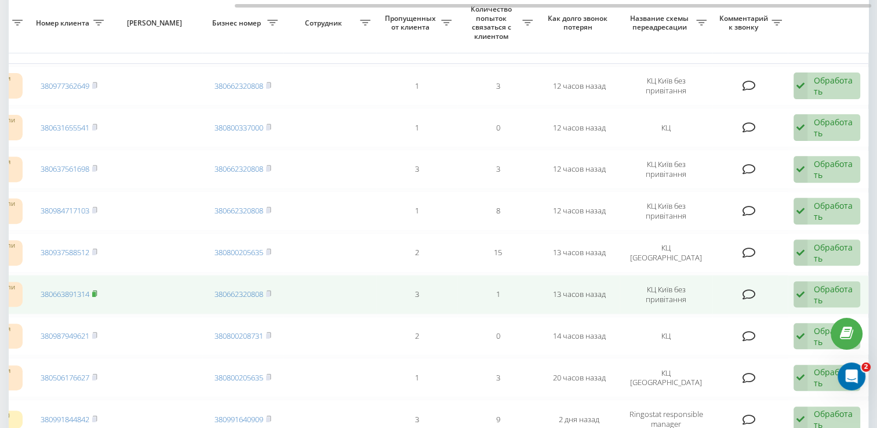
click at [95, 292] on rect at bounding box center [93, 294] width 3 height 5
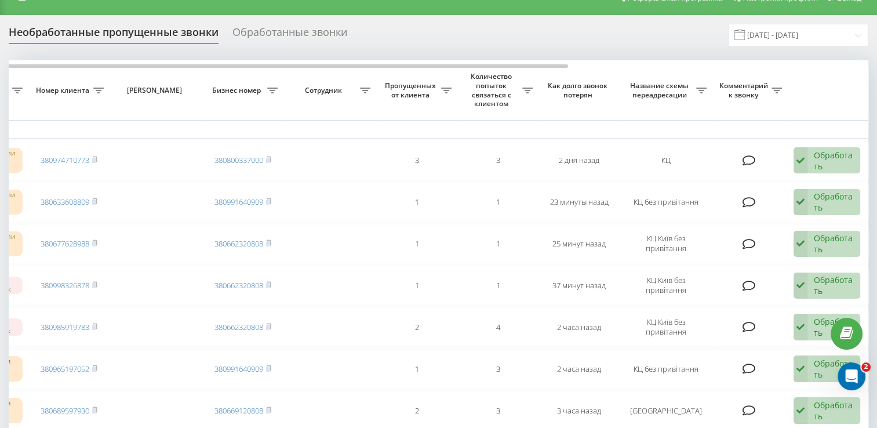
scroll to position [0, 0]
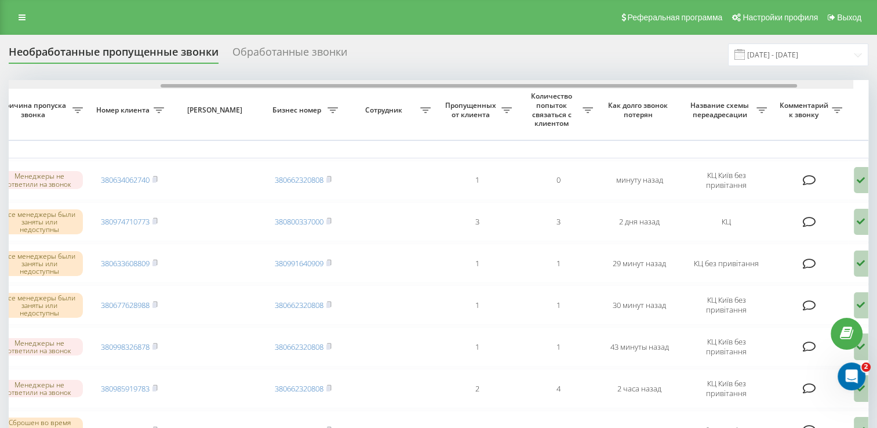
scroll to position [0, 244]
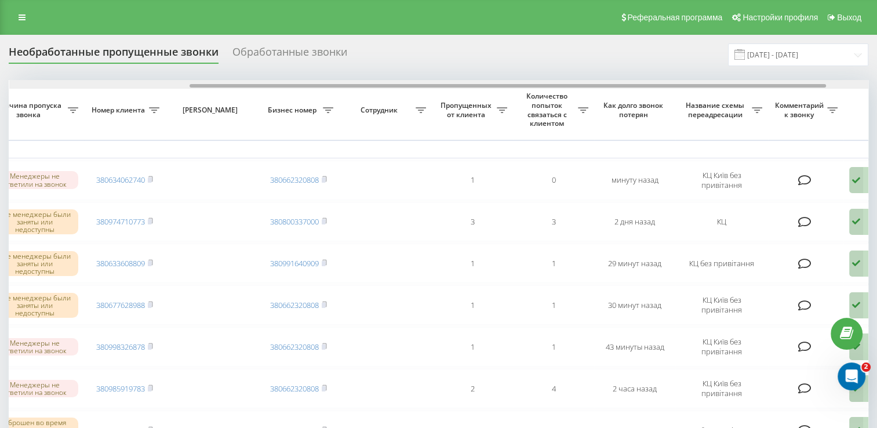
drag, startPoint x: 466, startPoint y: 85, endPoint x: 639, endPoint y: 111, distance: 174.9
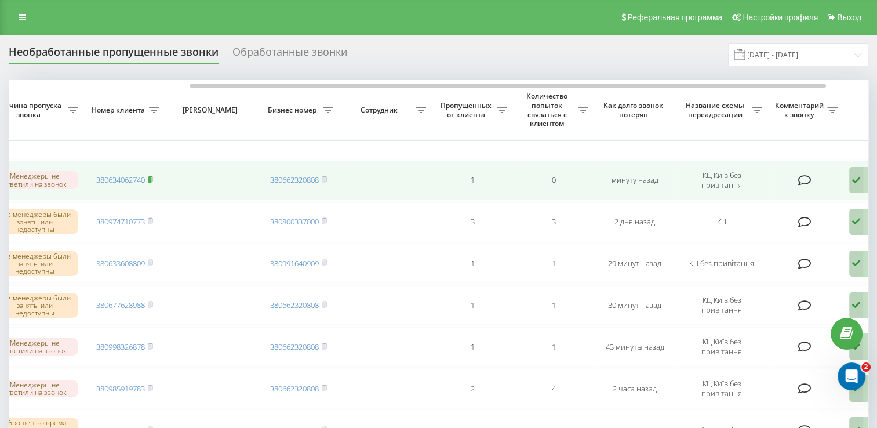
click at [151, 177] on rect at bounding box center [149, 179] width 3 height 5
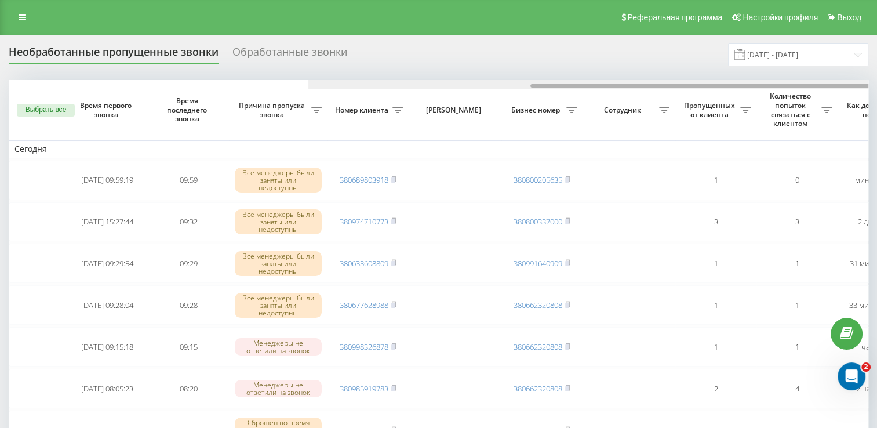
scroll to position [0, 299]
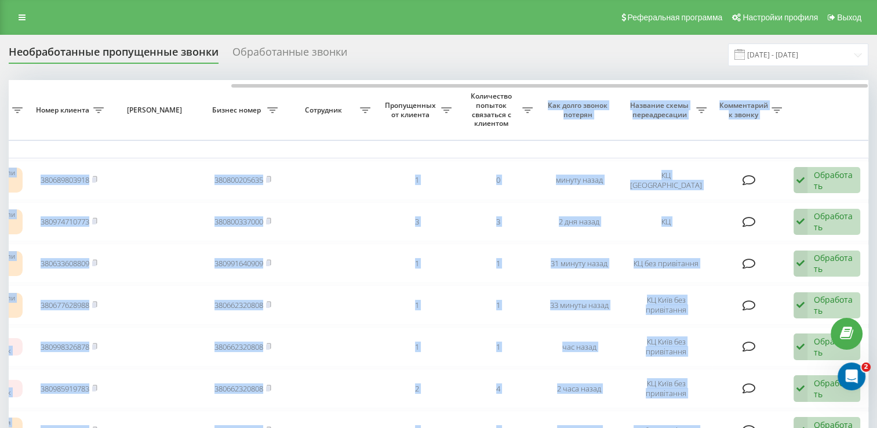
drag, startPoint x: 438, startPoint y: 83, endPoint x: 534, endPoint y: 96, distance: 96.0
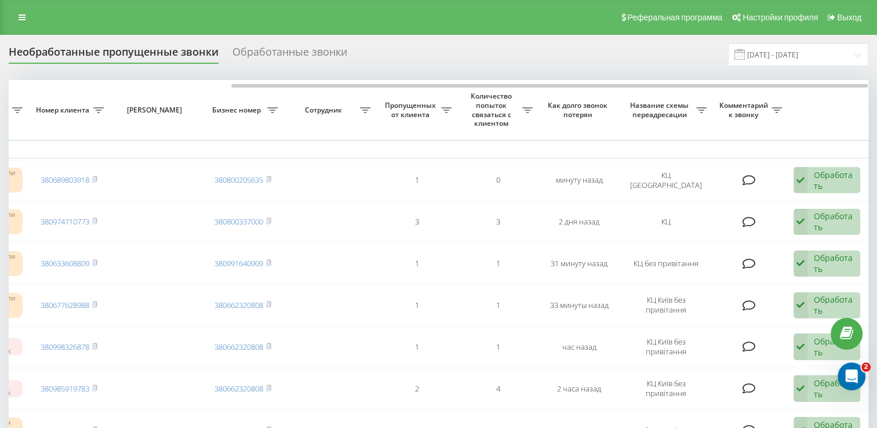
drag, startPoint x: 534, startPoint y: 96, endPoint x: 473, endPoint y: 59, distance: 71.3
click at [473, 59] on div "Необработанные пропущенные звонки Обработанные звонки 20.07.2025 - 20.08.2025" at bounding box center [439, 54] width 860 height 23
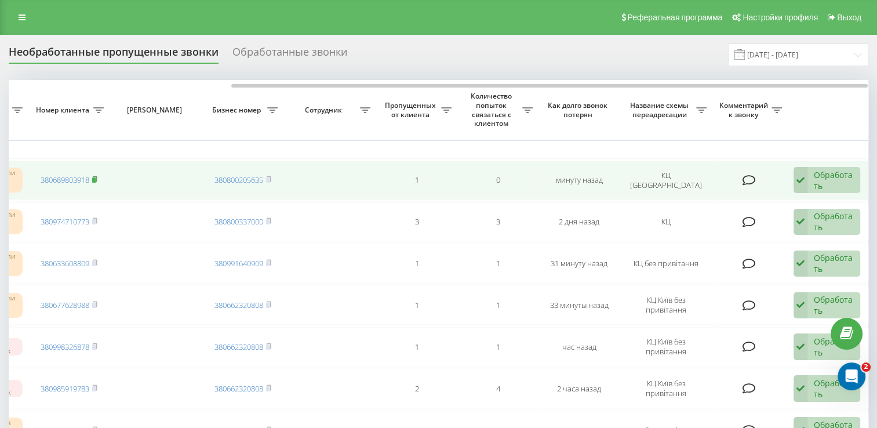
click at [95, 177] on rect at bounding box center [93, 179] width 3 height 5
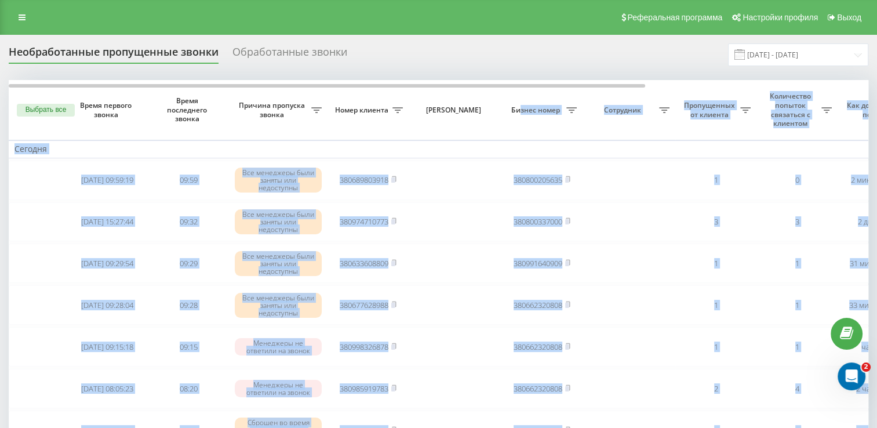
scroll to position [0, 299]
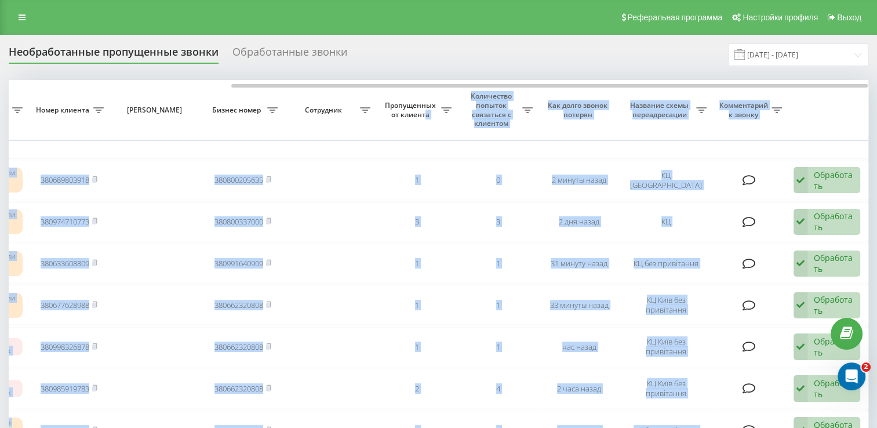
drag, startPoint x: 242, startPoint y: 92, endPoint x: 423, endPoint y: 122, distance: 183.4
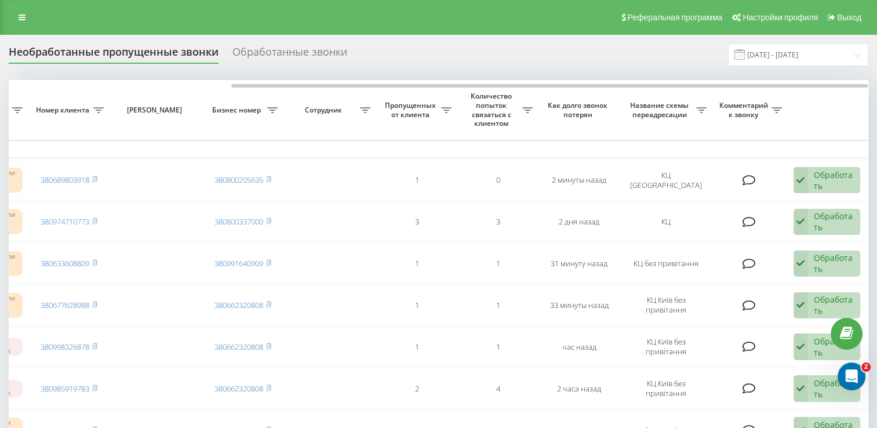
drag, startPoint x: 423, startPoint y: 122, endPoint x: 393, endPoint y: 58, distance: 70.8
click at [393, 58] on div "Необработанные пропущенные звонки Обработанные звонки [DATE] - [DATE]" at bounding box center [439, 54] width 860 height 23
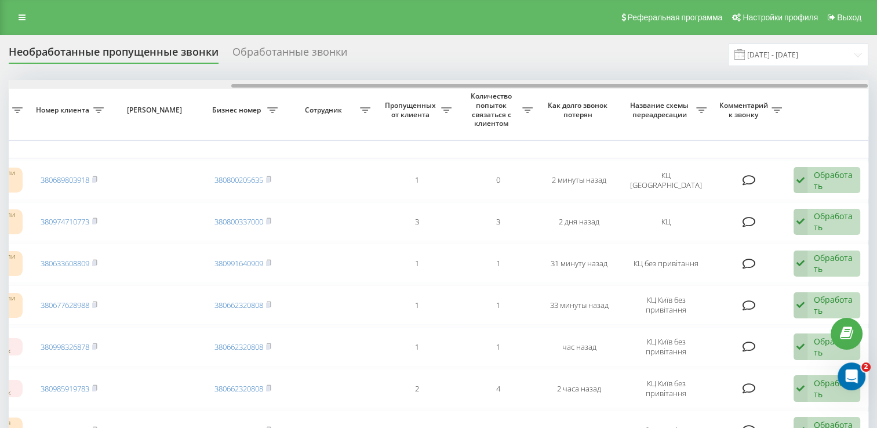
drag, startPoint x: 383, startPoint y: 84, endPoint x: 476, endPoint y: 87, distance: 92.8
click at [476, 87] on div at bounding box center [549, 85] width 637 height 3
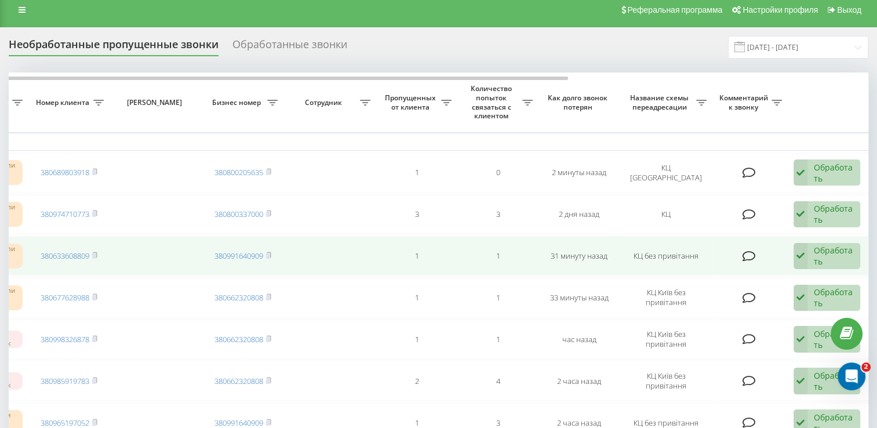
scroll to position [0, 0]
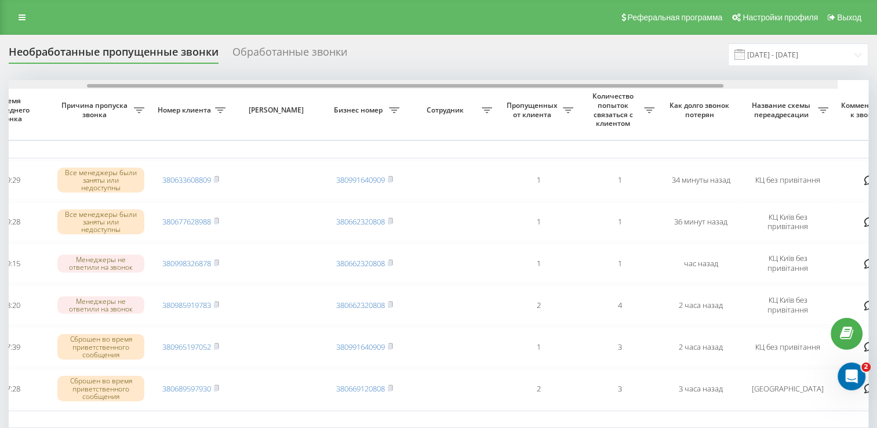
drag, startPoint x: 356, startPoint y: 85, endPoint x: 491, endPoint y: 94, distance: 136.0
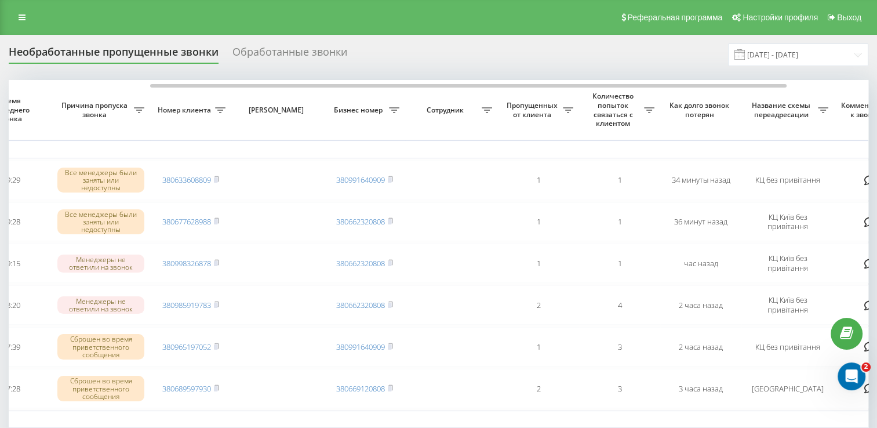
scroll to position [0, 183]
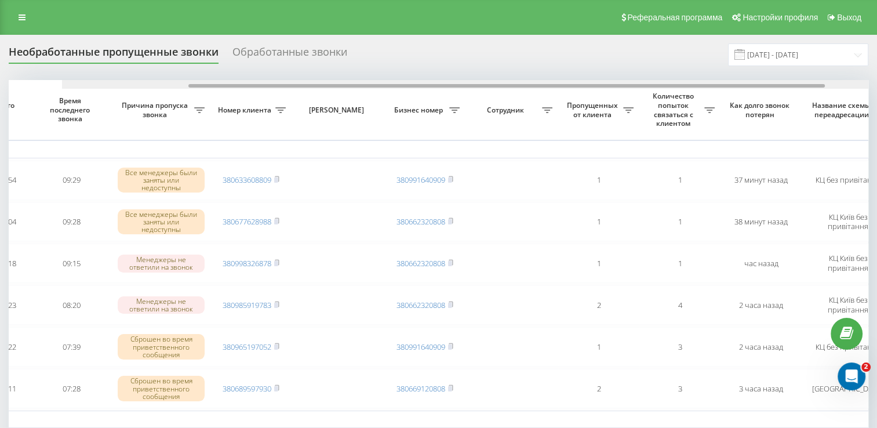
scroll to position [0, 175]
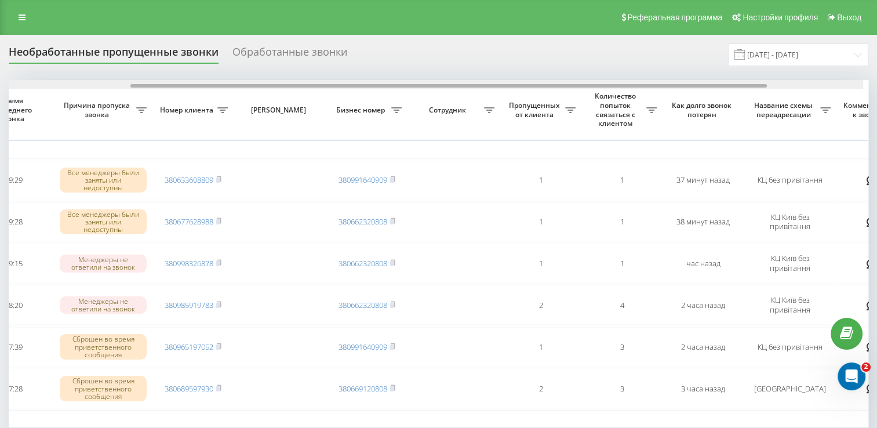
drag, startPoint x: 339, startPoint y: 85, endPoint x: 469, endPoint y: 103, distance: 131.2
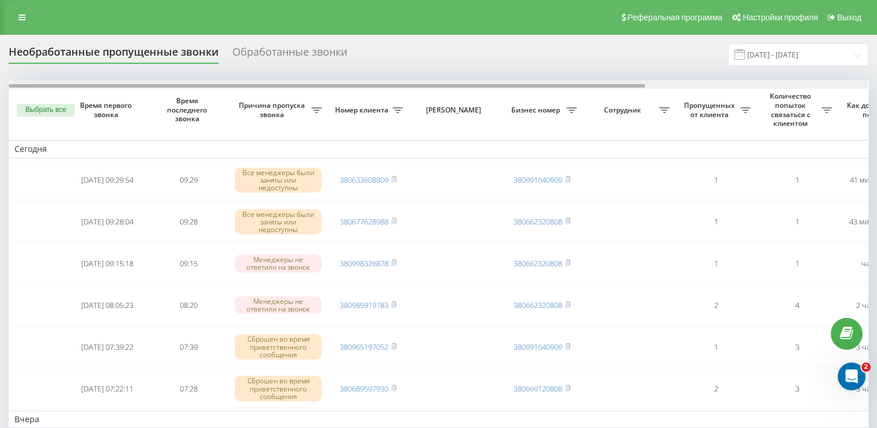
scroll to position [0, 299]
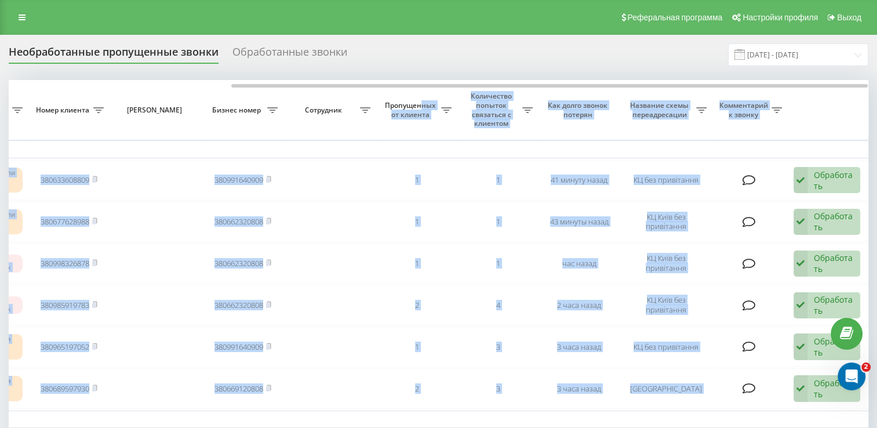
drag, startPoint x: 218, startPoint y: 88, endPoint x: 421, endPoint y: 99, distance: 203.3
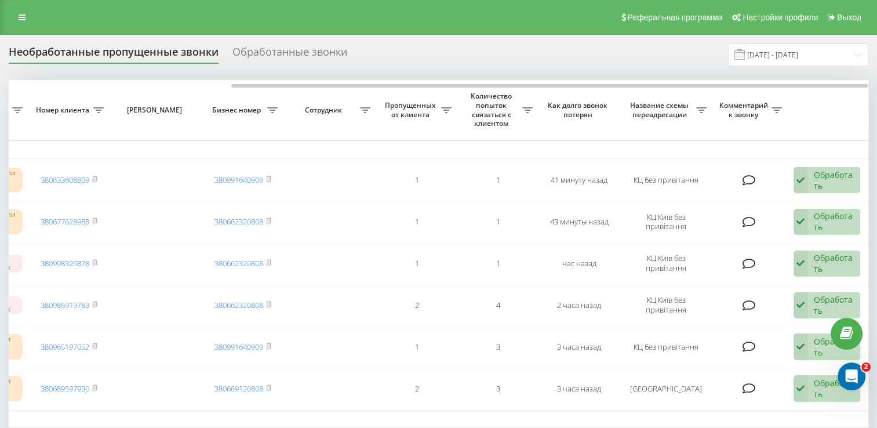
click at [578, 52] on div "Необработанные пропущенные звонки Обработанные звонки 20.07.2025 - 20.08.2025" at bounding box center [439, 54] width 860 height 23
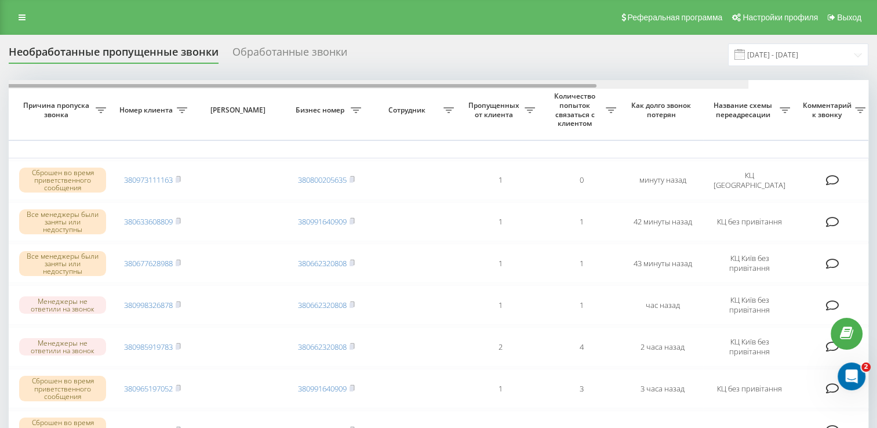
scroll to position [0, 222]
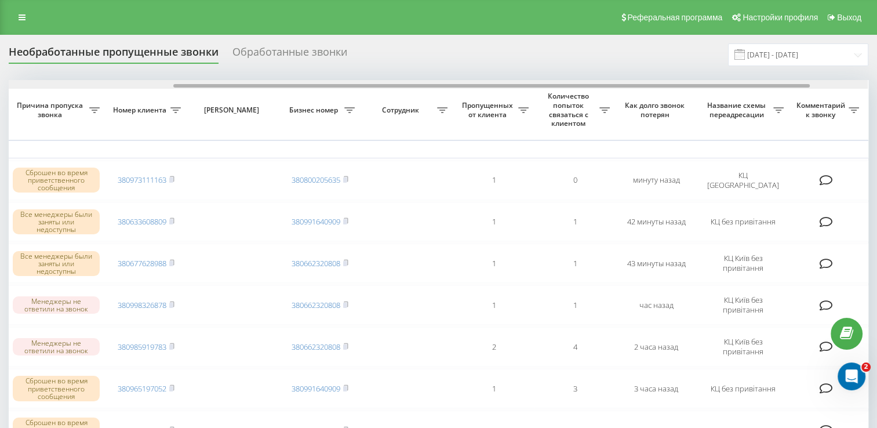
drag, startPoint x: 295, startPoint y: 86, endPoint x: 459, endPoint y: 94, distance: 164.9
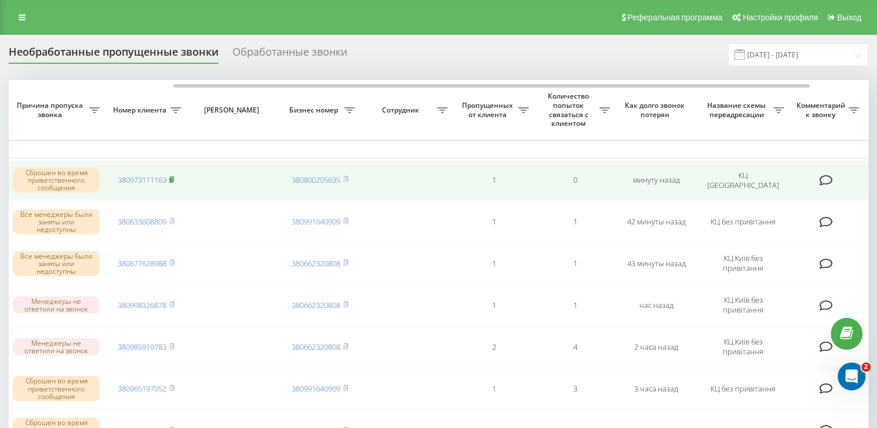
click at [174, 176] on icon at bounding box center [171, 179] width 5 height 7
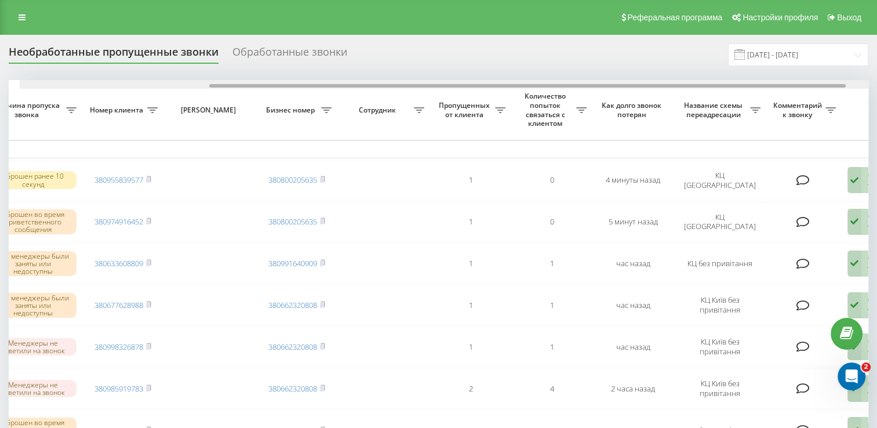
scroll to position [0, 258]
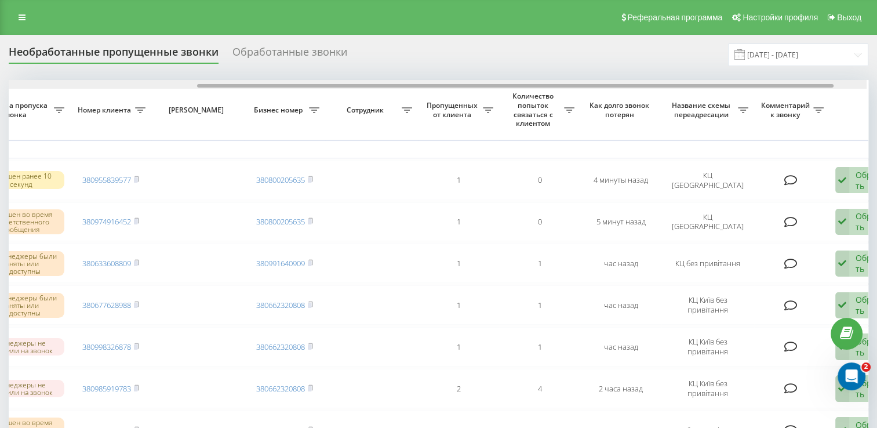
drag, startPoint x: 223, startPoint y: 84, endPoint x: 415, endPoint y: 104, distance: 192.4
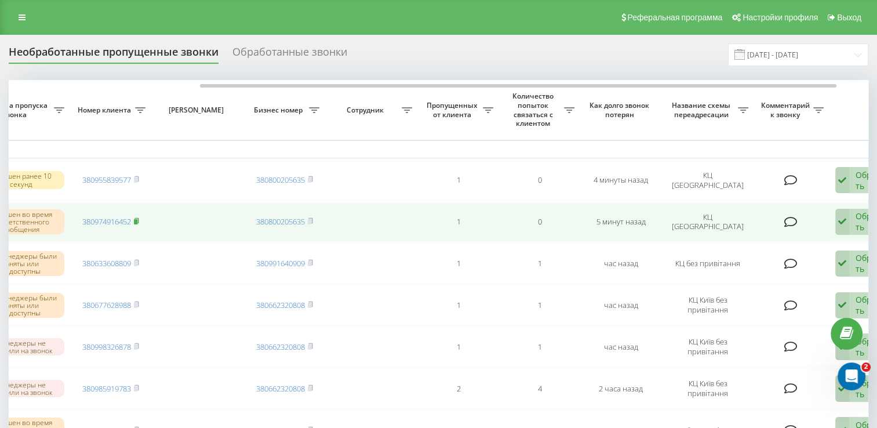
click at [139, 222] on icon at bounding box center [136, 220] width 5 height 7
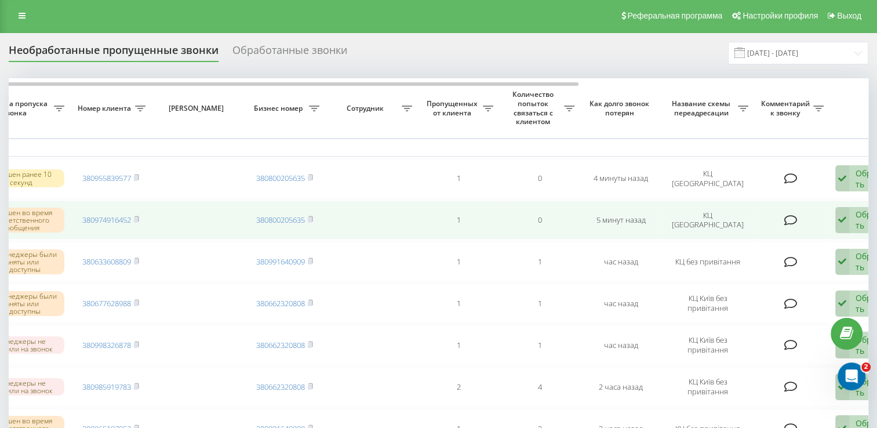
scroll to position [0, 0]
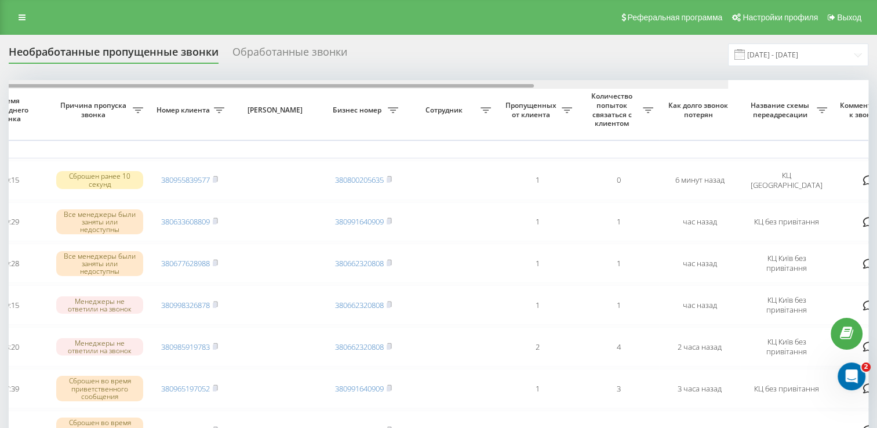
scroll to position [0, 208]
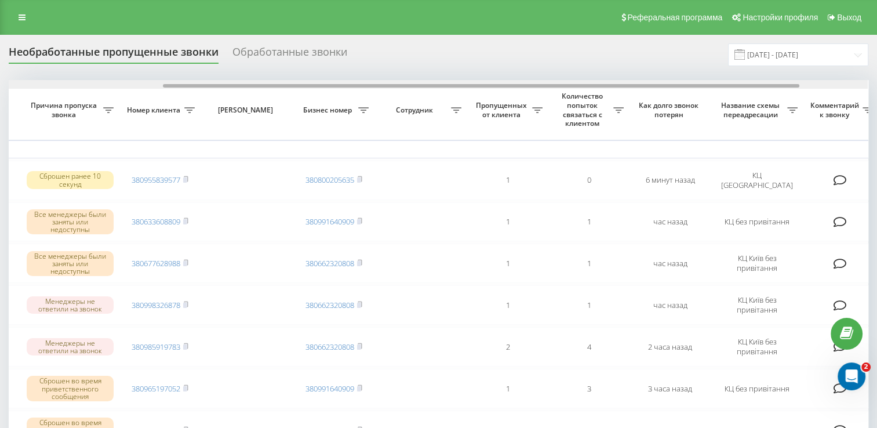
drag, startPoint x: 343, startPoint y: 84, endPoint x: 498, endPoint y: 100, distance: 155.1
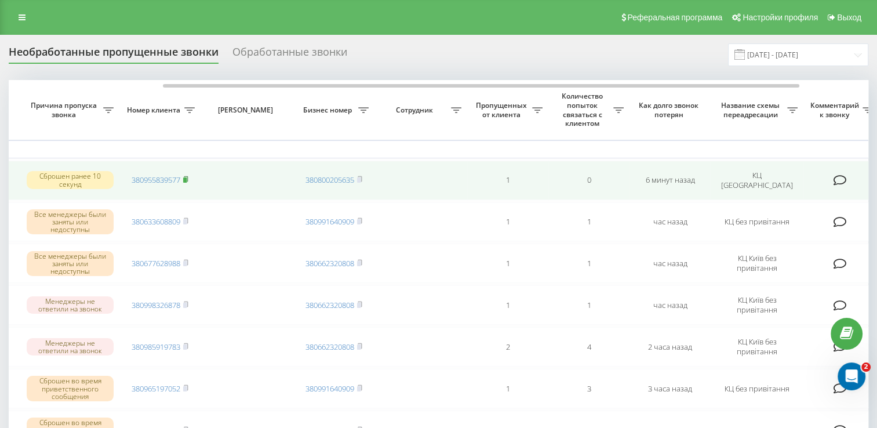
click at [188, 179] on icon at bounding box center [185, 179] width 5 height 7
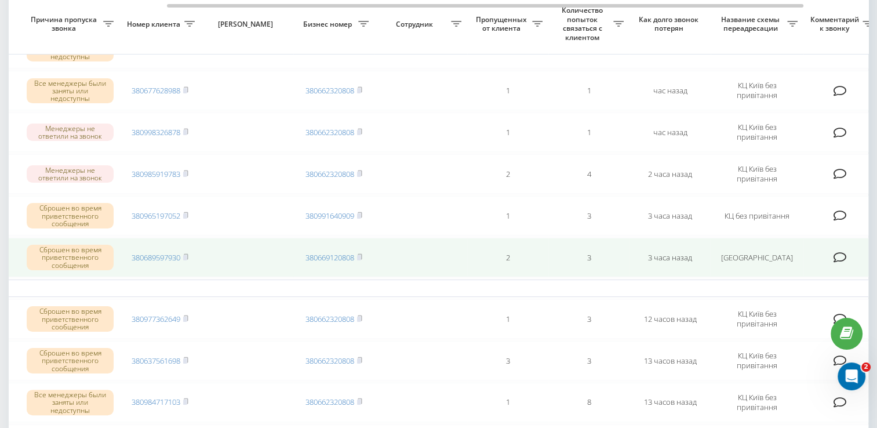
scroll to position [174, 0]
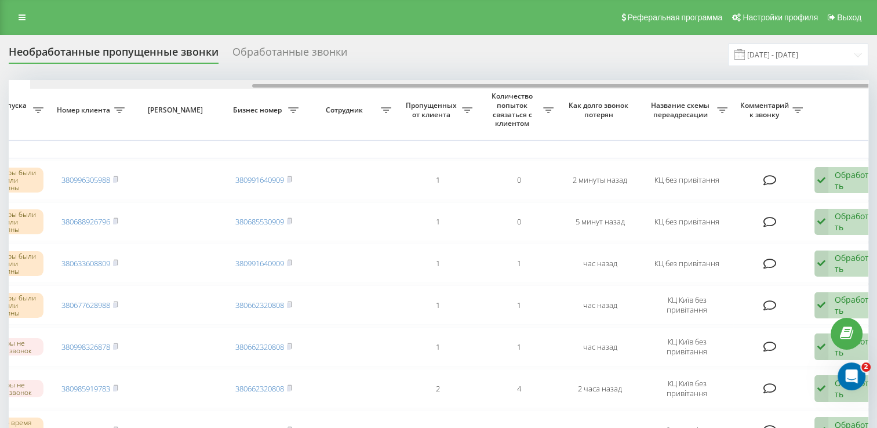
scroll to position [0, 299]
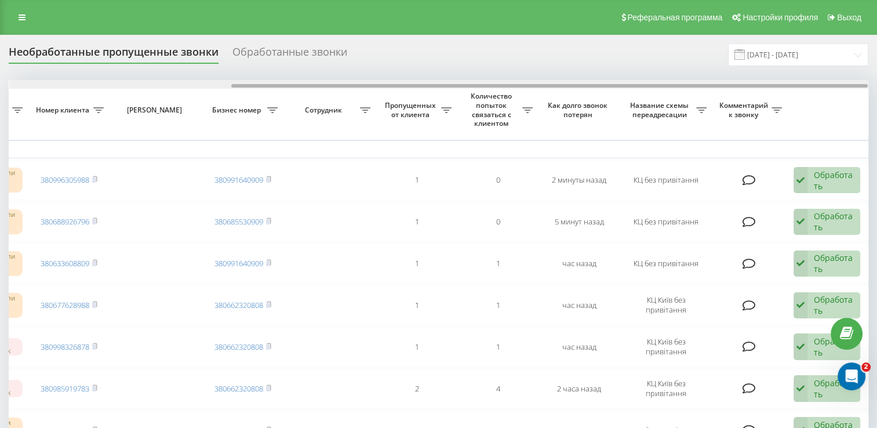
drag, startPoint x: 355, startPoint y: 85, endPoint x: 583, endPoint y: 150, distance: 237.4
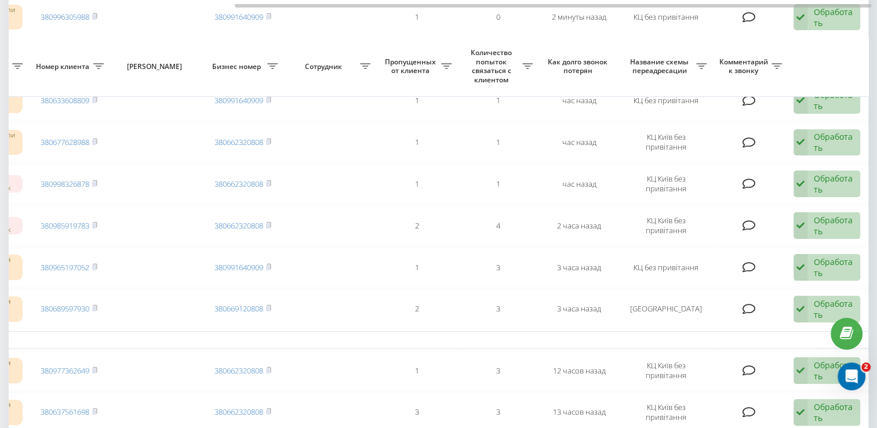
scroll to position [232, 0]
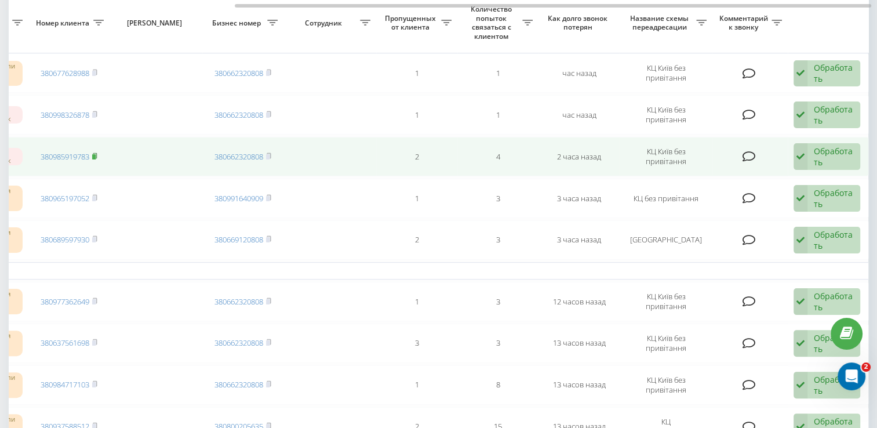
click at [96, 154] on rect at bounding box center [93, 156] width 3 height 5
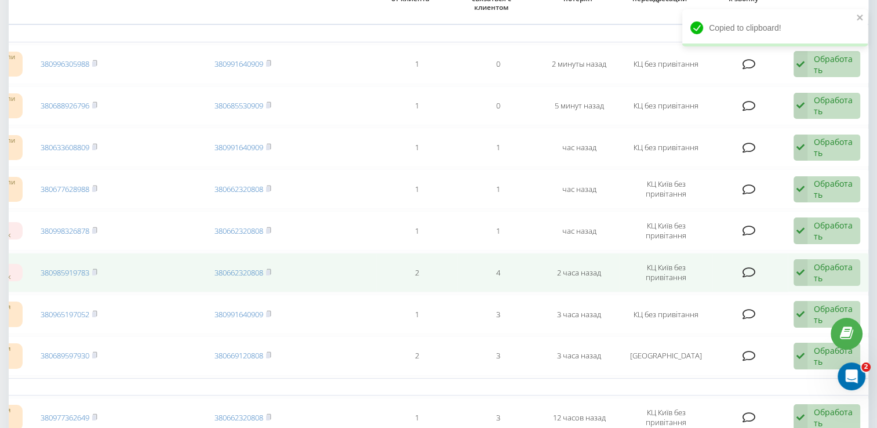
scroll to position [58, 0]
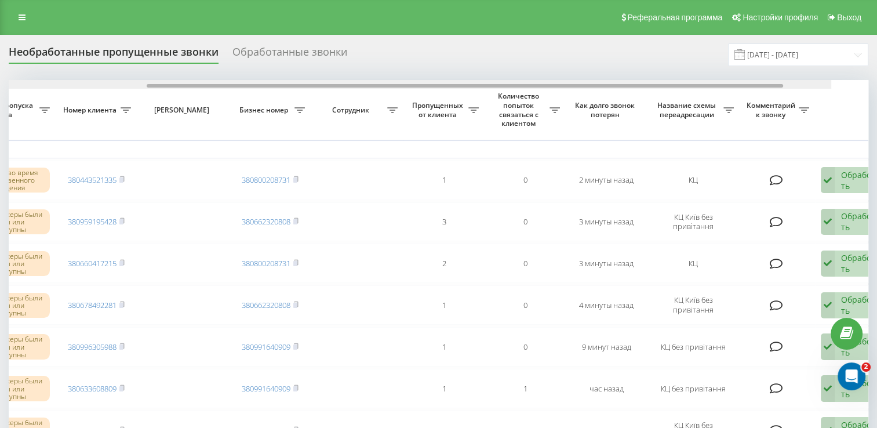
scroll to position [0, 281]
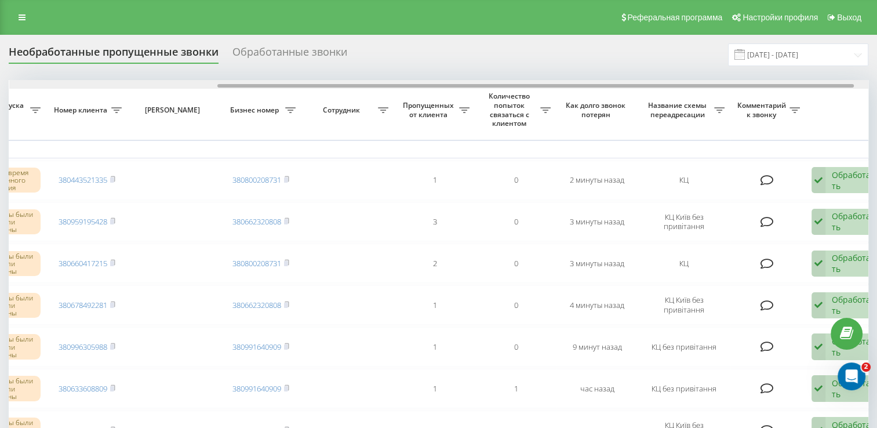
drag, startPoint x: 341, startPoint y: 85, endPoint x: 550, endPoint y: 117, distance: 211.1
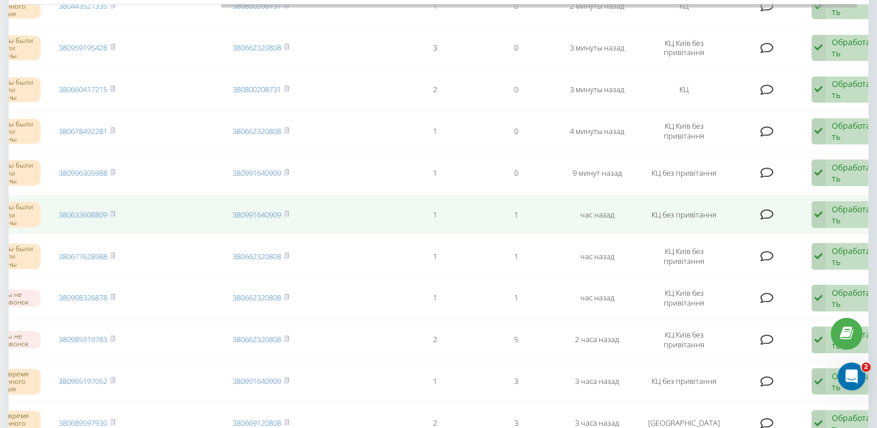
scroll to position [58, 0]
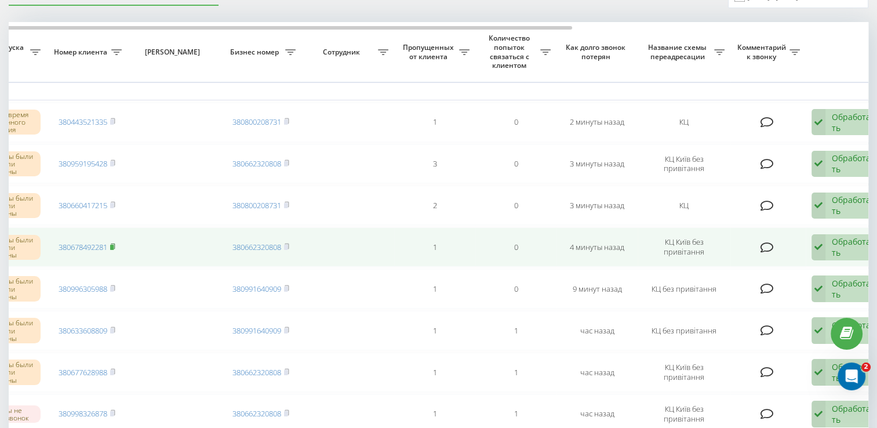
click at [115, 244] on icon at bounding box center [113, 246] width 4 height 5
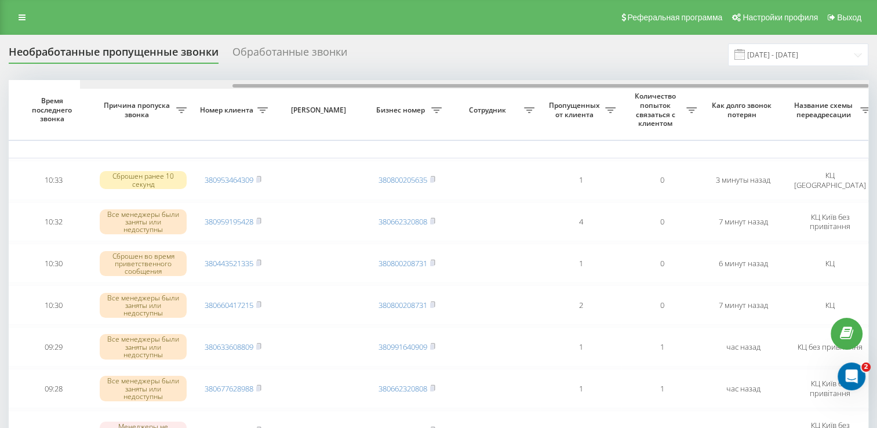
scroll to position [0, 270]
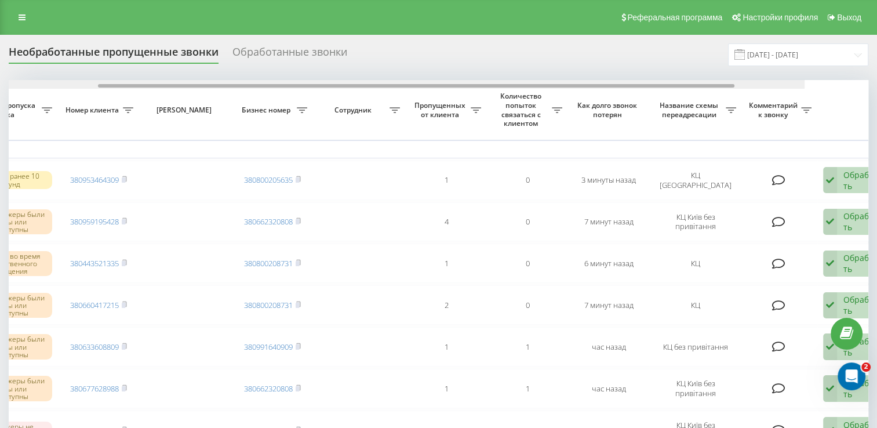
drag, startPoint x: 347, startPoint y: 85, endPoint x: 547, endPoint y: 114, distance: 202.3
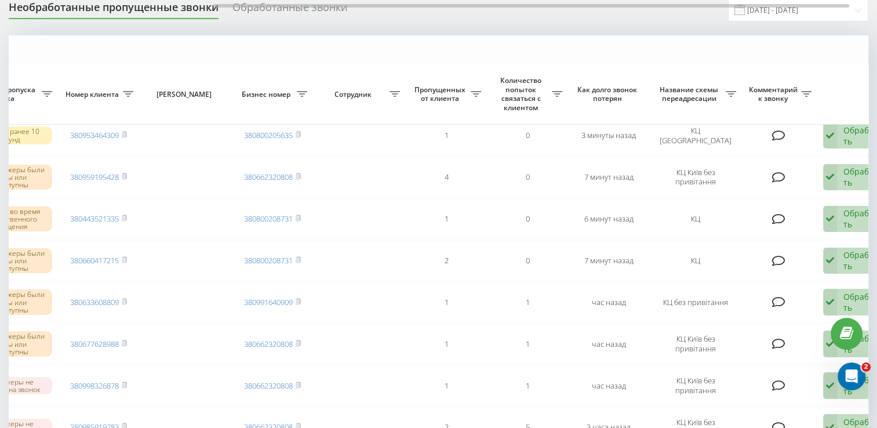
scroll to position [0, 0]
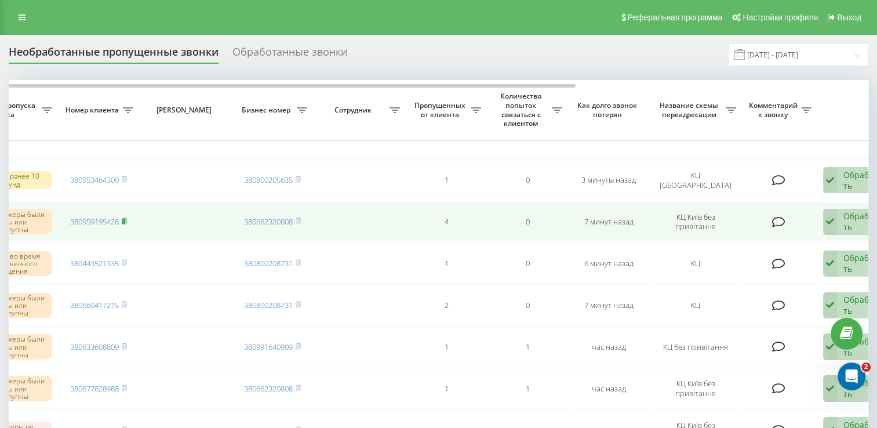
click at [126, 219] on icon at bounding box center [124, 220] width 4 height 5
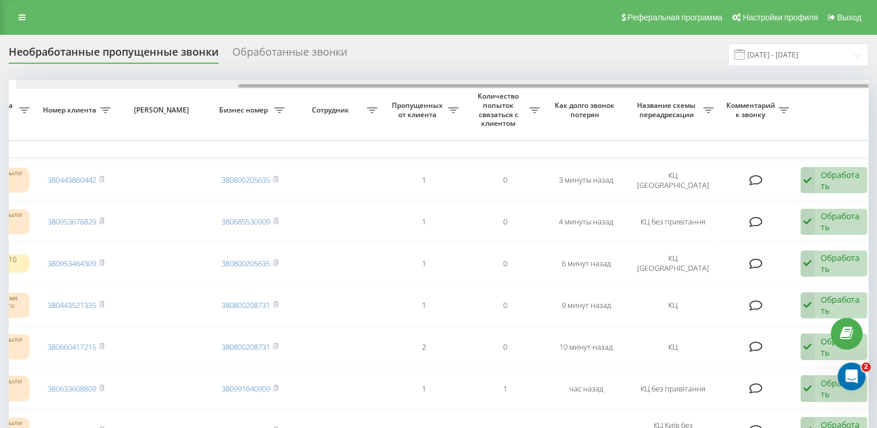
scroll to position [0, 299]
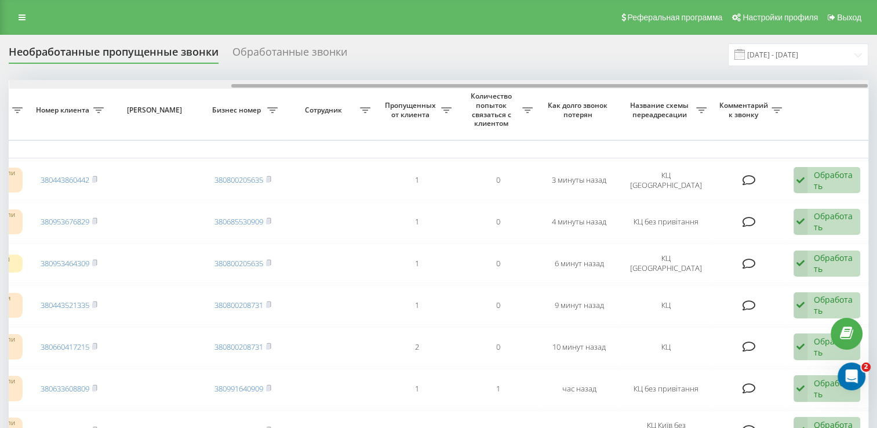
drag, startPoint x: 376, startPoint y: 84, endPoint x: 610, endPoint y: 108, distance: 235.6
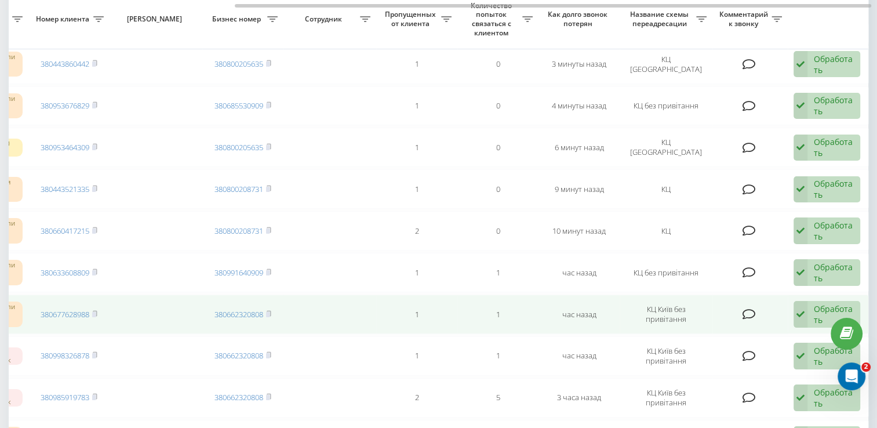
scroll to position [58, 0]
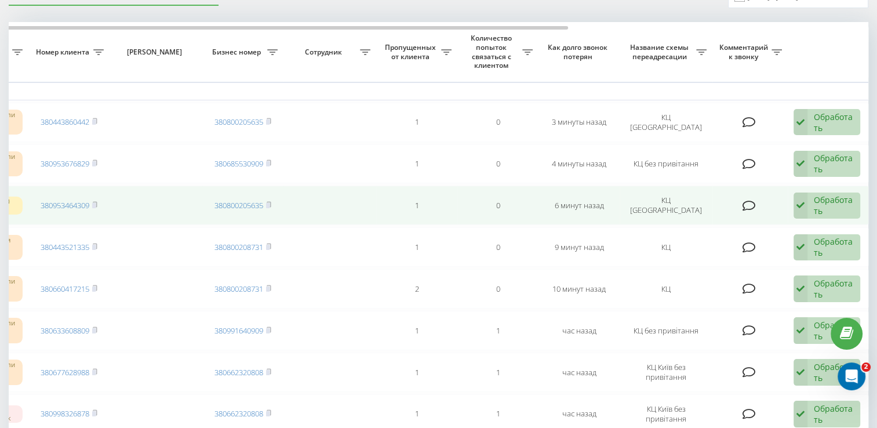
click at [99, 204] on td "380953464309" at bounding box center [68, 205] width 81 height 39
click at [95, 203] on rect at bounding box center [93, 205] width 3 height 5
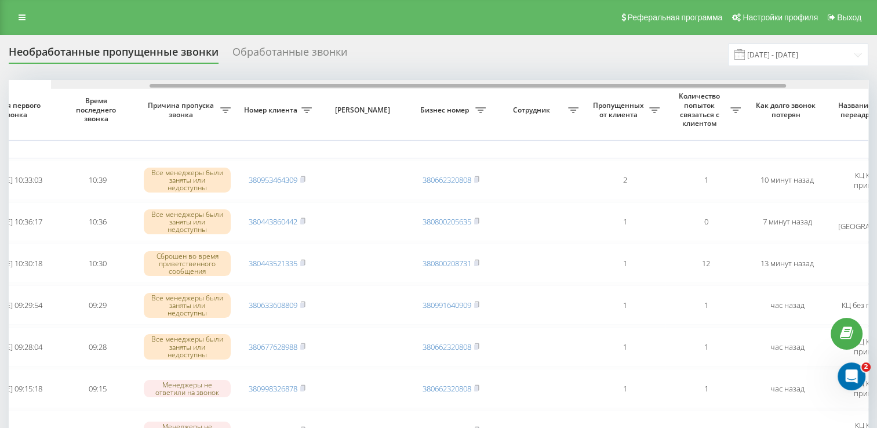
scroll to position [0, 243]
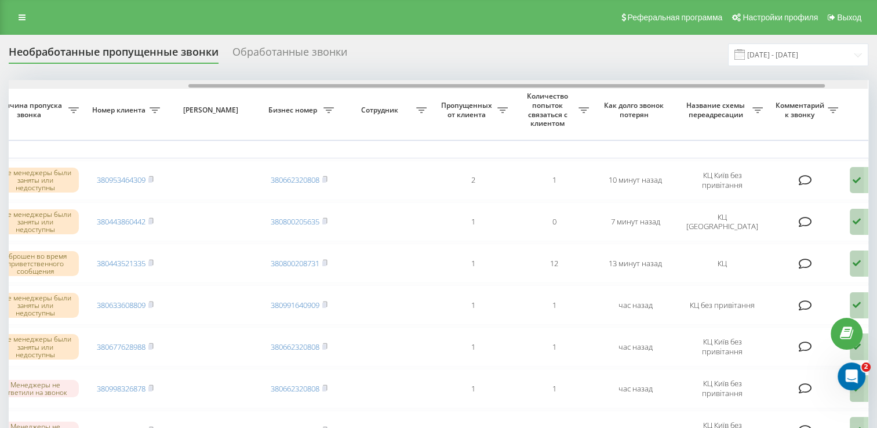
drag, startPoint x: 494, startPoint y: 90, endPoint x: 634, endPoint y: 107, distance: 141.4
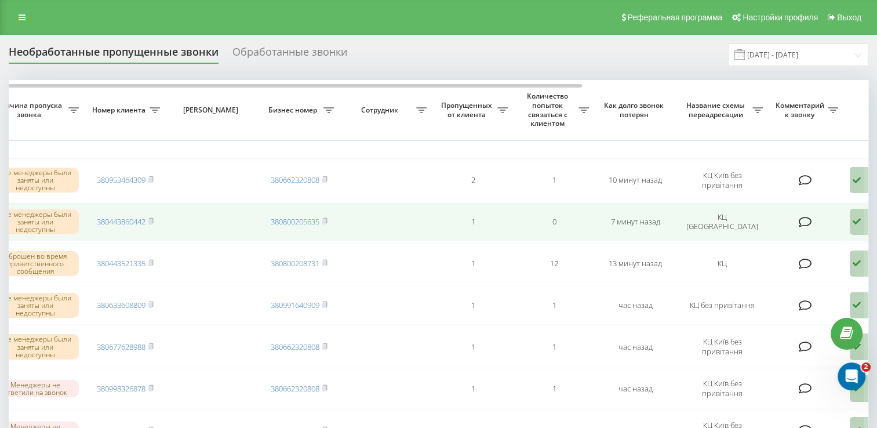
scroll to position [0, 0]
click at [153, 218] on icon at bounding box center [151, 220] width 4 height 5
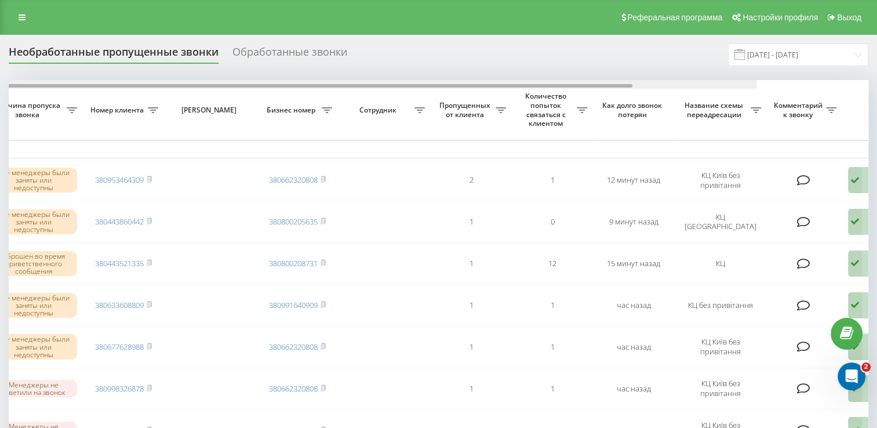
scroll to position [0, 246]
drag, startPoint x: 365, startPoint y: 85, endPoint x: 547, endPoint y: 104, distance: 183.7
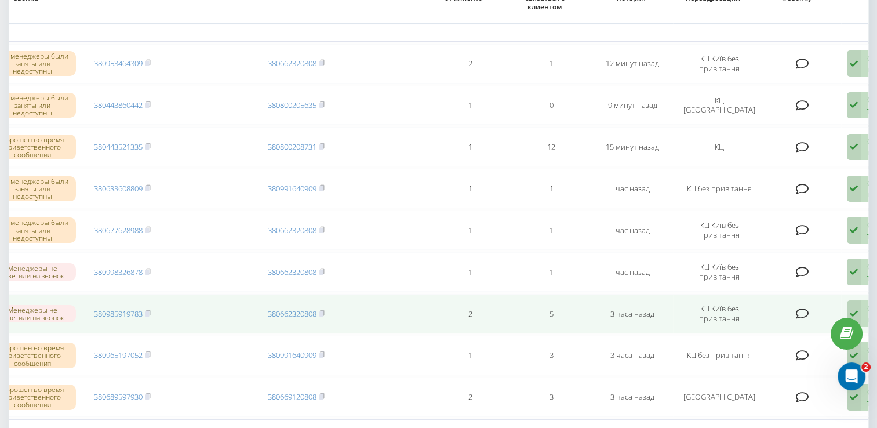
scroll to position [58, 0]
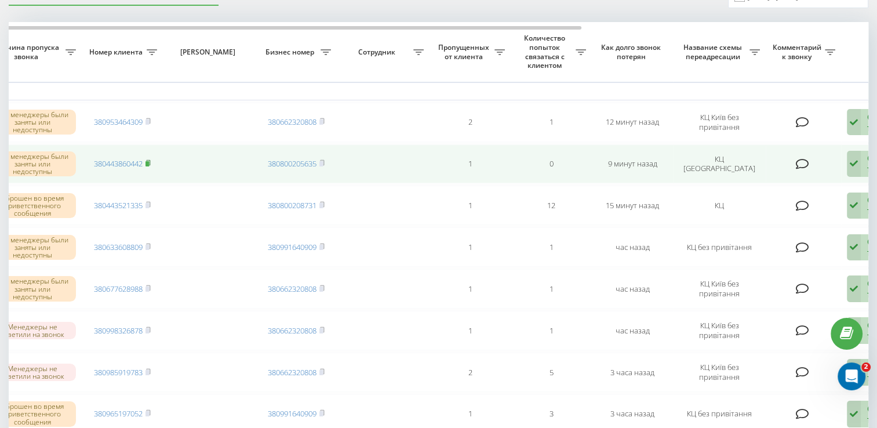
click at [148, 162] on rect at bounding box center [147, 163] width 3 height 5
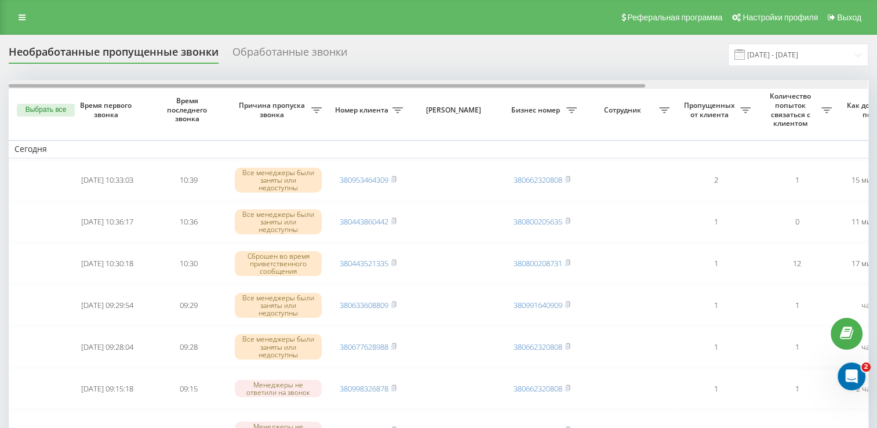
scroll to position [0, 299]
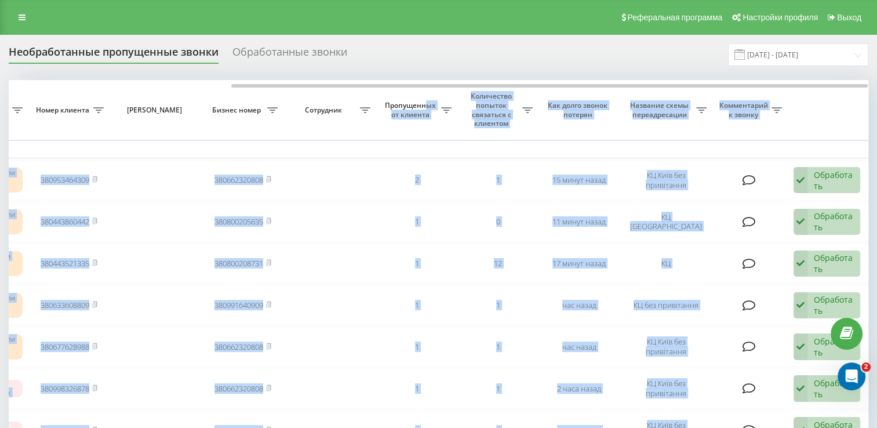
drag, startPoint x: 350, startPoint y: 87, endPoint x: 427, endPoint y: 89, distance: 76.6
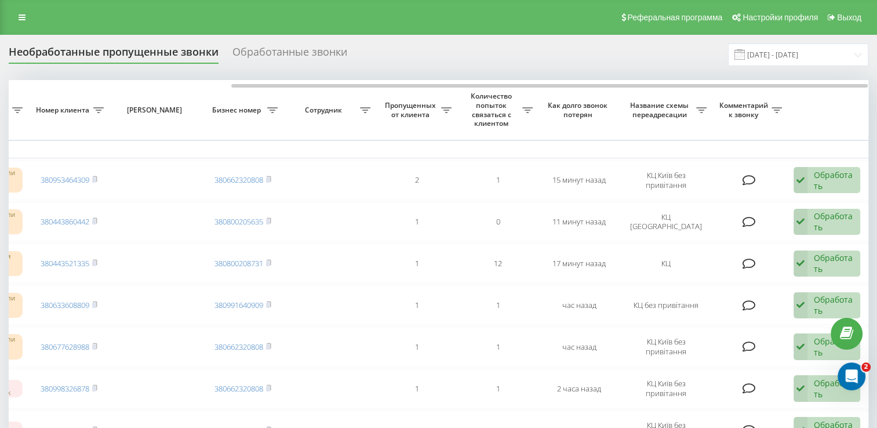
drag, startPoint x: 427, startPoint y: 89, endPoint x: 564, endPoint y: 58, distance: 140.4
click at [564, 58] on div "Необработанные пропущенные звонки Обработанные звонки 20.07.2025 - 20.08.2025" at bounding box center [439, 54] width 860 height 23
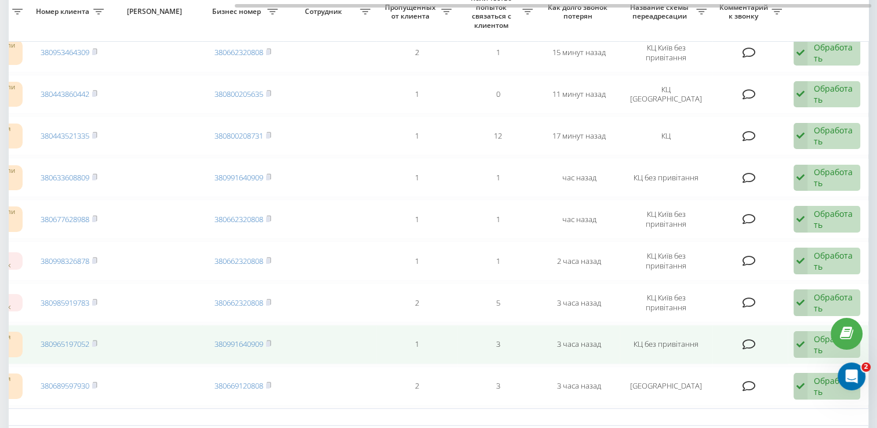
scroll to position [116, 0]
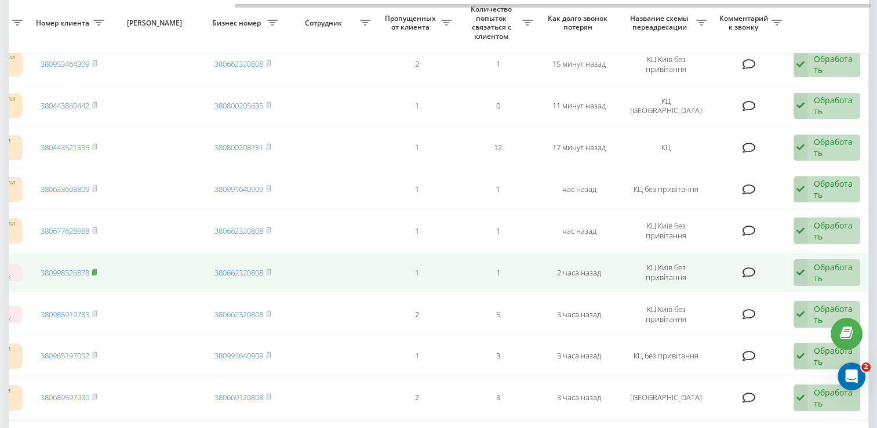
click at [97, 269] on icon at bounding box center [94, 272] width 5 height 7
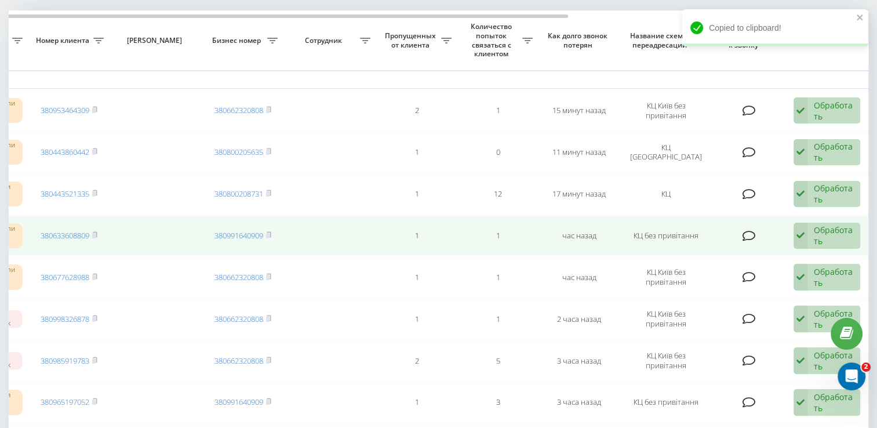
scroll to position [58, 0]
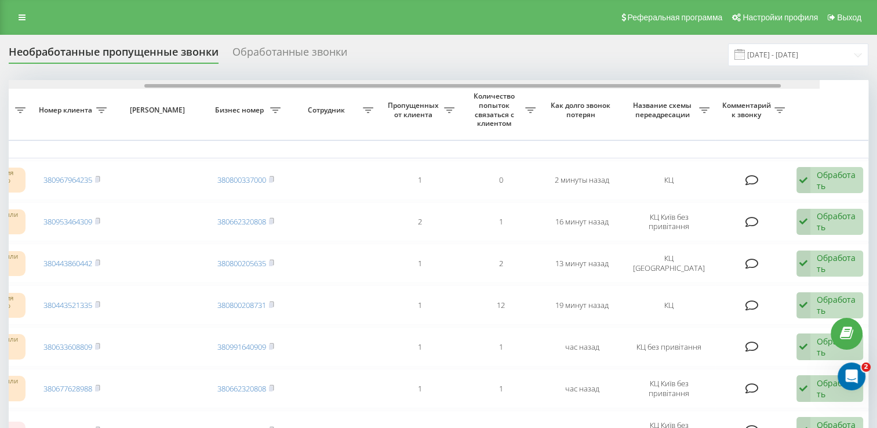
scroll to position [0, 299]
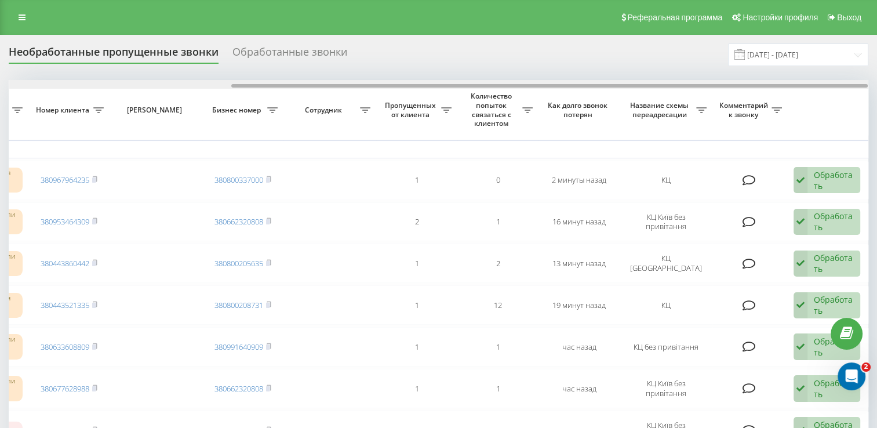
drag, startPoint x: 419, startPoint y: 78, endPoint x: 693, endPoint y: 157, distance: 284.9
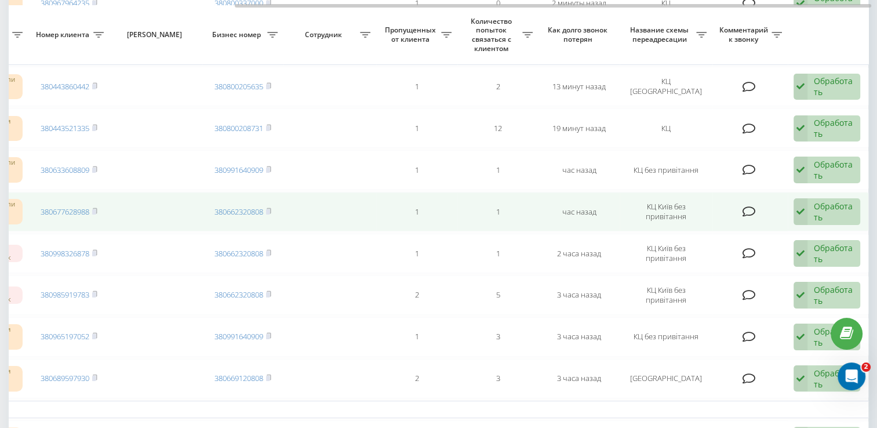
scroll to position [174, 0]
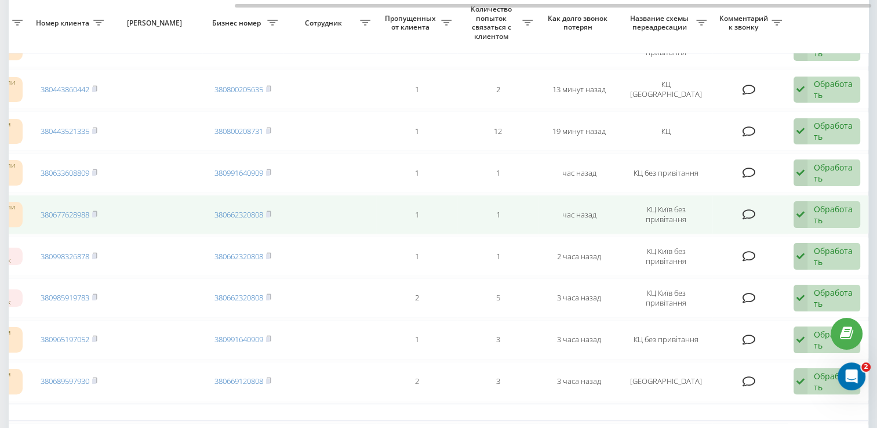
click at [100, 213] on td "380677628988" at bounding box center [68, 214] width 81 height 39
click at [97, 212] on icon at bounding box center [94, 214] width 5 height 7
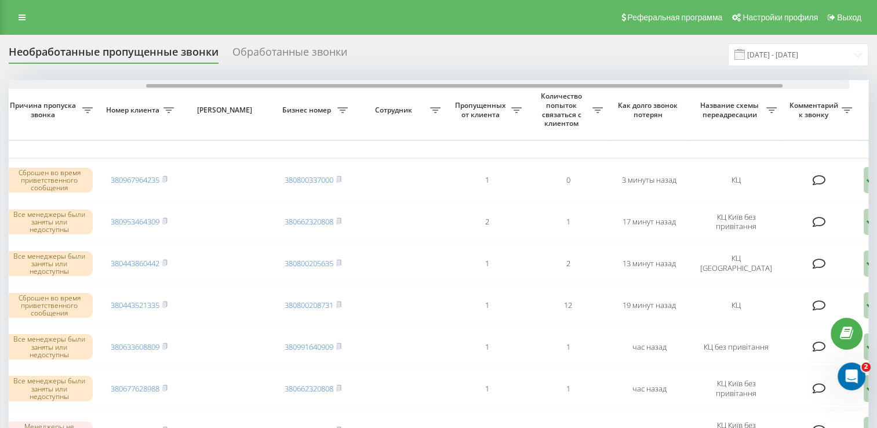
drag, startPoint x: 223, startPoint y: 86, endPoint x: 416, endPoint y: 152, distance: 204.7
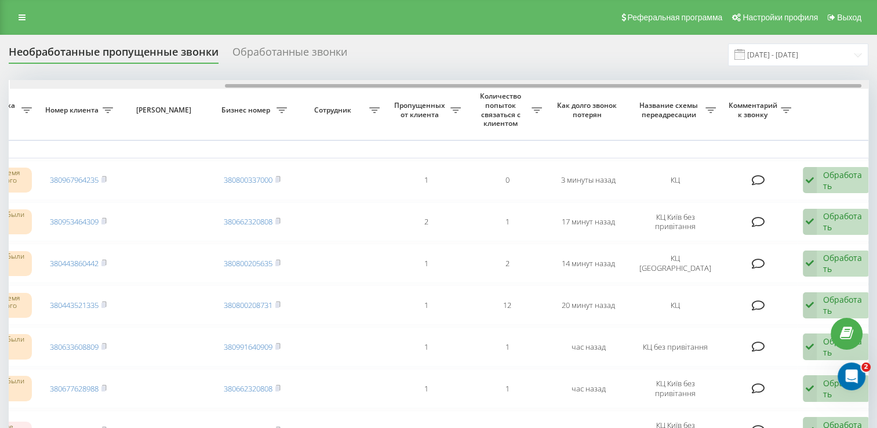
scroll to position [0, 299]
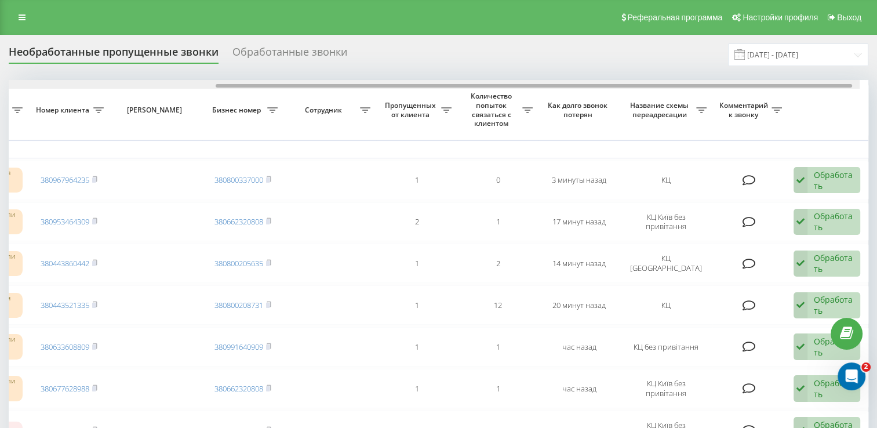
drag, startPoint x: 413, startPoint y: 87, endPoint x: 702, endPoint y: 157, distance: 297.1
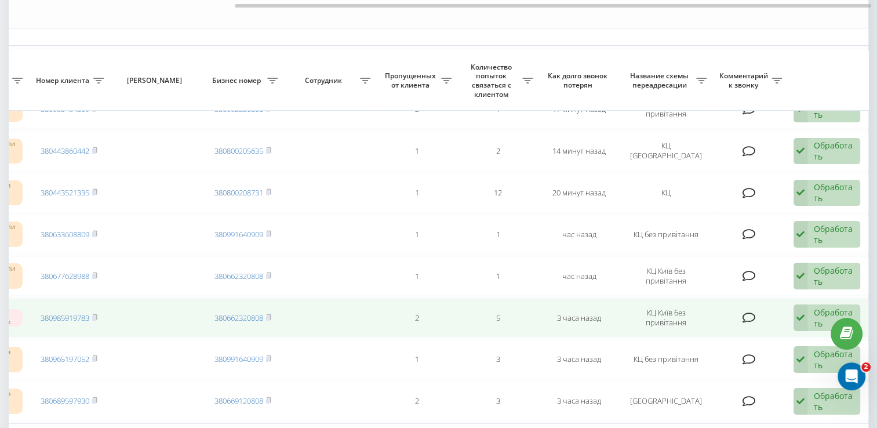
scroll to position [58, 0]
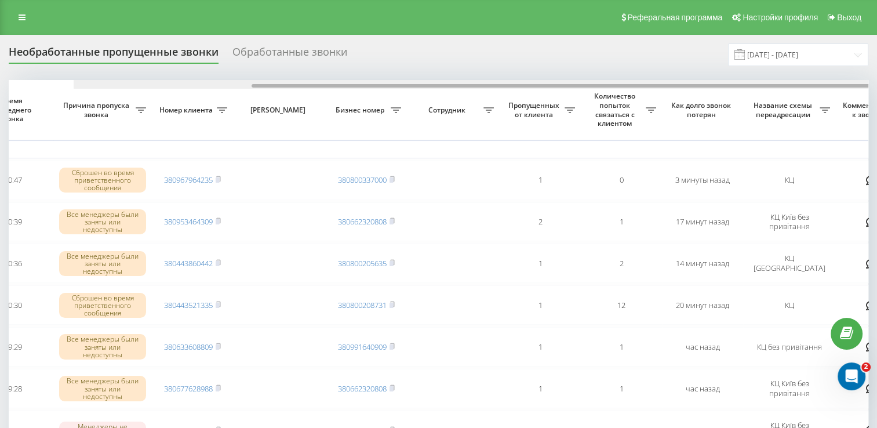
scroll to position [0, 258]
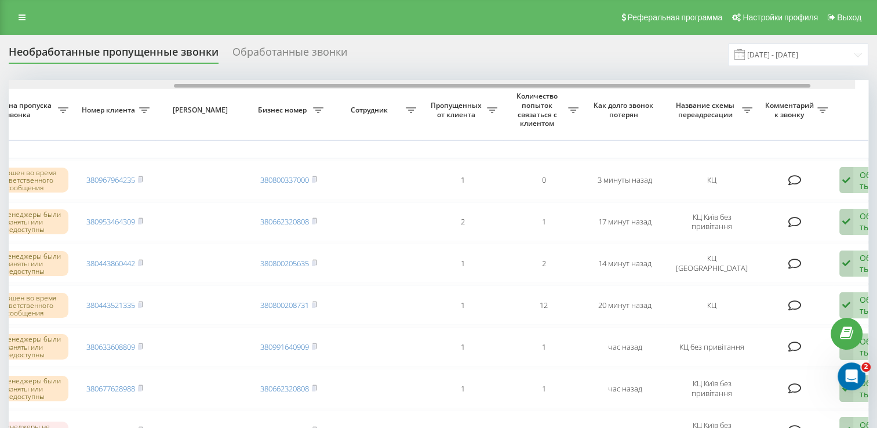
drag, startPoint x: 352, startPoint y: 85, endPoint x: 505, endPoint y: 99, distance: 153.2
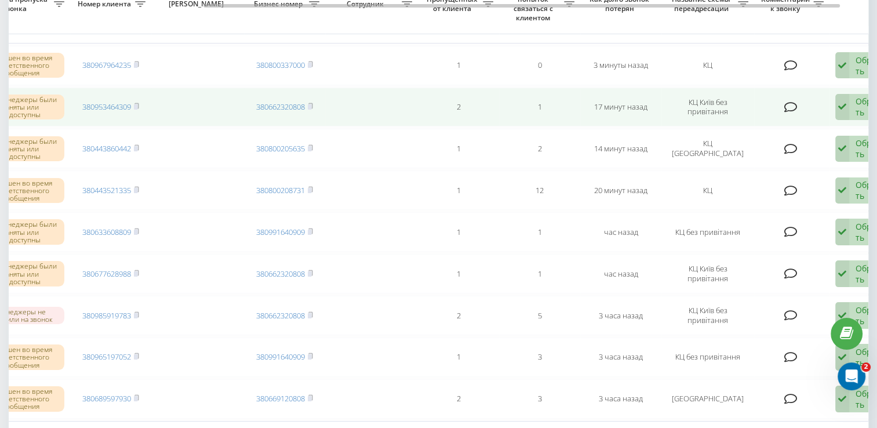
scroll to position [116, 0]
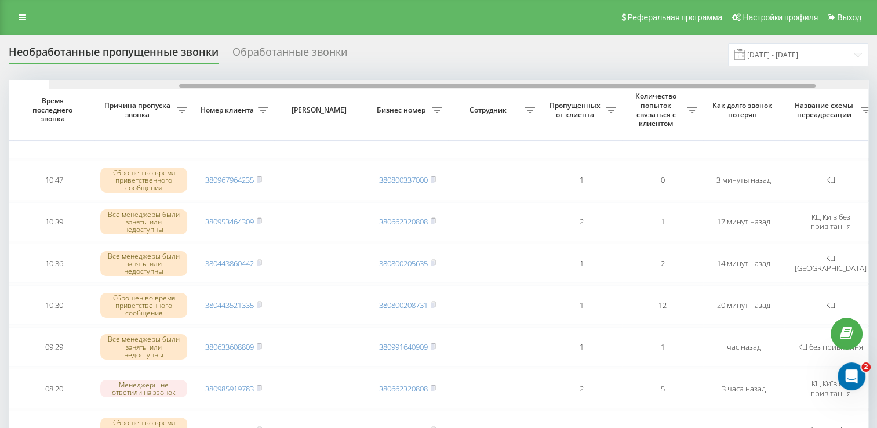
drag, startPoint x: 235, startPoint y: 84, endPoint x: 371, endPoint y: 110, distance: 137.6
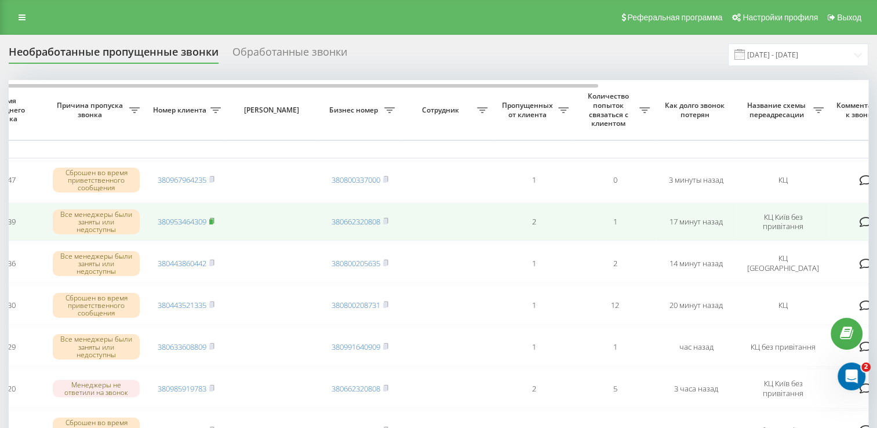
click at [212, 220] on rect at bounding box center [210, 221] width 3 height 5
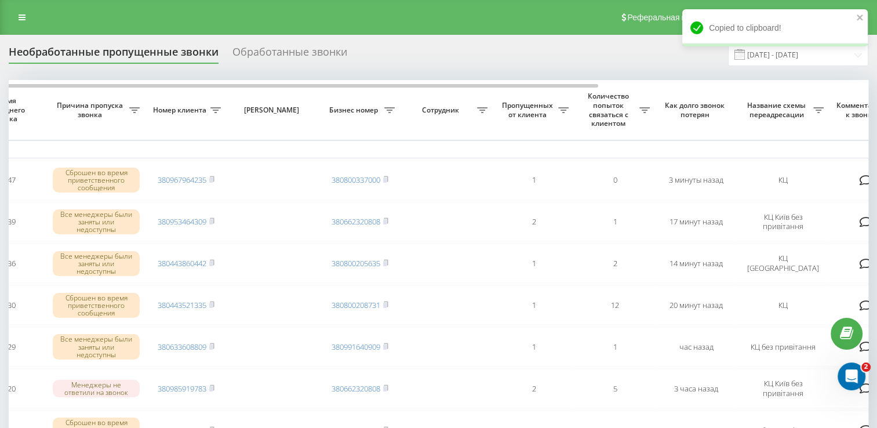
click at [663, 57] on div "Необработанные пропущенные звонки Обработанные звонки 20.07.2025 - 20.08.2025" at bounding box center [439, 54] width 860 height 23
click at [193, 81] on th "Номер клиента" at bounding box center [186, 110] width 81 height 60
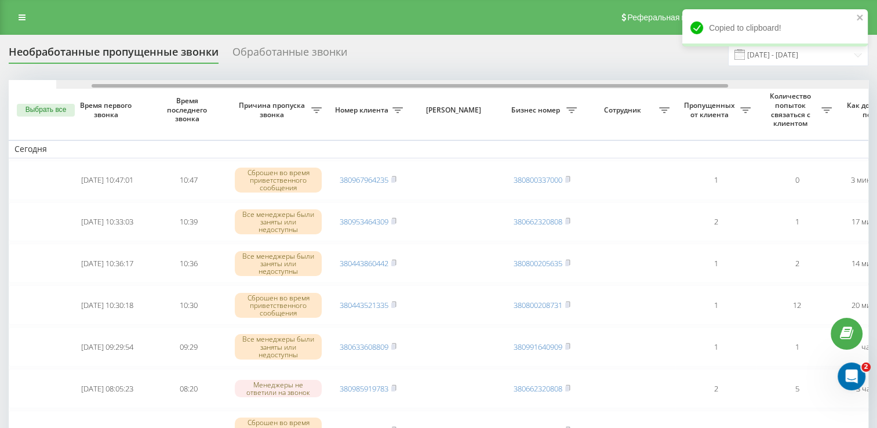
drag, startPoint x: 166, startPoint y: 89, endPoint x: 19, endPoint y: 89, distance: 147.3
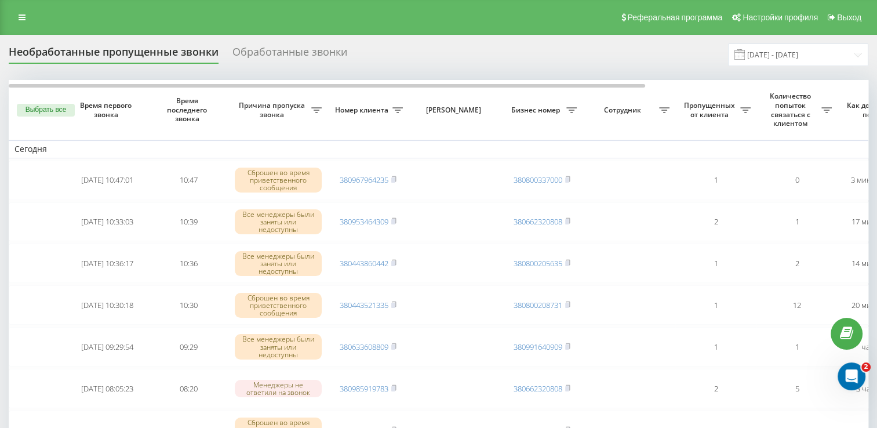
click at [23, 26] on div "Реферальная программа Настройки профиля Выход" at bounding box center [438, 17] width 877 height 35
click at [25, 10] on link at bounding box center [22, 17] width 21 height 16
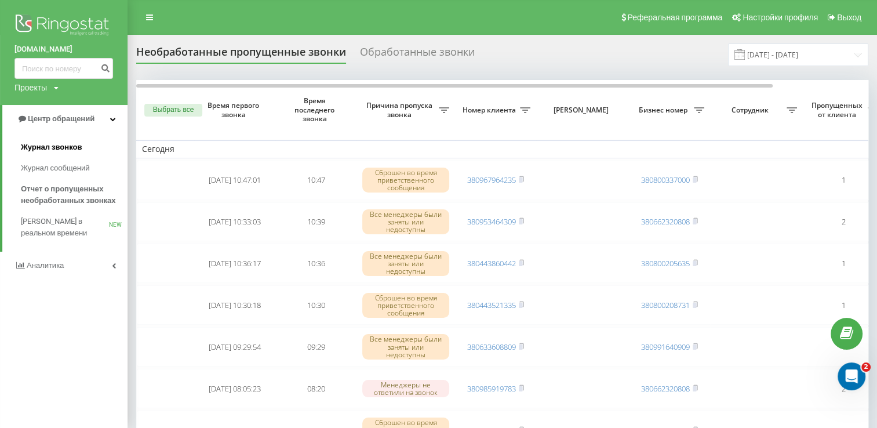
click at [79, 147] on span "Журнал звонков" at bounding box center [51, 148] width 61 height 12
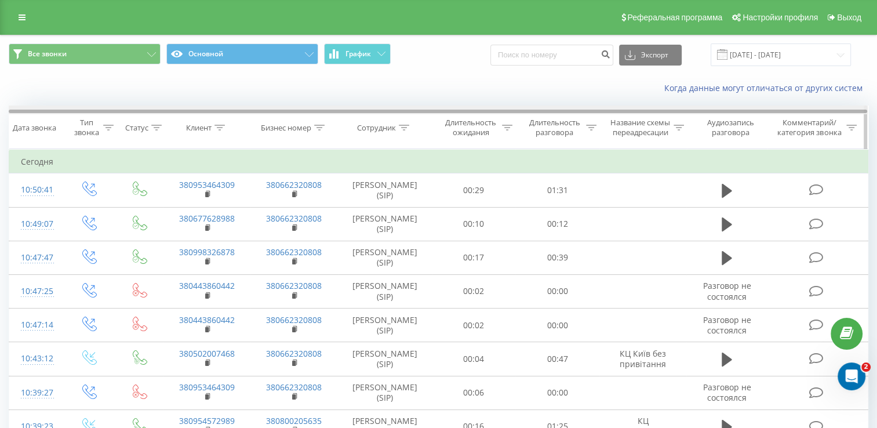
drag, startPoint x: 404, startPoint y: 113, endPoint x: 612, endPoint y: 134, distance: 209.3
click at [612, 134] on div "Дата звонка [PERSON_NAME] звонка Статус Клиент Бизнес номер Сотрудник Длительно…" at bounding box center [439, 127] width 860 height 43
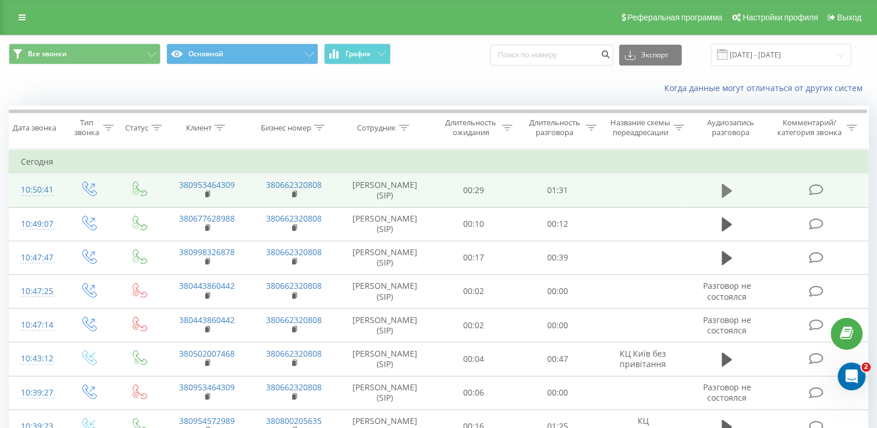
click at [721, 200] on button at bounding box center [727, 190] width 17 height 17
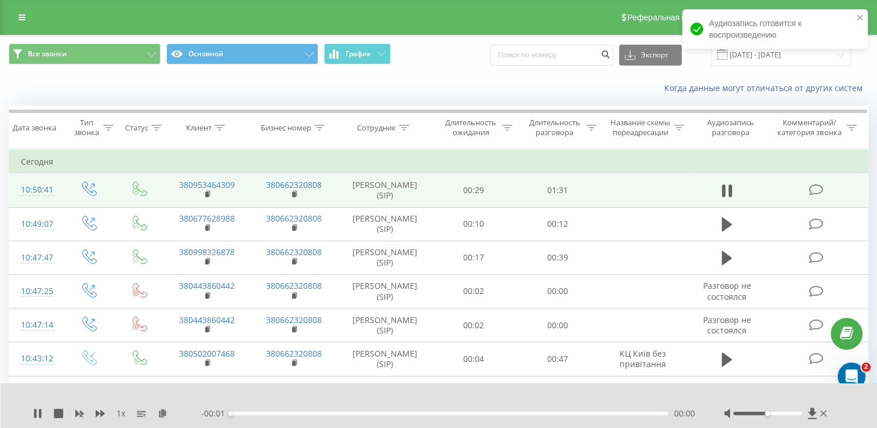
click at [258, 412] on div "00:00" at bounding box center [450, 413] width 438 height 3
click at [269, 414] on div "00:08" at bounding box center [450, 413] width 438 height 3
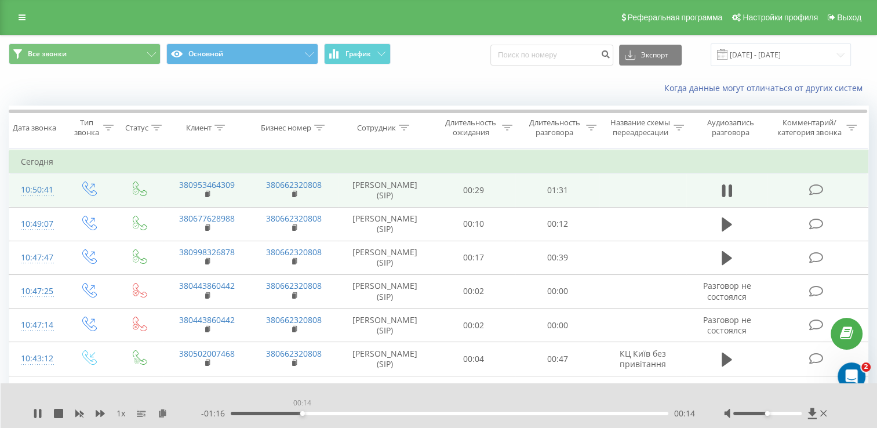
click at [302, 413] on div "00:14" at bounding box center [450, 413] width 438 height 3
drag, startPoint x: 41, startPoint y: 416, endPoint x: 57, endPoint y: 409, distance: 17.9
click at [41, 416] on icon at bounding box center [40, 413] width 2 height 9
click at [17, 18] on link at bounding box center [22, 17] width 21 height 16
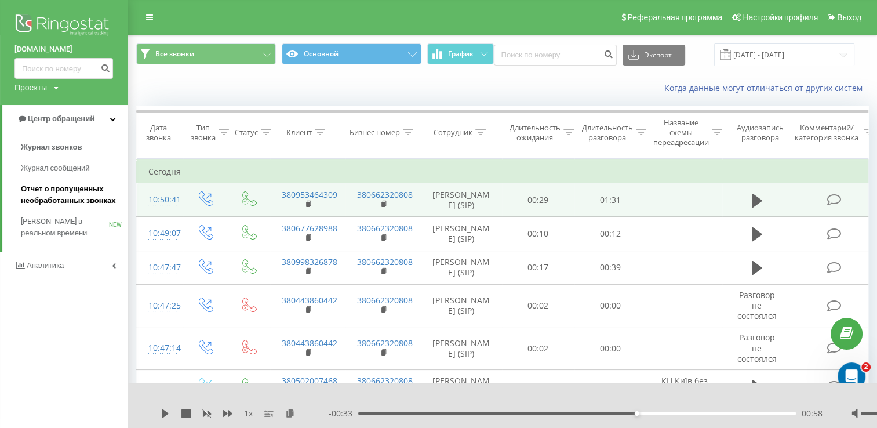
click at [88, 191] on span "Отчет о пропущенных необработанных звонках" at bounding box center [71, 194] width 101 height 23
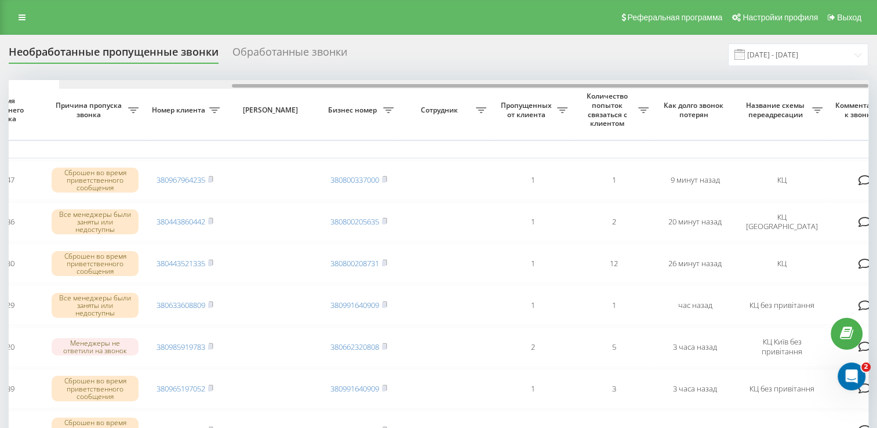
scroll to position [0, 241]
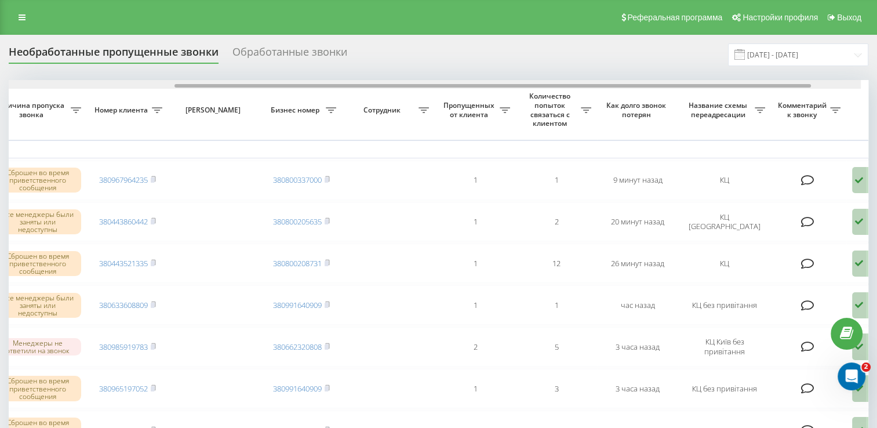
drag, startPoint x: 297, startPoint y: 85, endPoint x: 476, endPoint y: 90, distance: 178.7
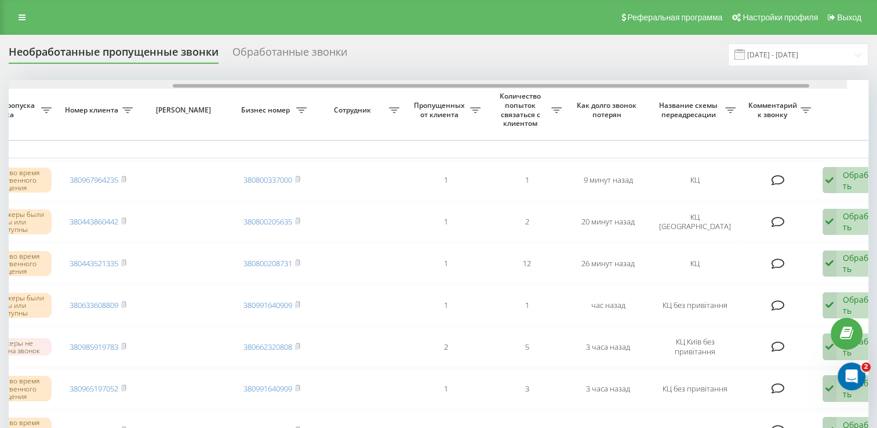
drag, startPoint x: 425, startPoint y: 87, endPoint x: 441, endPoint y: 87, distance: 16.8
click at [441, 87] on div at bounding box center [491, 85] width 637 height 3
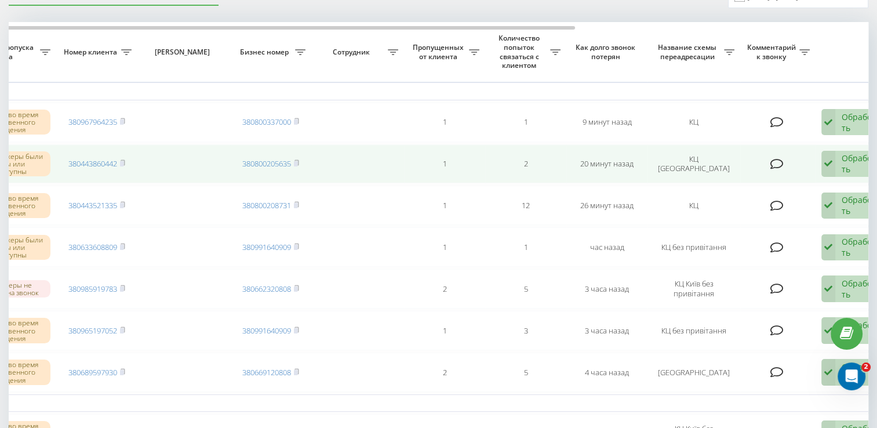
scroll to position [0, 0]
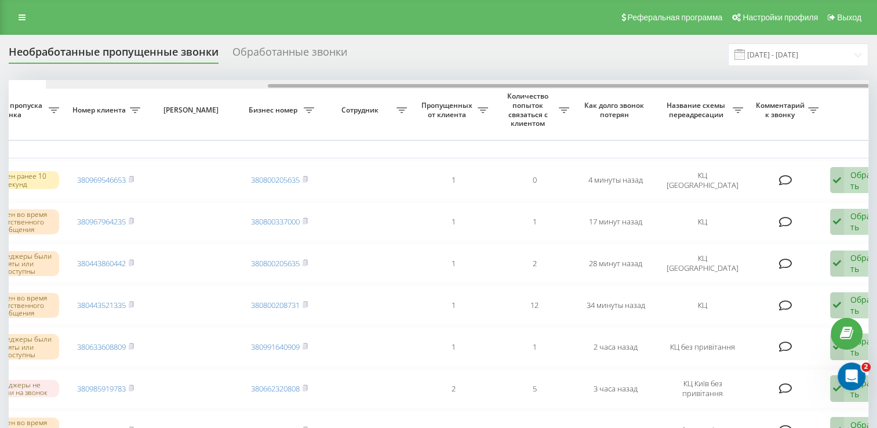
scroll to position [0, 299]
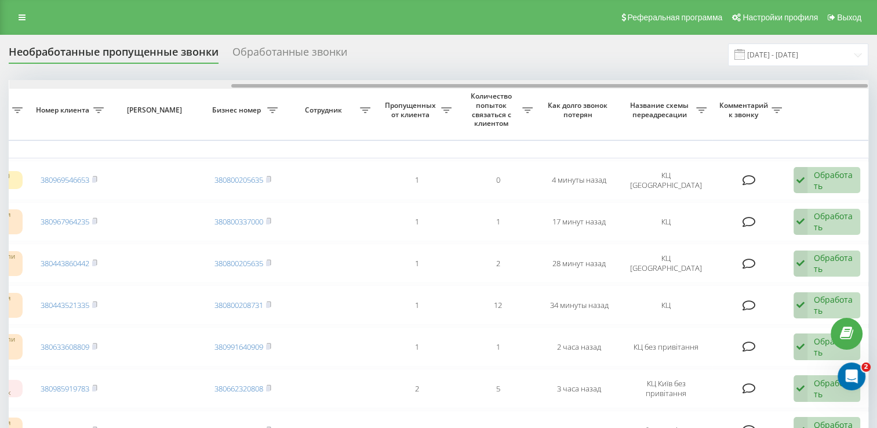
drag, startPoint x: 172, startPoint y: 85, endPoint x: 472, endPoint y: 150, distance: 307.5
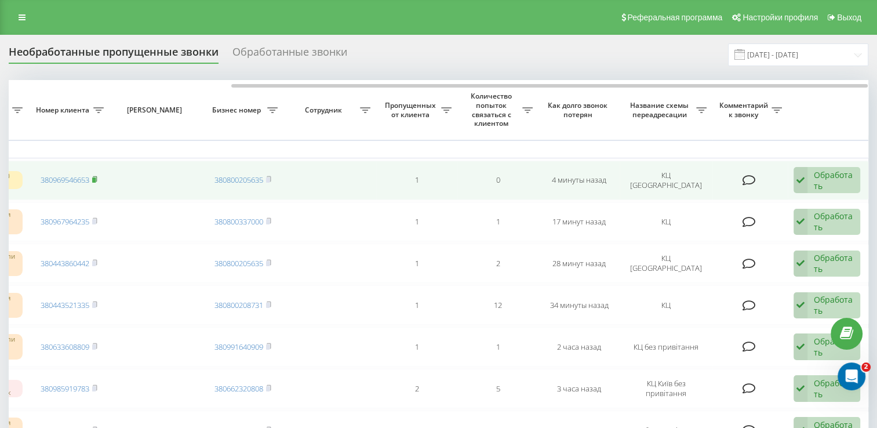
click at [95, 177] on rect at bounding box center [93, 179] width 3 height 5
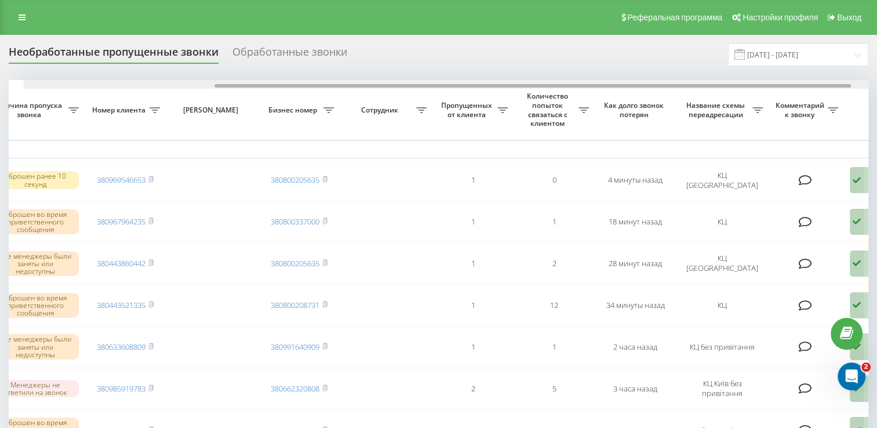
scroll to position [0, 265]
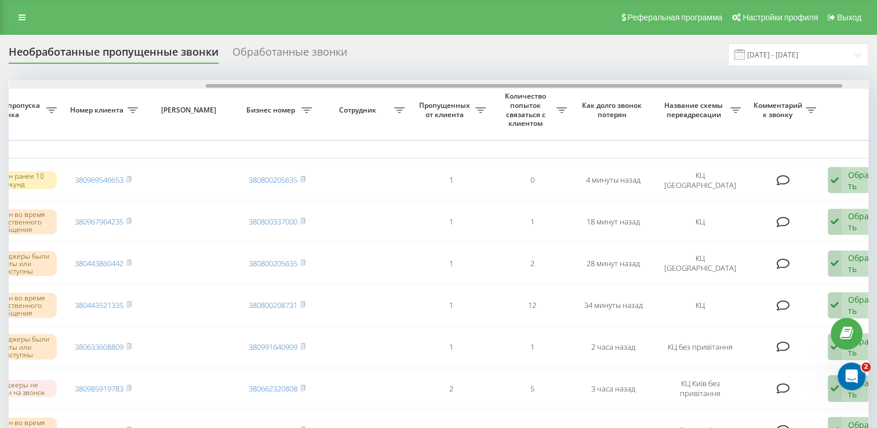
drag, startPoint x: 326, startPoint y: 84, endPoint x: 523, endPoint y: 112, distance: 198.7
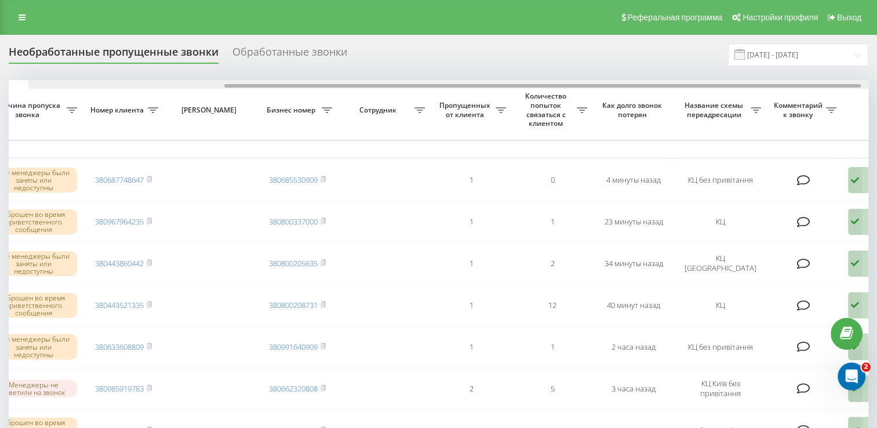
drag, startPoint x: 304, startPoint y: 87, endPoint x: 557, endPoint y: 132, distance: 256.8
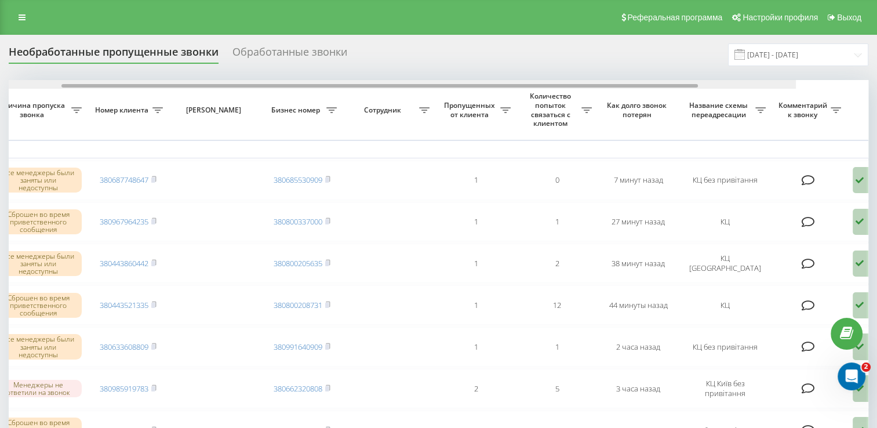
scroll to position [0, 280]
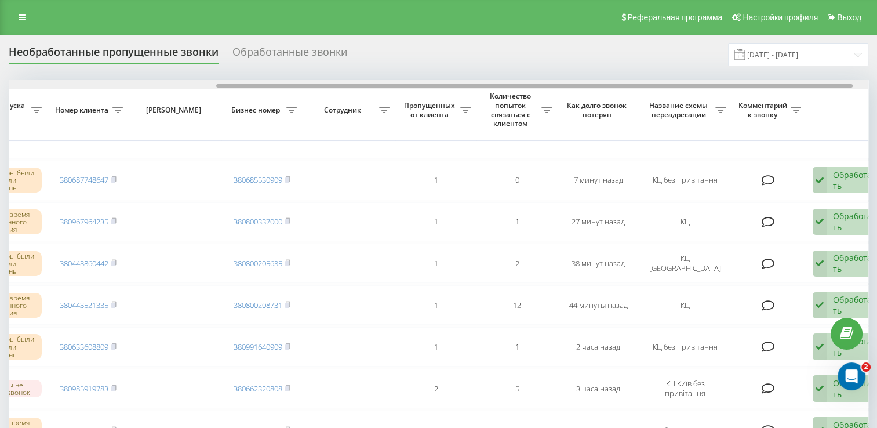
drag, startPoint x: 336, startPoint y: 86, endPoint x: 544, endPoint y: 117, distance: 209.9
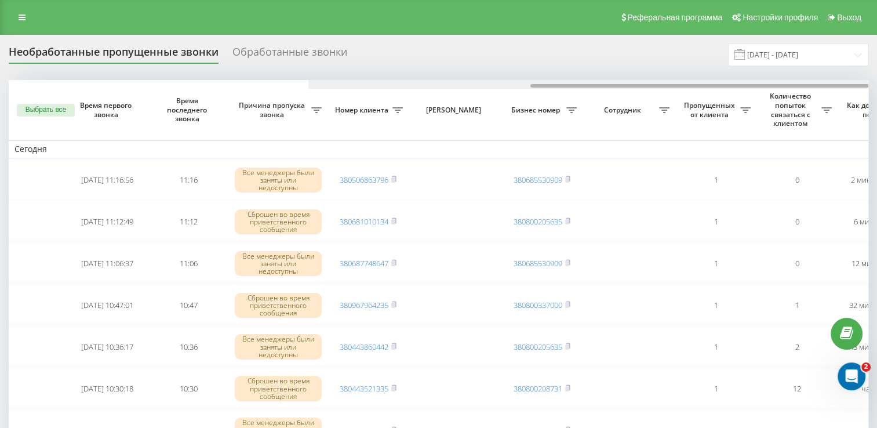
scroll to position [0, 299]
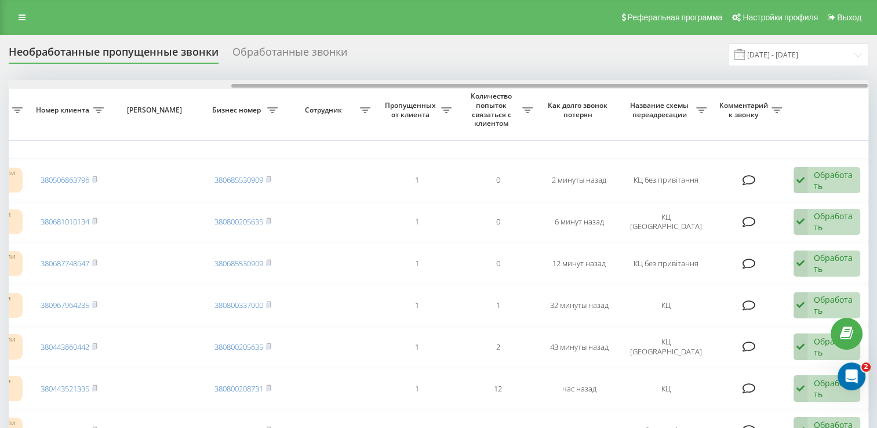
click at [343, 81] on div at bounding box center [439, 84] width 860 height 9
drag, startPoint x: 346, startPoint y: 82, endPoint x: 361, endPoint y: 84, distance: 15.8
click at [361, 84] on div at bounding box center [439, 84] width 860 height 9
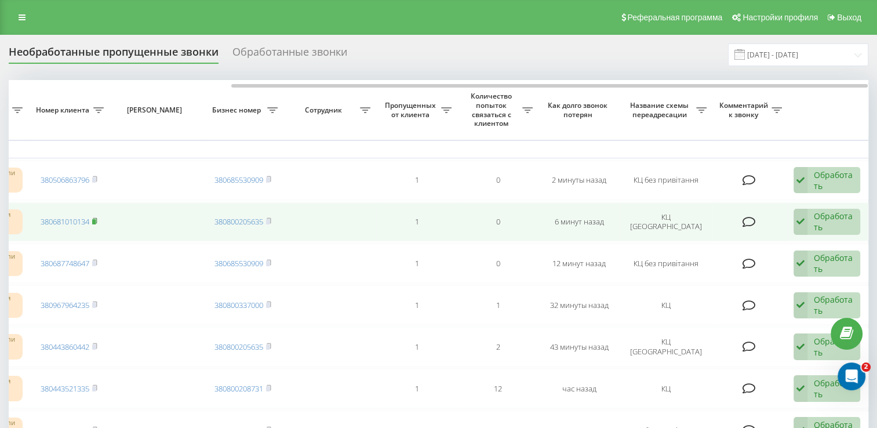
click at [96, 222] on rect at bounding box center [93, 221] width 3 height 5
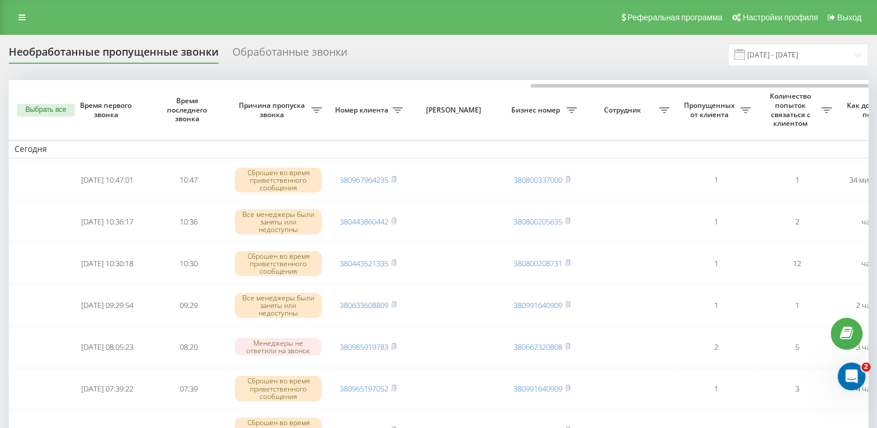
scroll to position [0, 299]
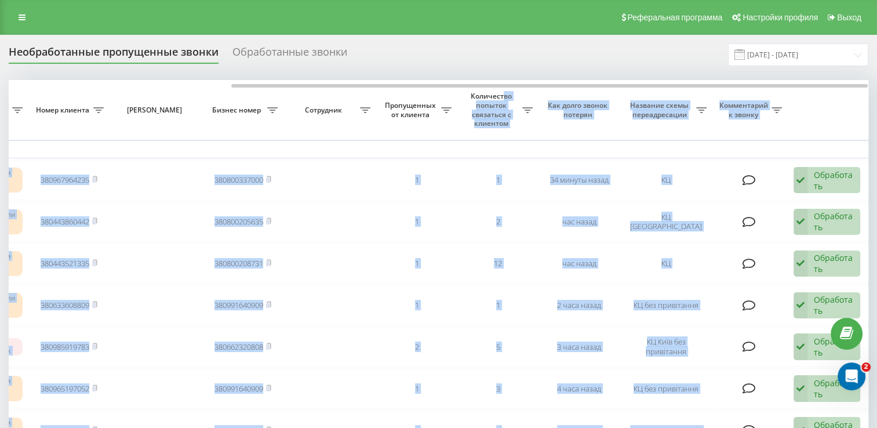
drag, startPoint x: 261, startPoint y: 88, endPoint x: 502, endPoint y: 98, distance: 240.9
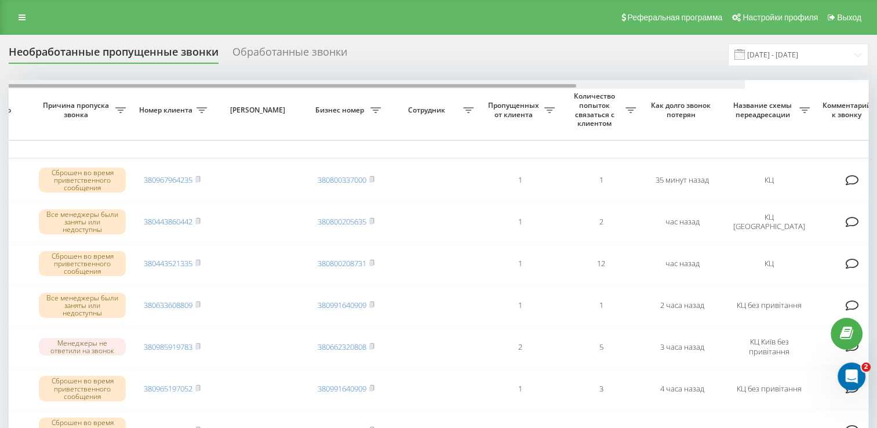
scroll to position [0, 299]
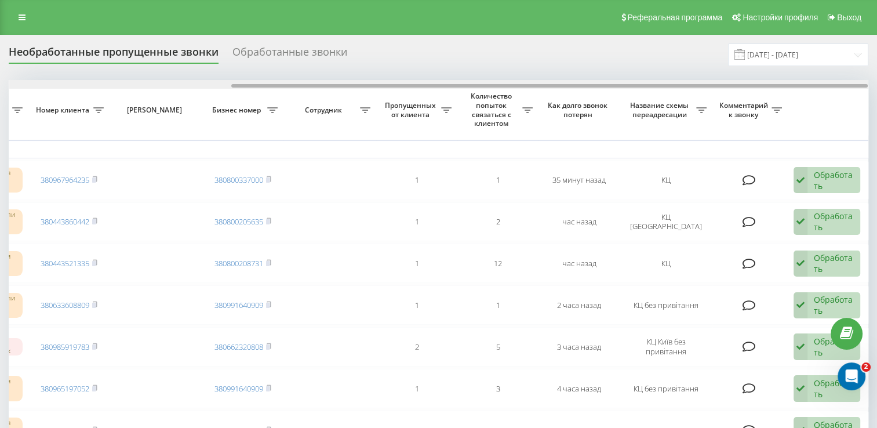
drag, startPoint x: 236, startPoint y: 85, endPoint x: 501, endPoint y: 136, distance: 270.0
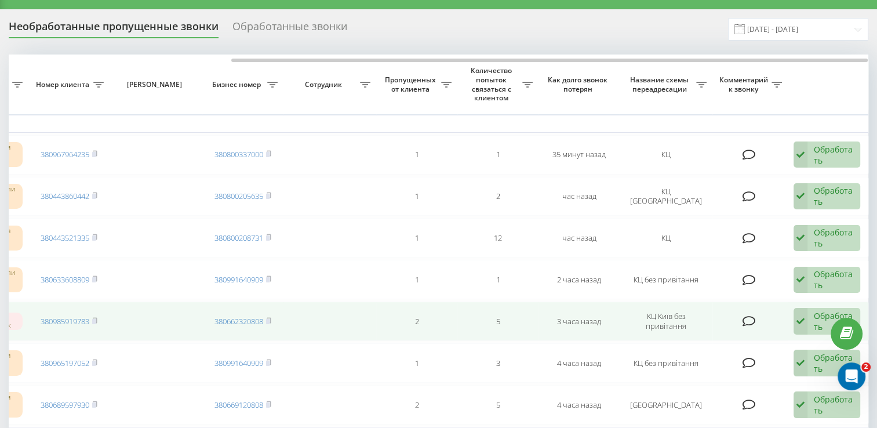
scroll to position [0, 0]
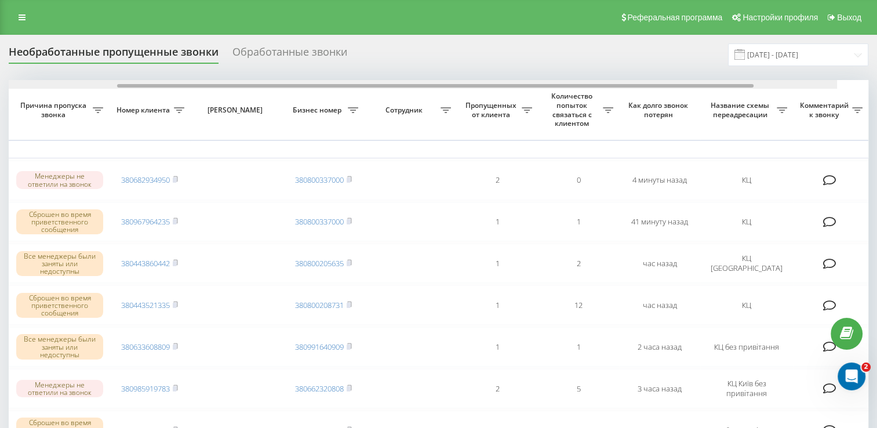
scroll to position [0, 237]
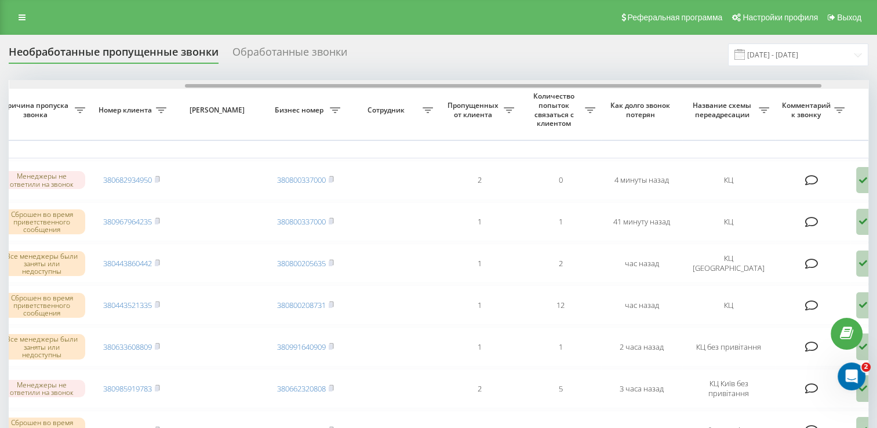
drag, startPoint x: 477, startPoint y: 87, endPoint x: 653, endPoint y: 110, distance: 177.3
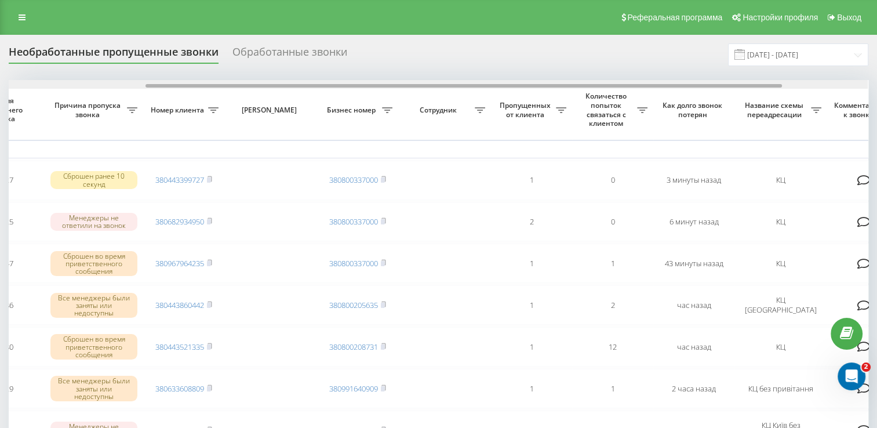
scroll to position [0, 186]
drag, startPoint x: 241, startPoint y: 85, endPoint x: 379, endPoint y: 103, distance: 139.2
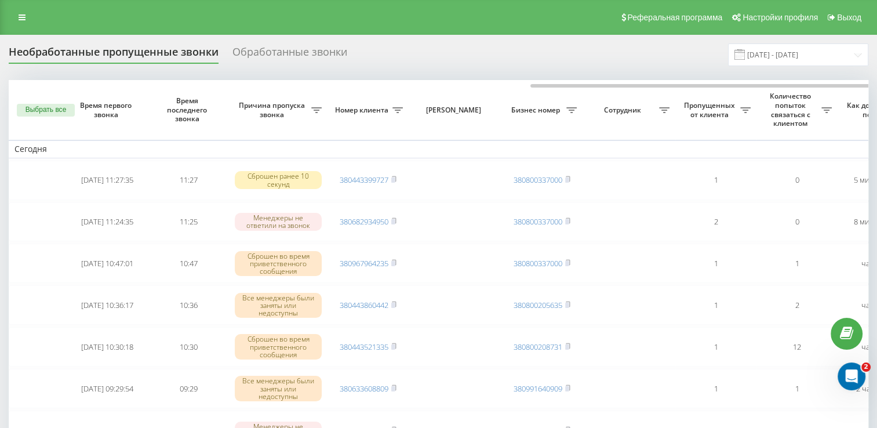
scroll to position [0, 299]
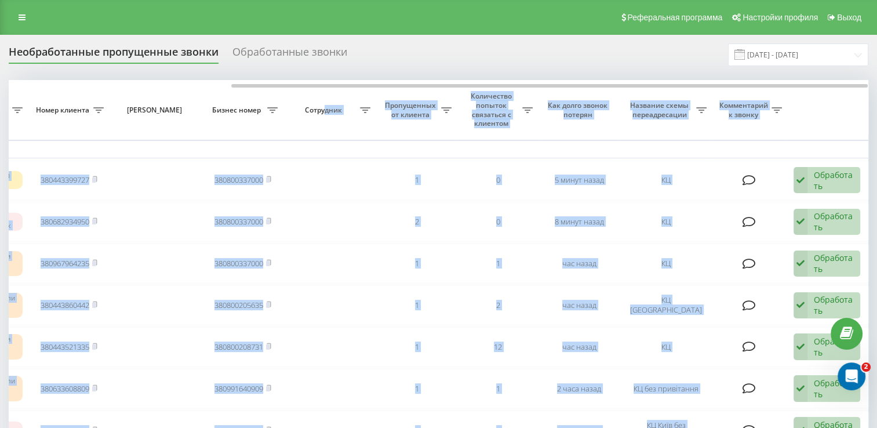
drag, startPoint x: 202, startPoint y: 83, endPoint x: 322, endPoint y: 103, distance: 121.8
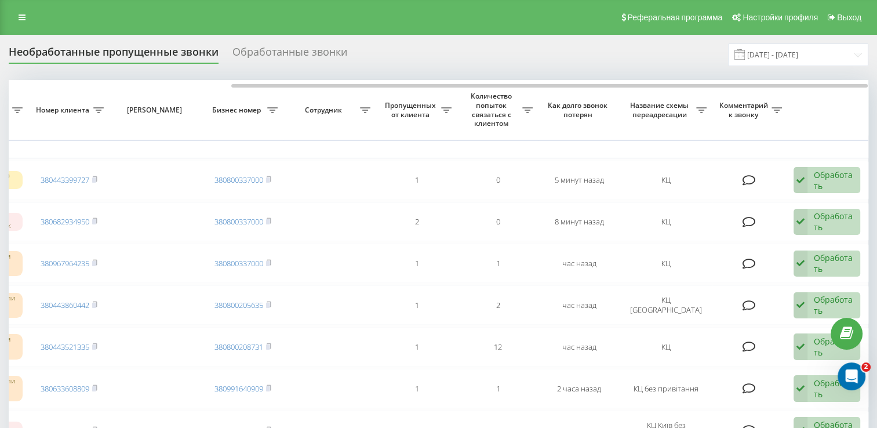
click at [535, 48] on div "Необработанные пропущенные звонки Обработанные звонки [DATE] - [DATE]" at bounding box center [439, 54] width 860 height 23
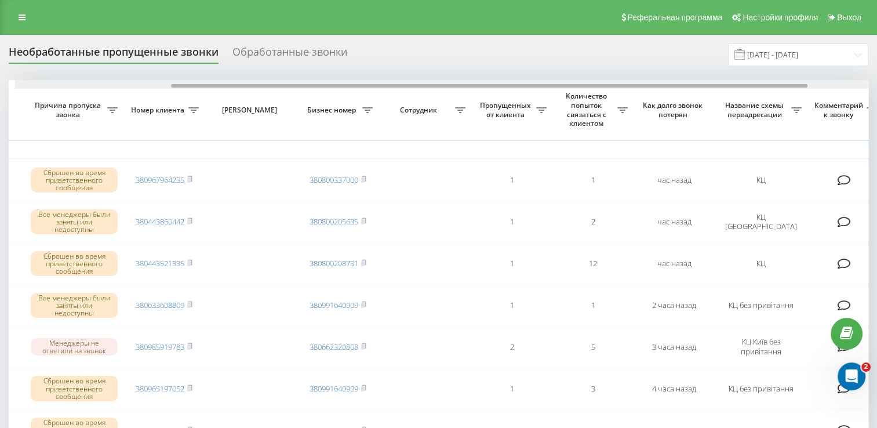
scroll to position [0, 211]
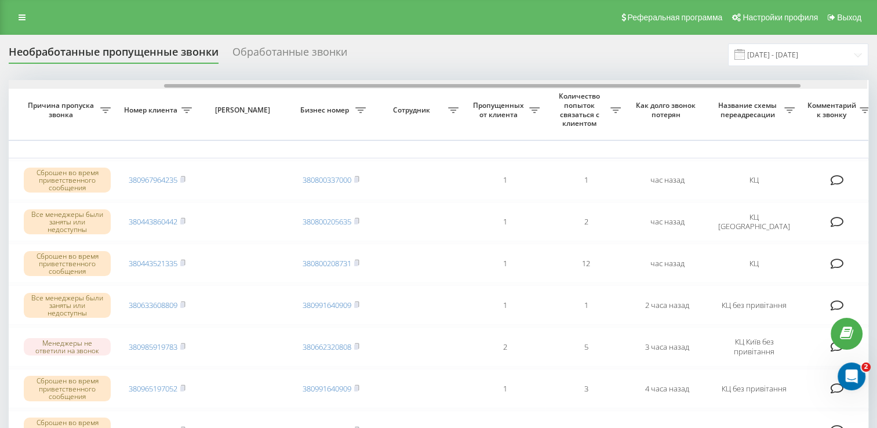
drag, startPoint x: 322, startPoint y: 86, endPoint x: 472, endPoint y: 94, distance: 149.2
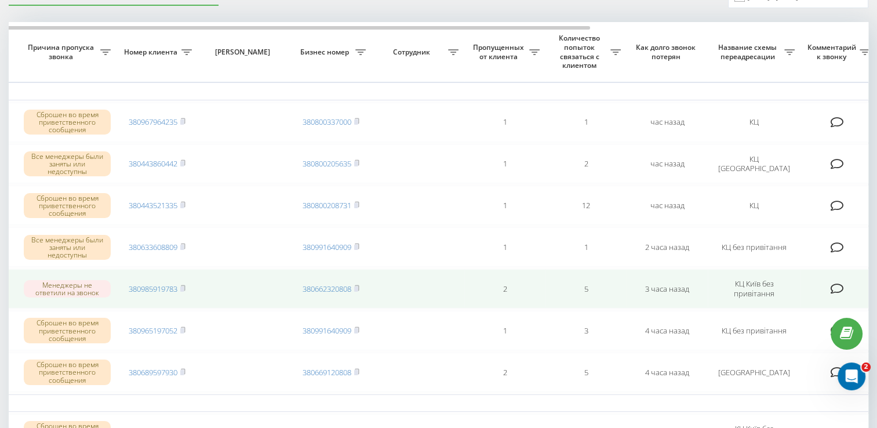
scroll to position [0, 0]
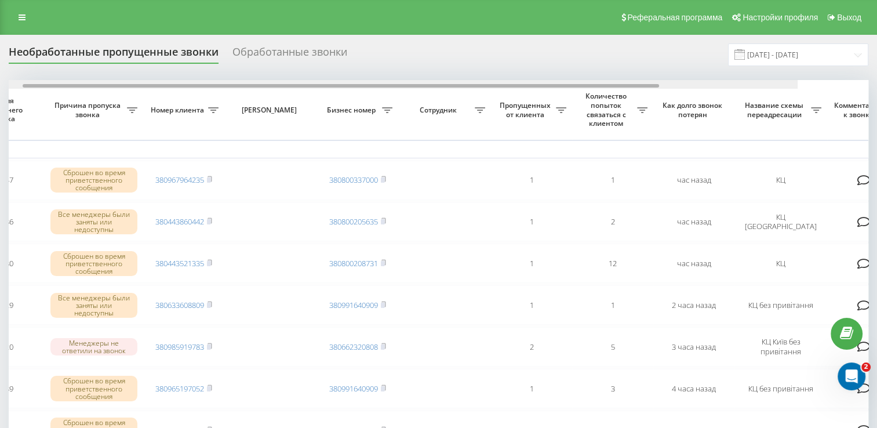
drag, startPoint x: 248, startPoint y: 86, endPoint x: 386, endPoint y: 95, distance: 137.8
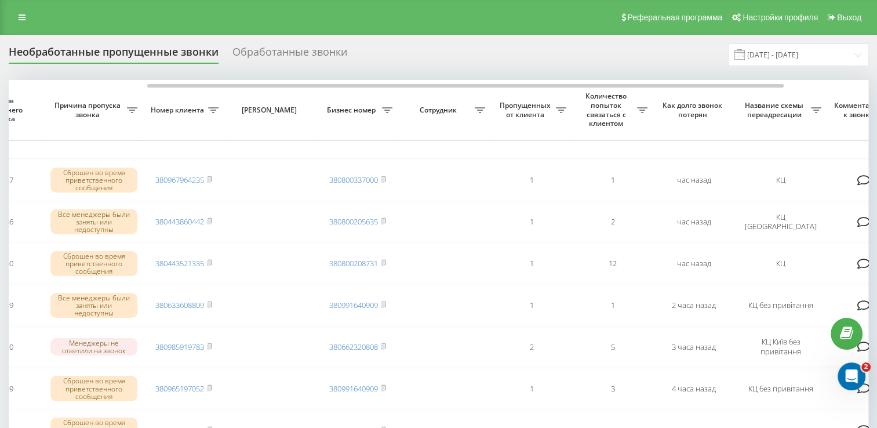
scroll to position [0, 186]
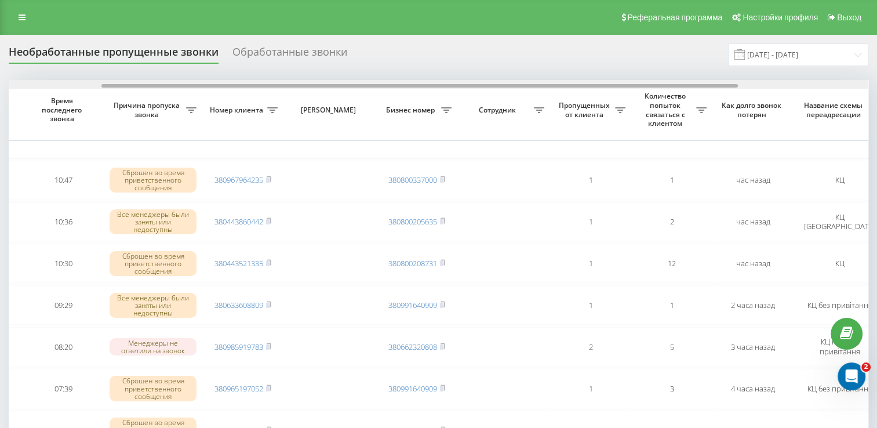
scroll to position [0, 243]
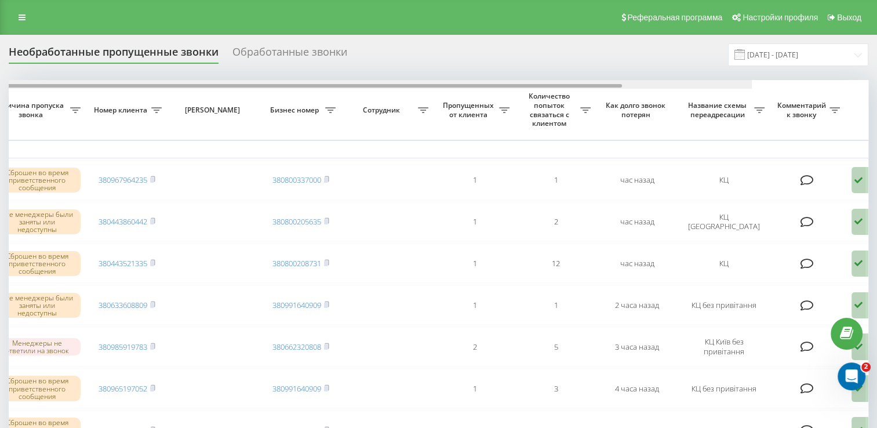
drag, startPoint x: 346, startPoint y: 85, endPoint x: 526, endPoint y: 119, distance: 183.7
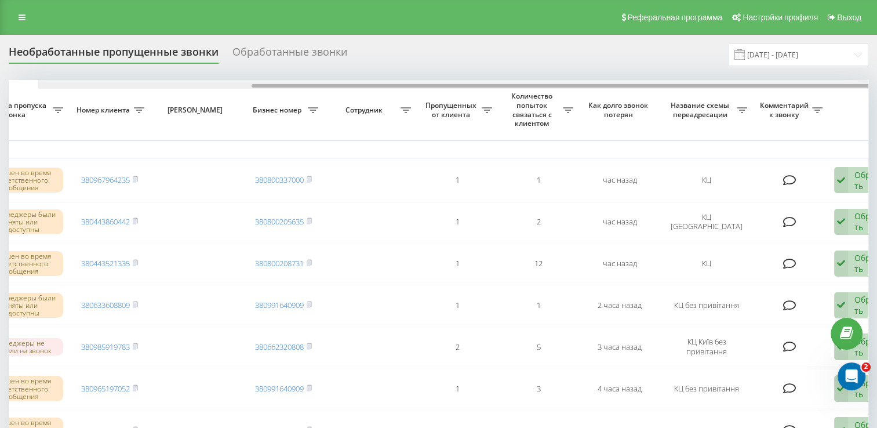
scroll to position [0, 299]
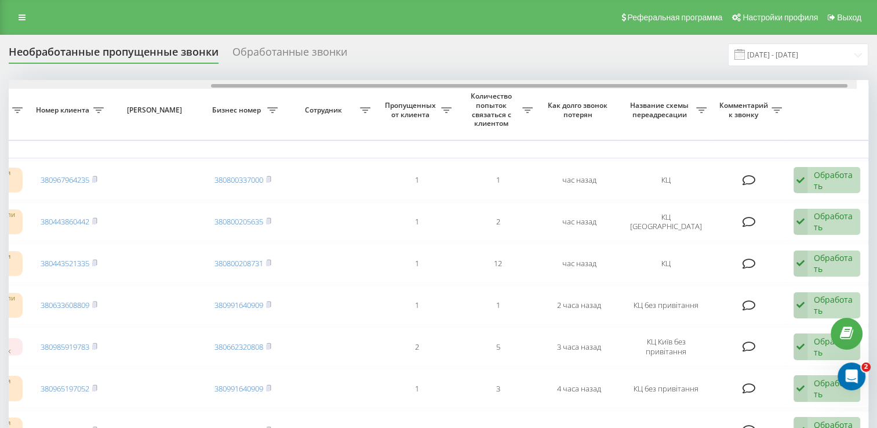
drag, startPoint x: 273, startPoint y: 85, endPoint x: 501, endPoint y: 84, distance: 227.3
click at [501, 84] on div at bounding box center [529, 85] width 637 height 3
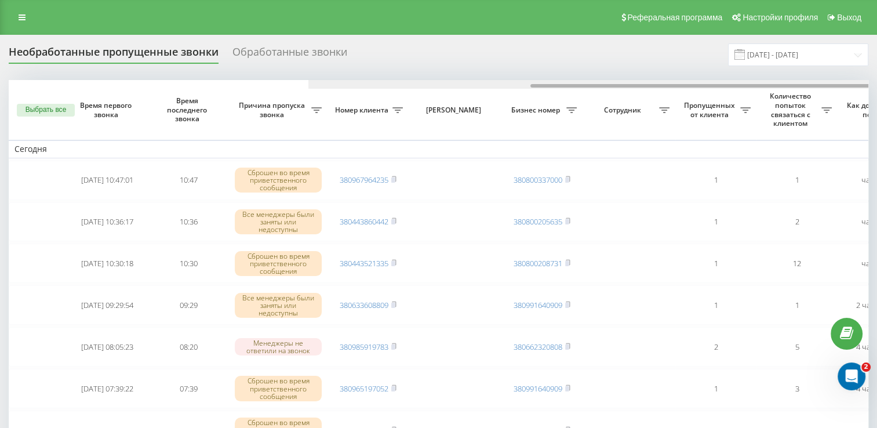
scroll to position [0, 299]
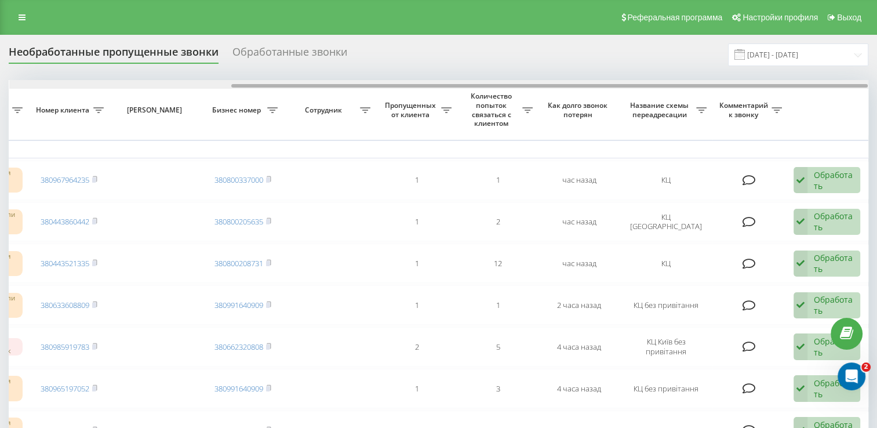
drag, startPoint x: 515, startPoint y: 83, endPoint x: 585, endPoint y: 87, distance: 70.3
click at [585, 87] on div at bounding box center [439, 84] width 860 height 9
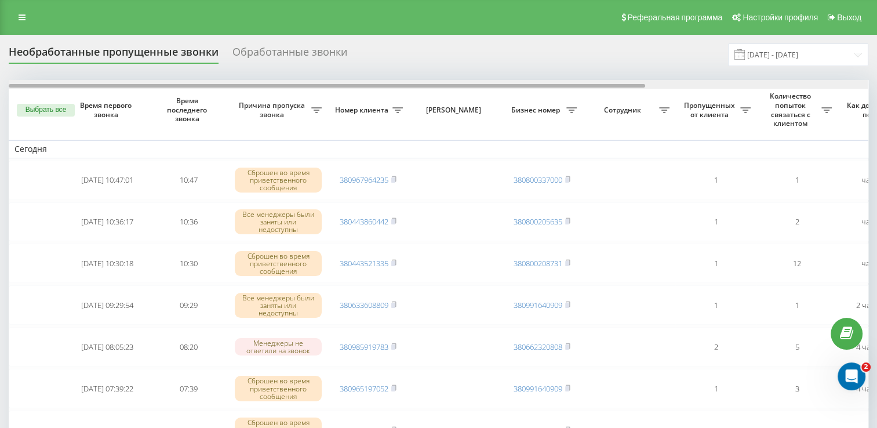
scroll to position [0, 299]
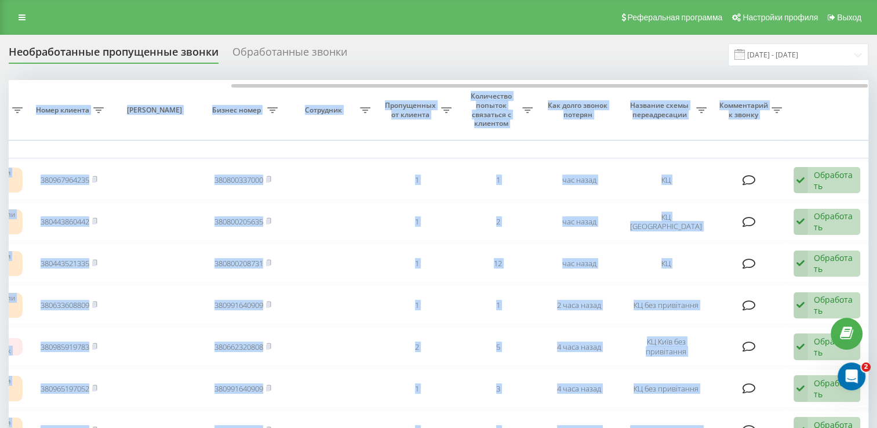
drag, startPoint x: 244, startPoint y: 83, endPoint x: 275, endPoint y: 78, distance: 32.3
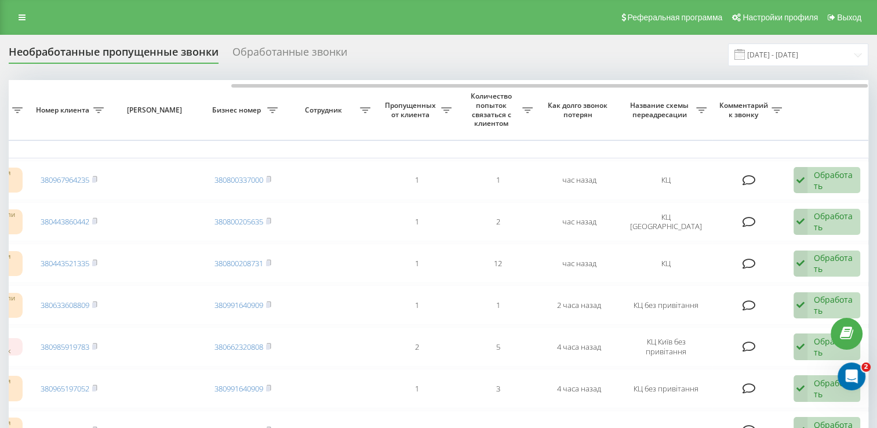
click at [518, 50] on div "Необработанные пропущенные звонки Обработанные звонки [DATE] - [DATE]" at bounding box center [439, 54] width 860 height 23
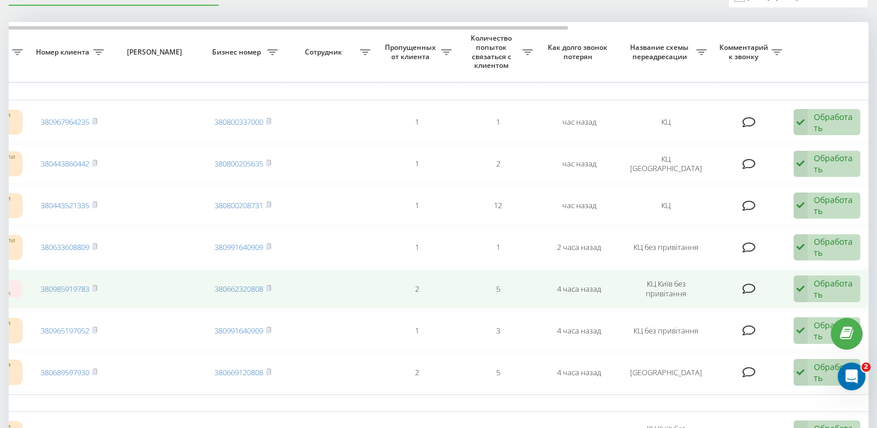
scroll to position [0, 0]
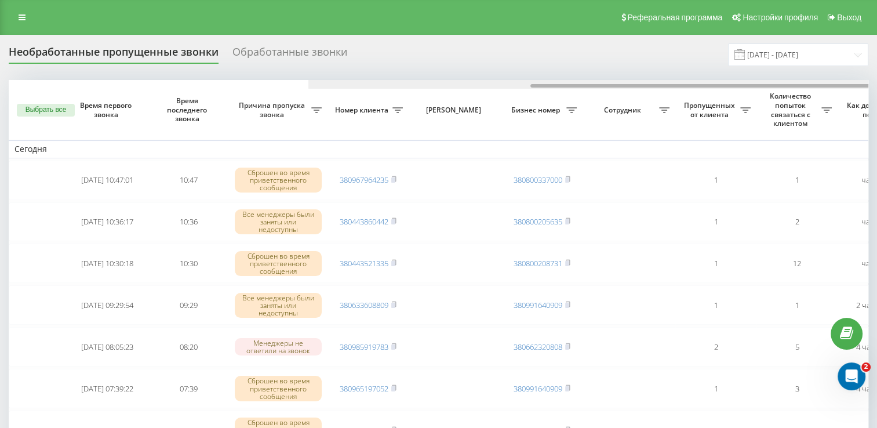
scroll to position [0, 299]
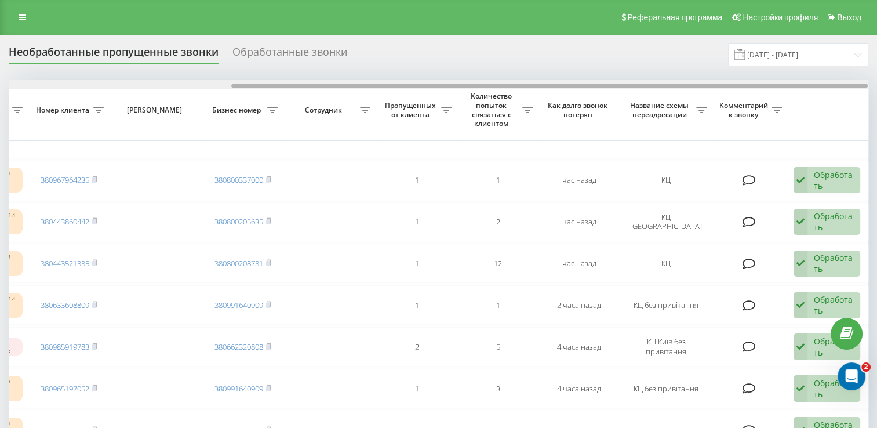
drag, startPoint x: 306, startPoint y: 83, endPoint x: 429, endPoint y: 80, distance: 123.0
click at [429, 80] on div at bounding box center [439, 84] width 860 height 9
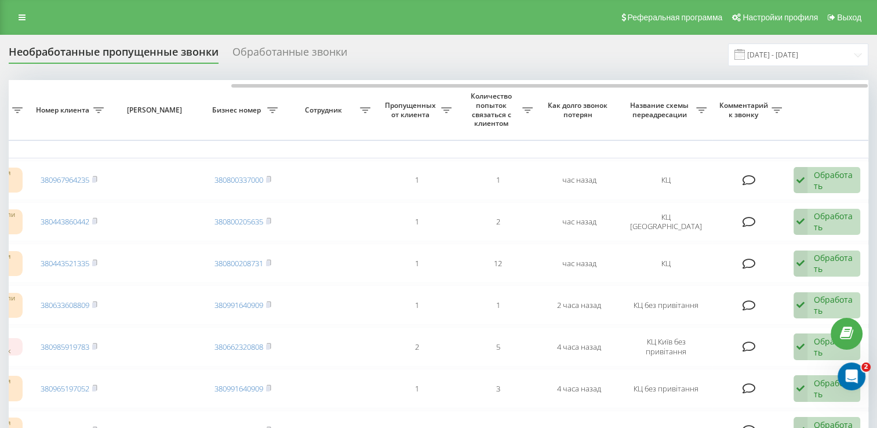
click at [456, 54] on div "Необработанные пропущенные звонки Обработанные звонки [DATE] - [DATE]" at bounding box center [439, 54] width 860 height 23
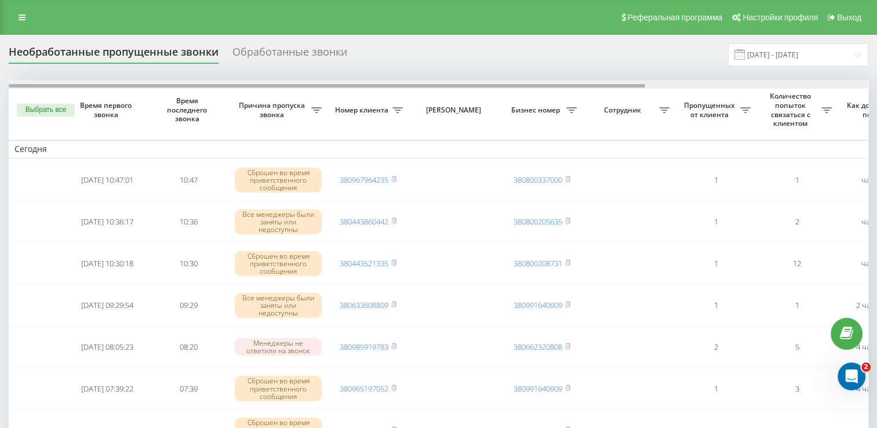
scroll to position [0, 299]
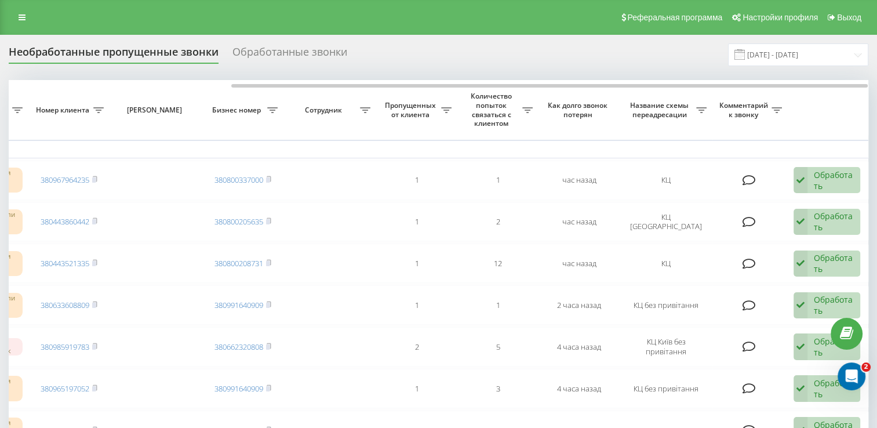
drag, startPoint x: 253, startPoint y: 83, endPoint x: 367, endPoint y: 89, distance: 113.8
click at [488, 58] on div "Необработанные пропущенные звонки Обработанные звонки 20.07.2025 - 20.08.2025" at bounding box center [439, 54] width 860 height 23
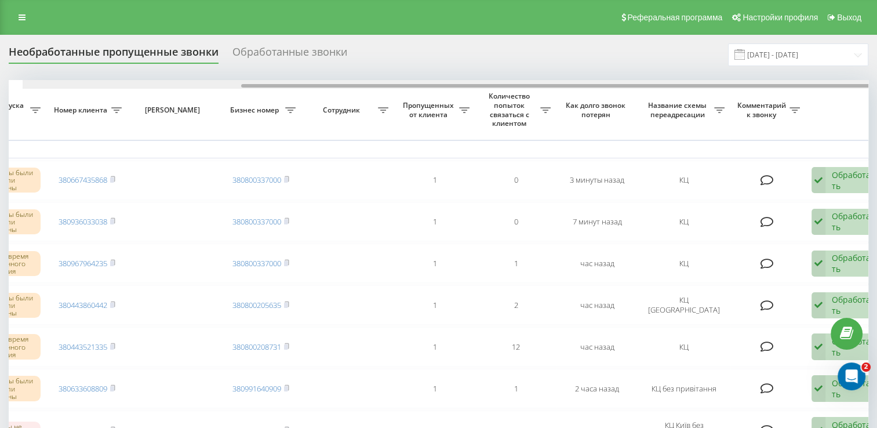
scroll to position [0, 299]
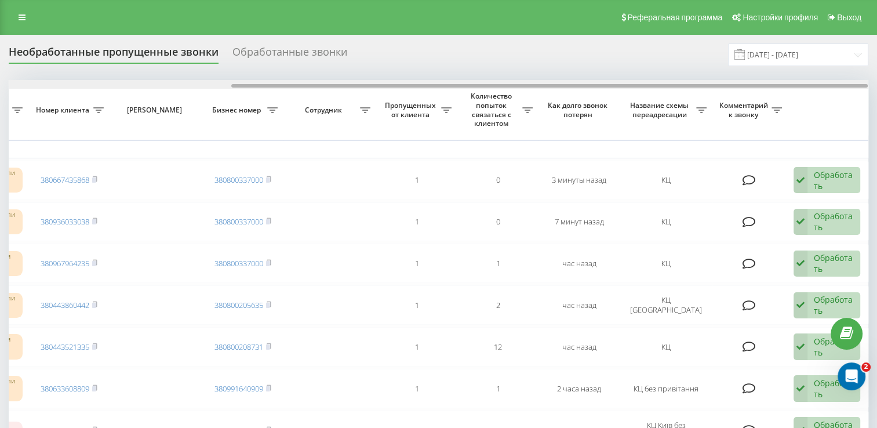
drag, startPoint x: 408, startPoint y: 85, endPoint x: 648, endPoint y: 123, distance: 243.0
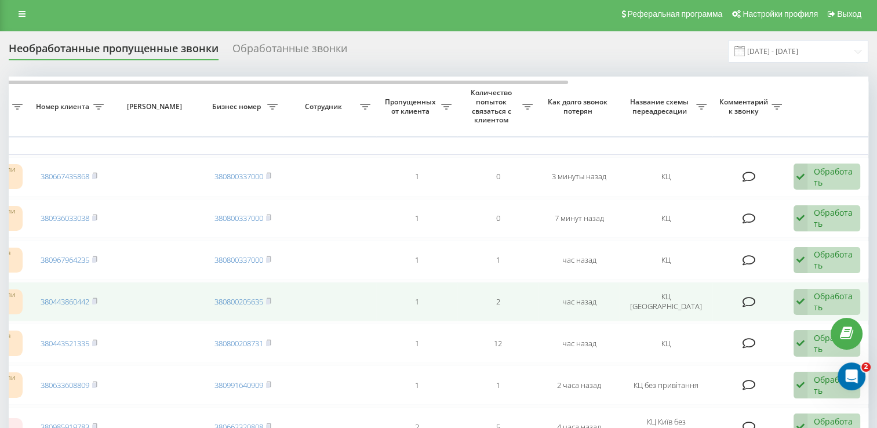
scroll to position [0, 0]
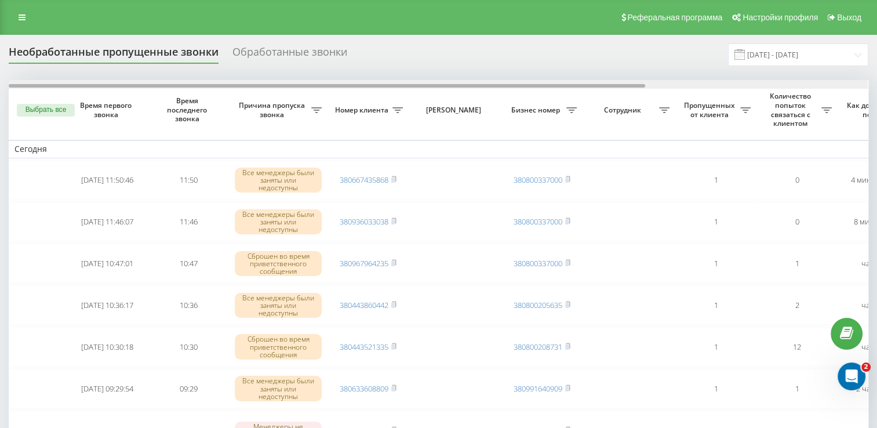
scroll to position [0, 299]
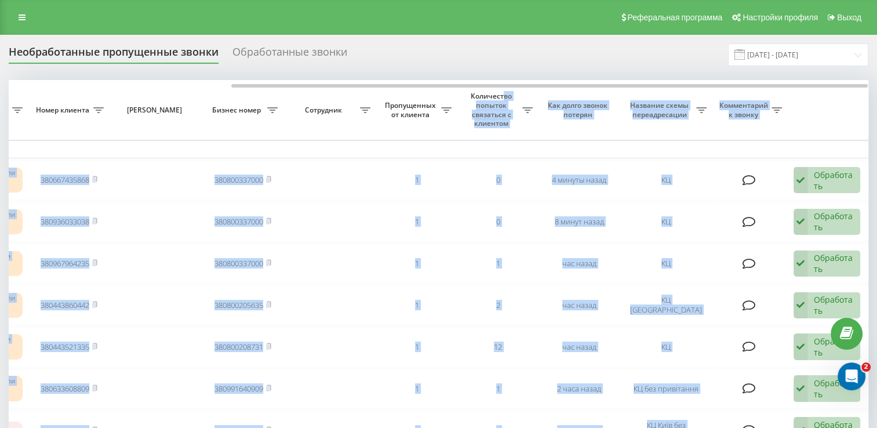
drag, startPoint x: 345, startPoint y: 88, endPoint x: 502, endPoint y: 95, distance: 157.3
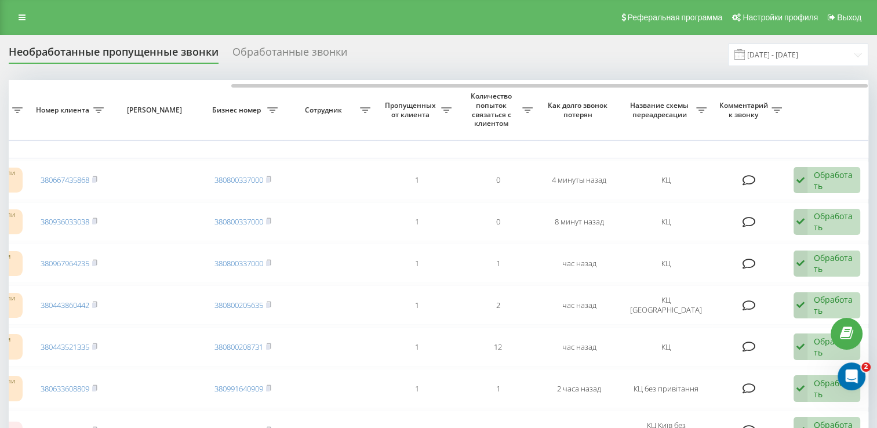
drag, startPoint x: 502, startPoint y: 95, endPoint x: 447, endPoint y: 64, distance: 63.4
click at [447, 64] on div "Необработанные пропущенные звонки Обработанные звонки [DATE] - [DATE]" at bounding box center [439, 54] width 860 height 23
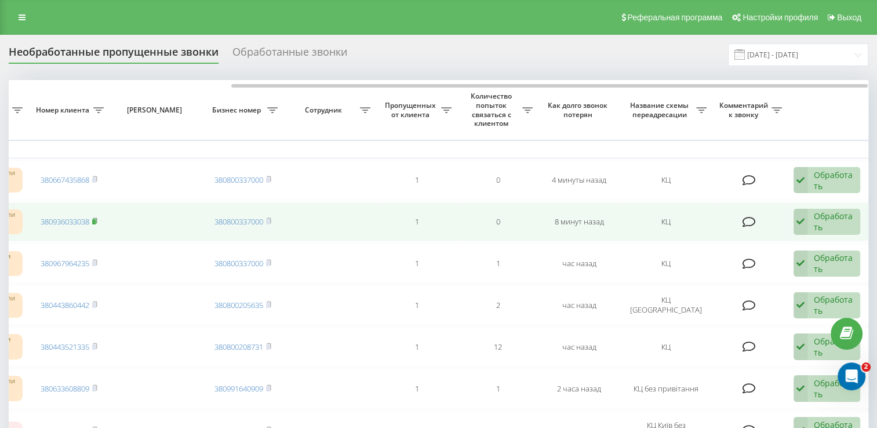
click at [97, 222] on icon at bounding box center [95, 220] width 4 height 5
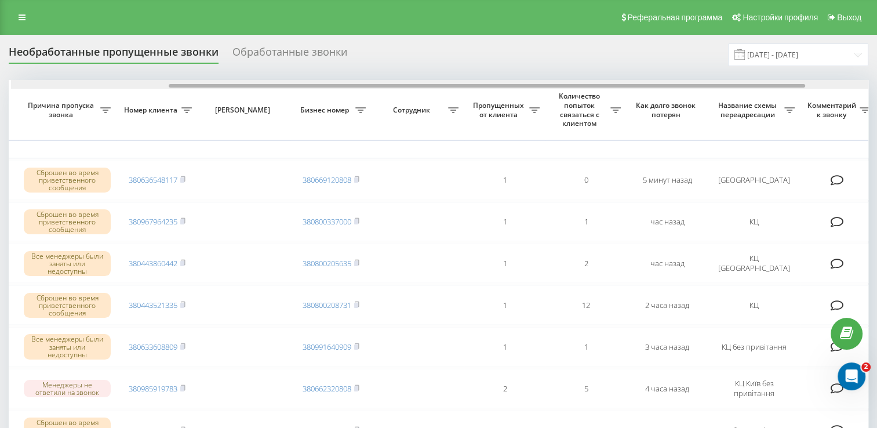
scroll to position [0, 213]
drag, startPoint x: 321, startPoint y: 85, endPoint x: 480, endPoint y: 109, distance: 160.2
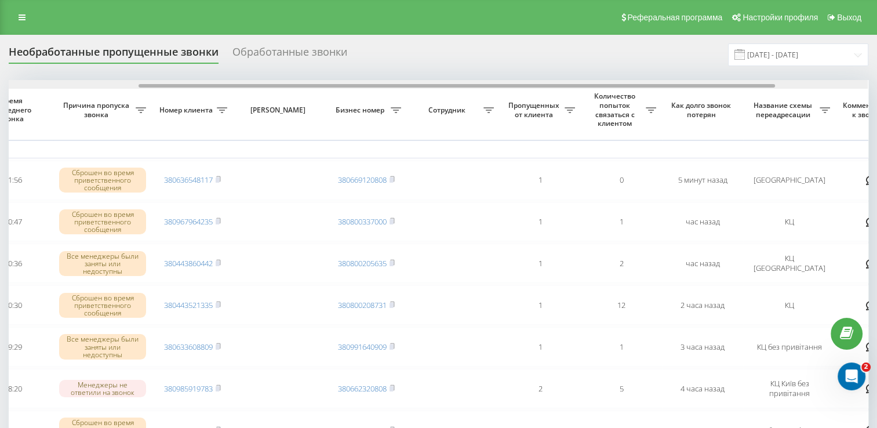
scroll to position [0, 190]
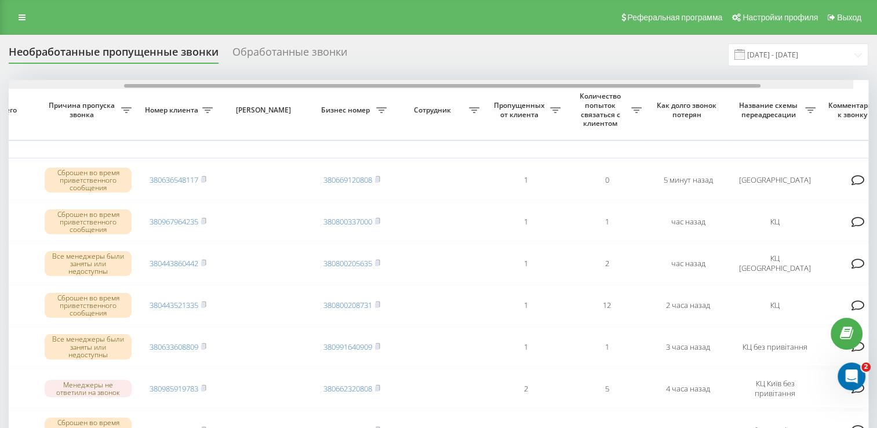
drag, startPoint x: 232, startPoint y: 87, endPoint x: 373, endPoint y: 89, distance: 140.9
